Goal: Task Accomplishment & Management: Use online tool/utility

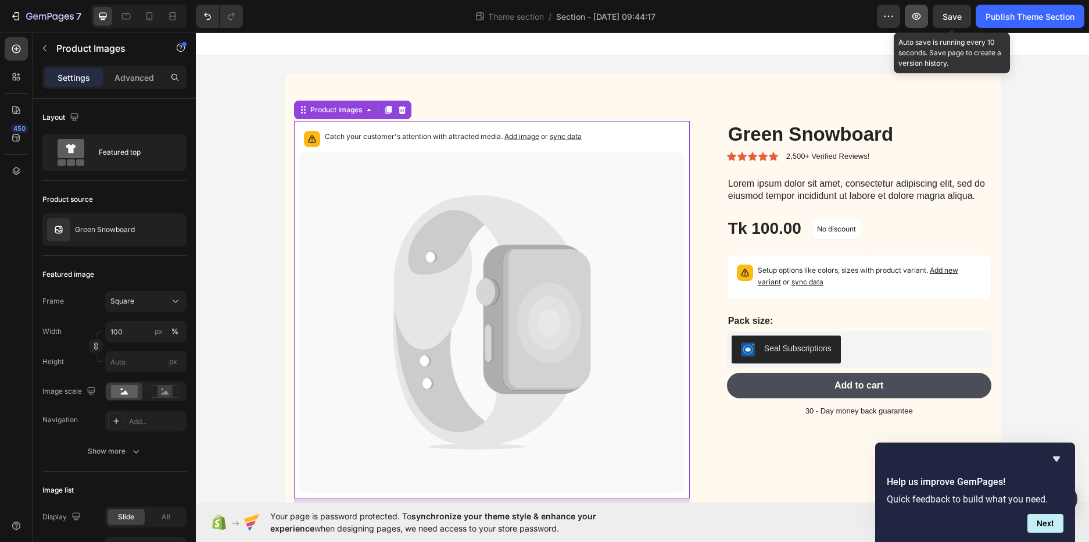
drag, startPoint x: 946, startPoint y: 17, endPoint x: 927, endPoint y: 23, distance: 20.2
click at [946, 17] on span "Save" at bounding box center [952, 17] width 19 height 10
click at [669, 57] on div "Catch your customer's attention with attracted media. Add image or sync data Pr…" at bounding box center [643, 309] width 716 height 507
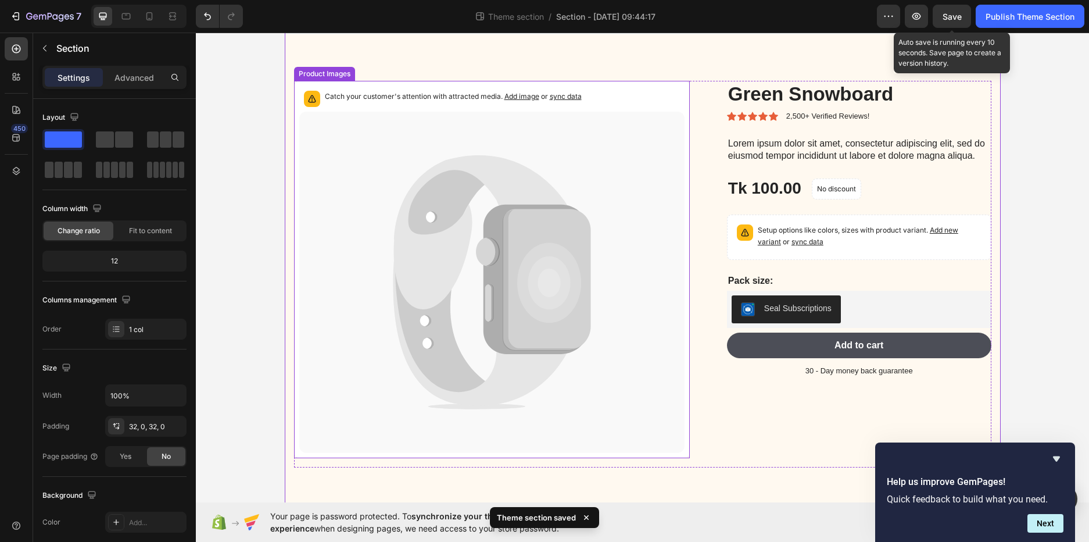
scroll to position [61, 0]
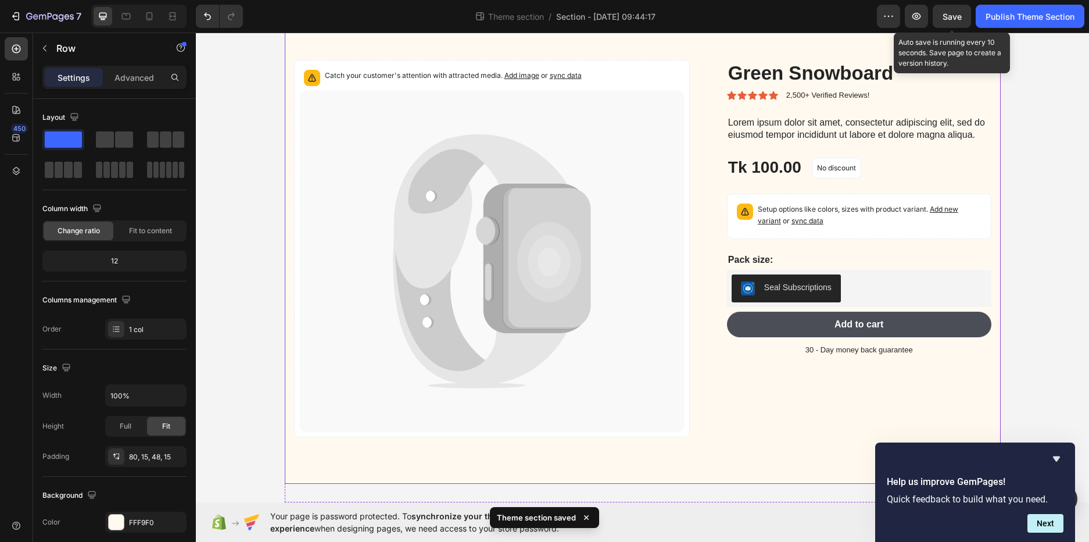
click at [660, 469] on div "Catch your customer's attention with attracted media. Add image or sync data Pr…" at bounding box center [643, 248] width 716 height 470
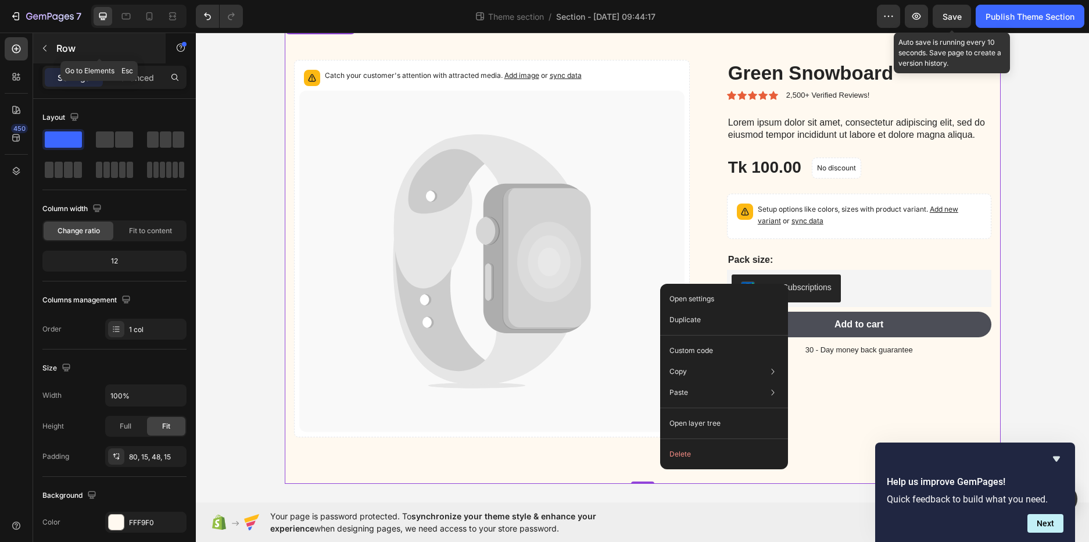
click at [46, 40] on button "button" at bounding box center [44, 48] width 19 height 19
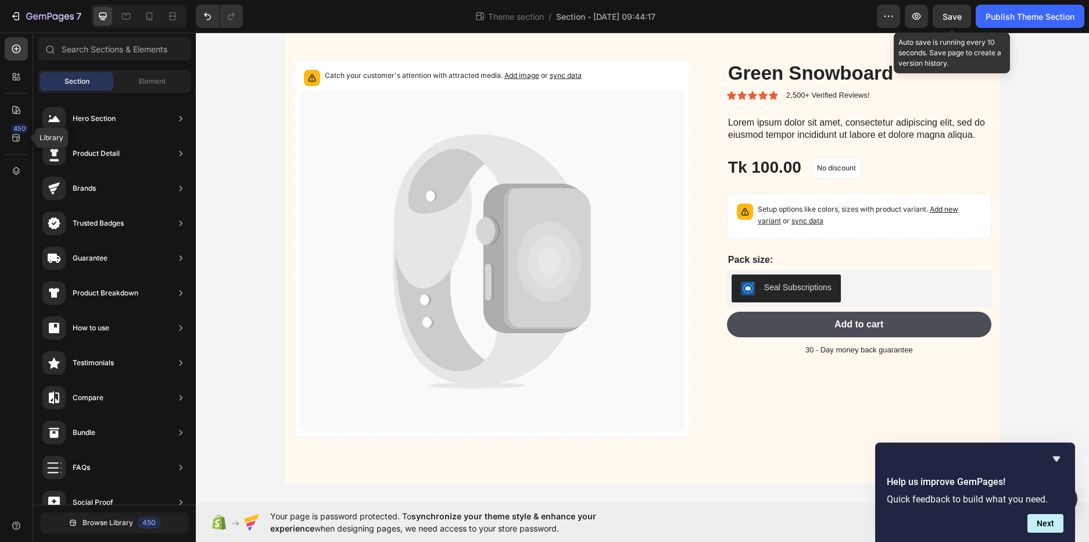
scroll to position [0, 0]
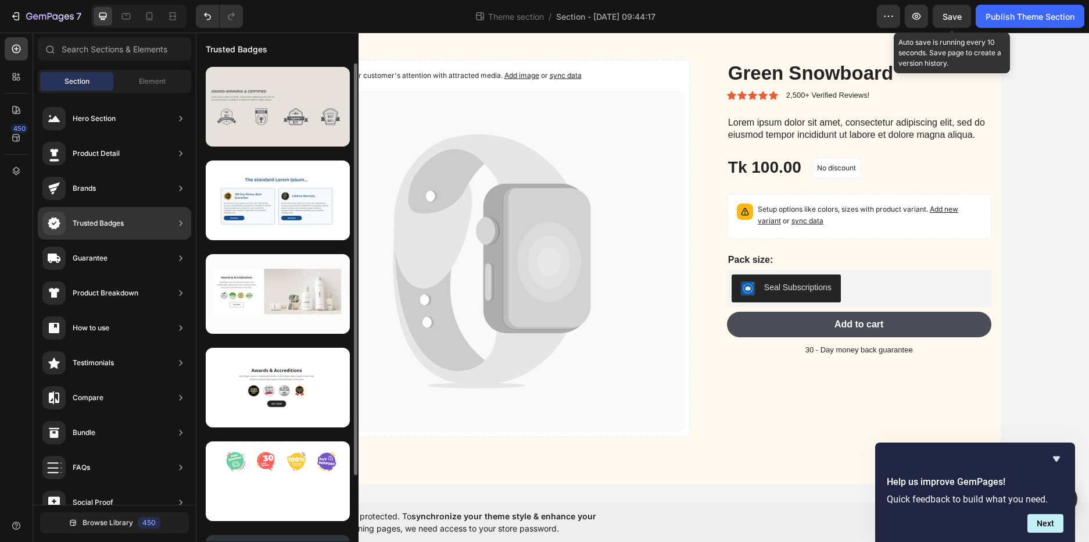
click at [290, 110] on div at bounding box center [278, 107] width 144 height 80
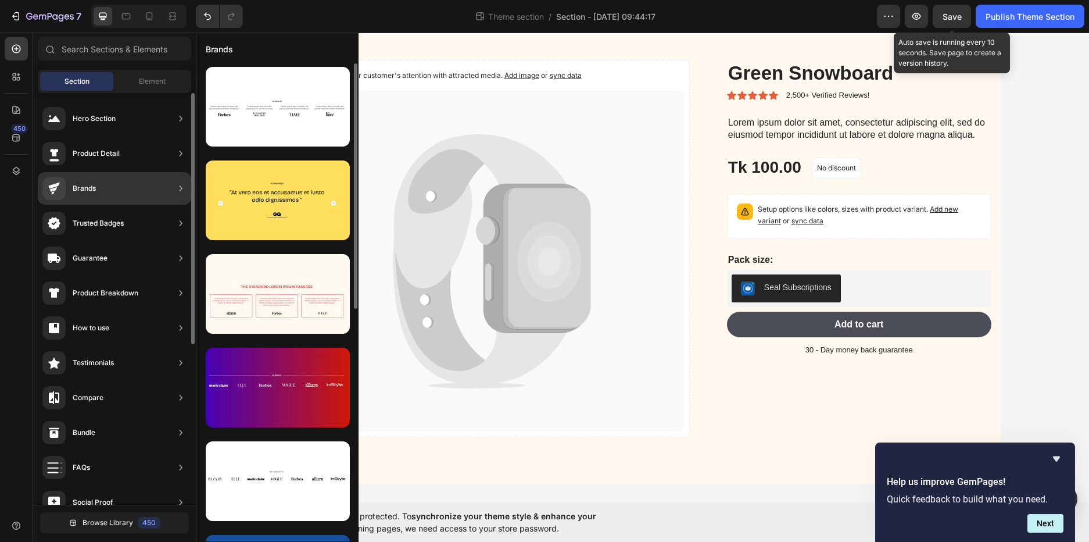
click at [132, 223] on div "Trusted Badges" at bounding box center [114, 223] width 153 height 33
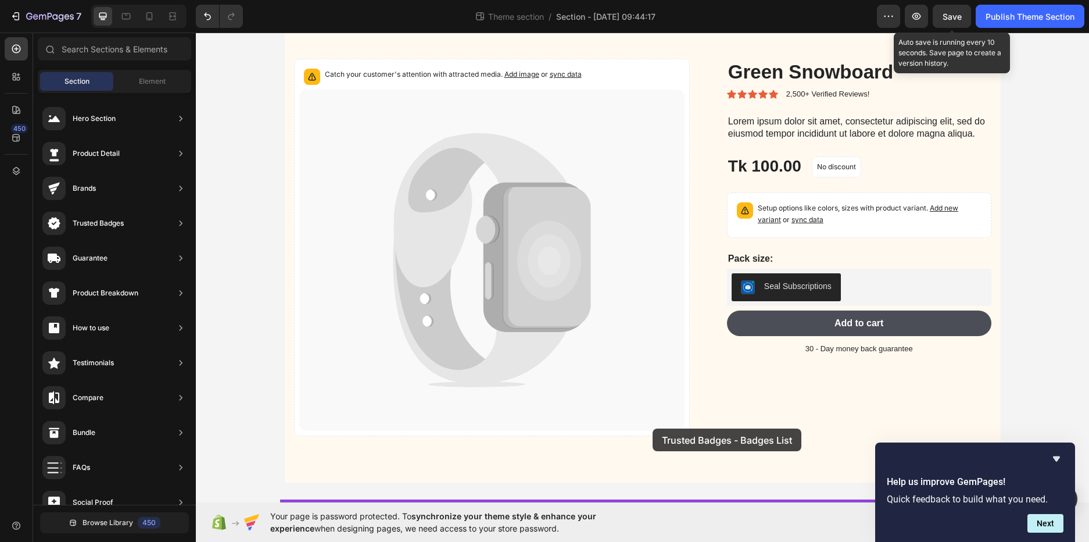
scroll to position [63, 0]
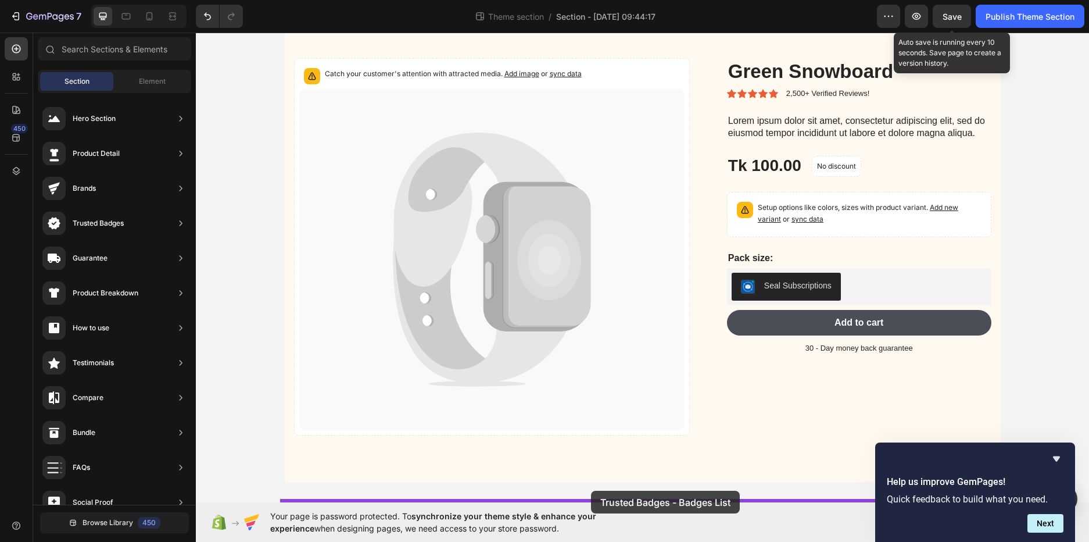
drag, startPoint x: 450, startPoint y: 141, endPoint x: 591, endPoint y: 493, distance: 379.2
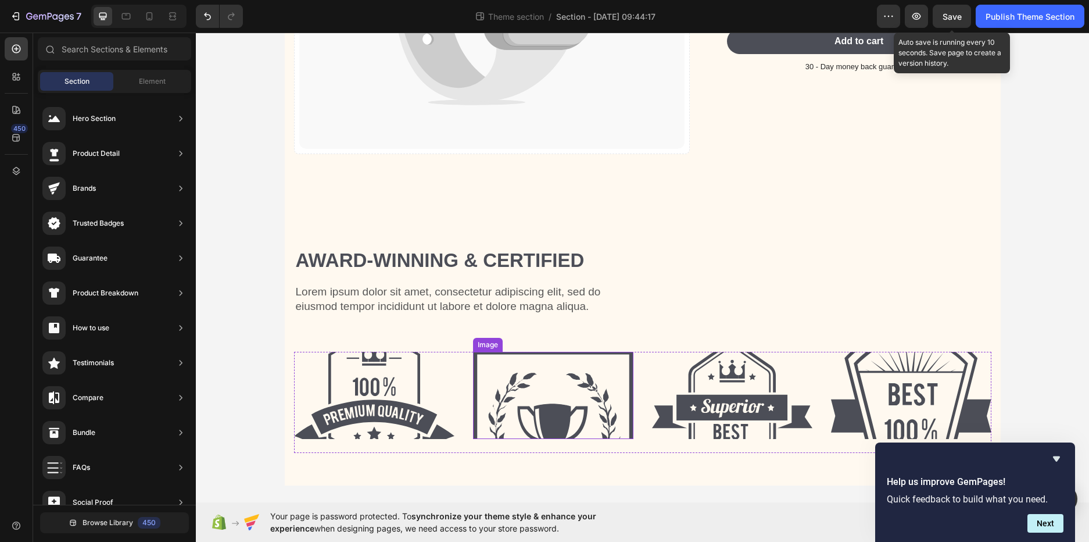
scroll to position [346, 0]
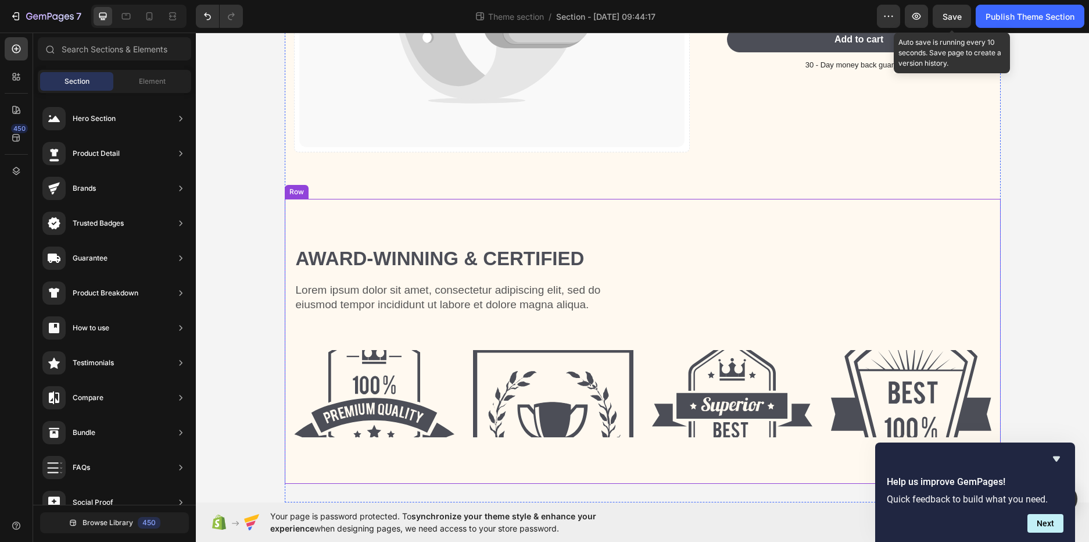
click at [585, 311] on p "Lorem ipsum dolor sit amet, consectetur adipiscing elit, sed do eiusmod tempor …" at bounding box center [469, 297] width 346 height 28
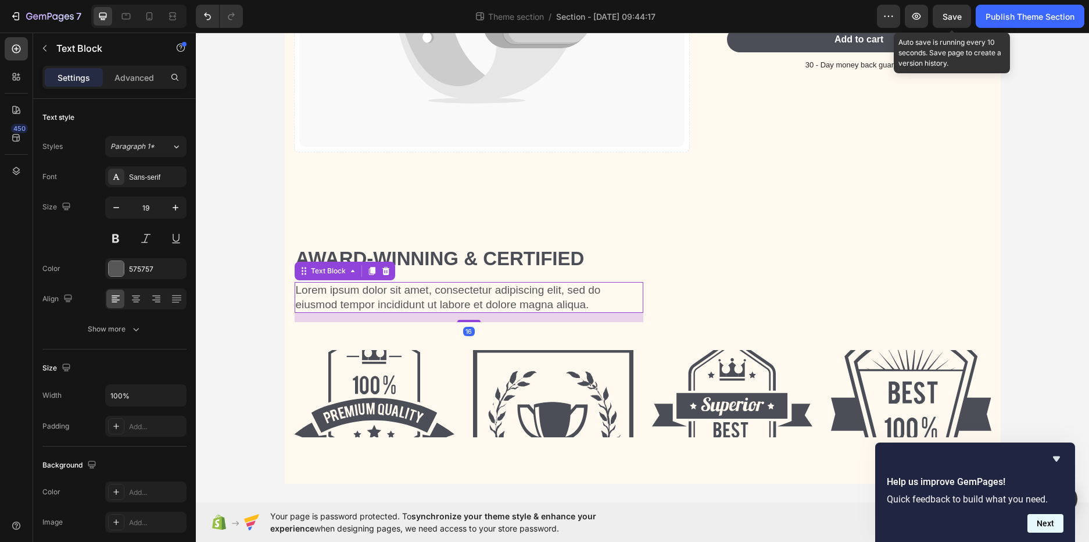
click at [1038, 518] on button "Next" at bounding box center [1045, 523] width 36 height 19
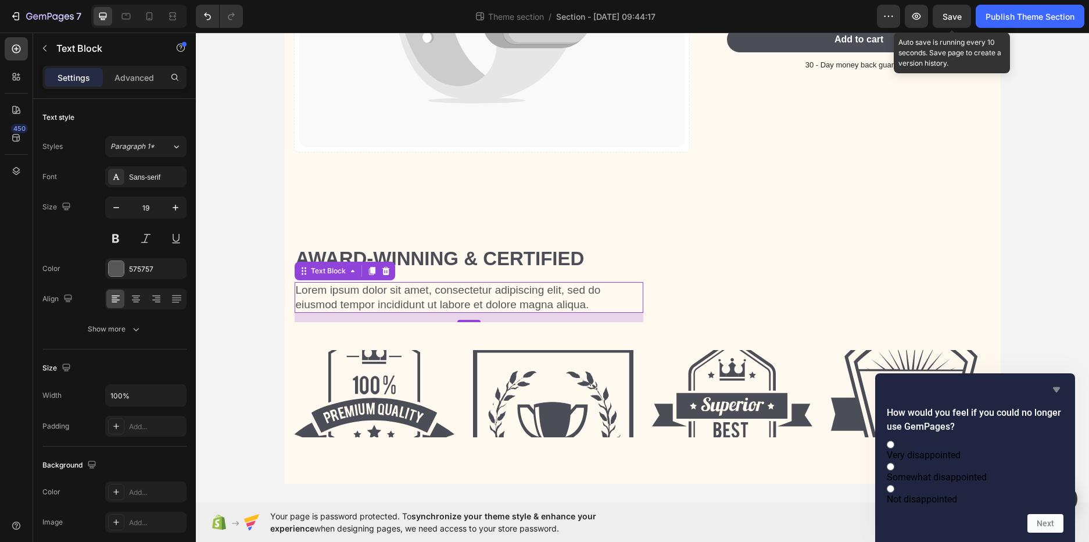
click at [1050, 382] on icon "Hide survey" at bounding box center [1057, 389] width 14 height 14
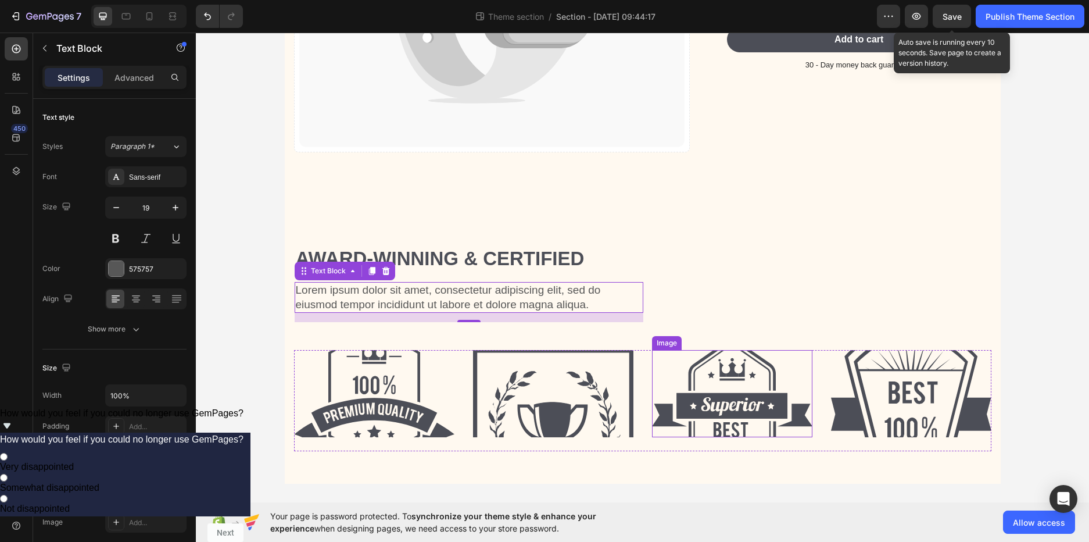
click at [767, 421] on img at bounding box center [732, 393] width 160 height 87
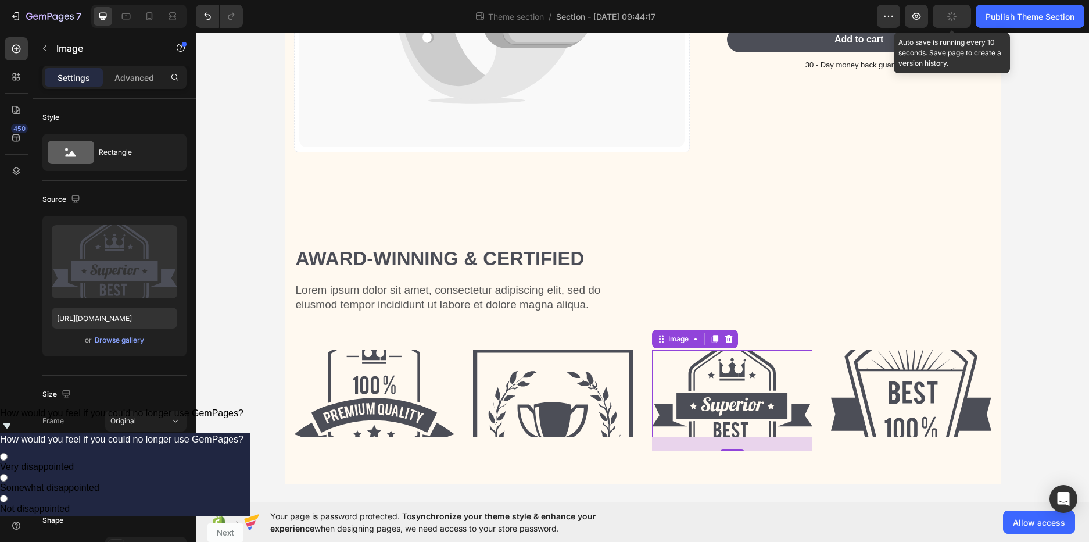
type input "https://cdn.shopify.com/s/files/1/0719/9355/7149/files/gempages_586232173342753…"
click at [649, 452] on div "Award-winning & Certified Heading Lorem ipsum dolor sit amet, consectetur adipi…" at bounding box center [642, 352] width 699 height 215
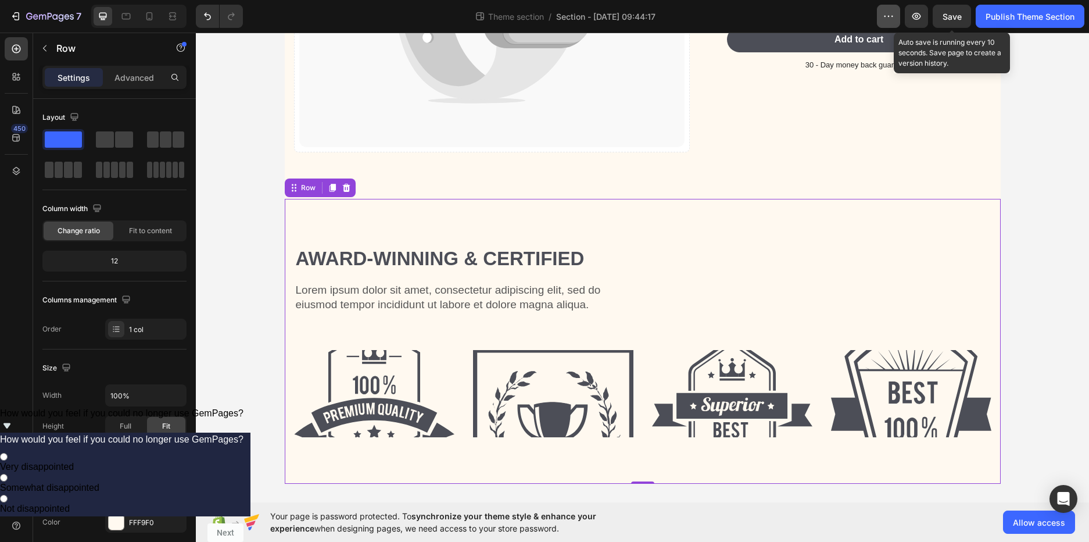
click at [881, 20] on button "button" at bounding box center [888, 16] width 23 height 23
click at [923, 14] on button "button" at bounding box center [916, 16] width 23 height 23
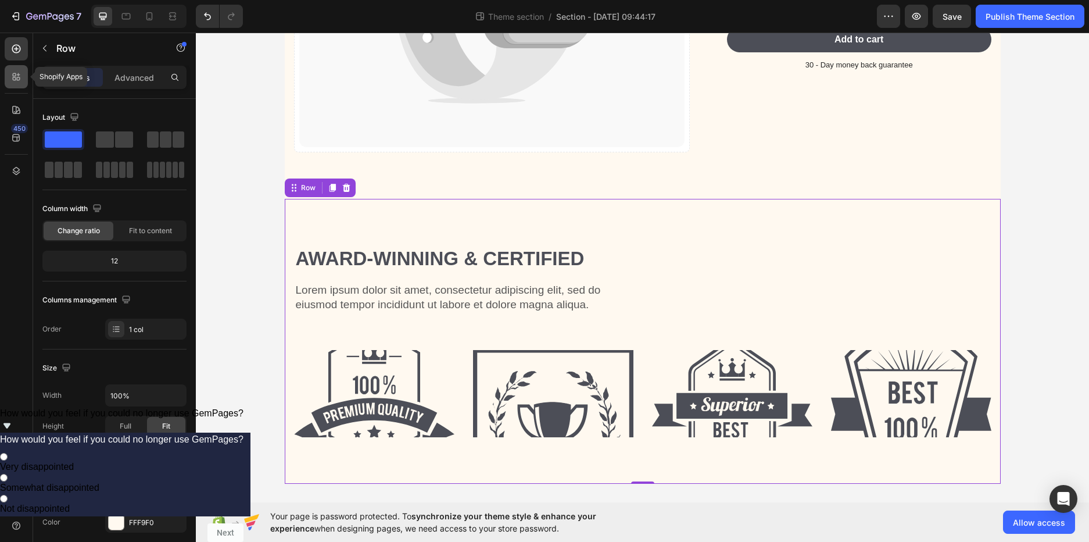
click at [15, 83] on div at bounding box center [16, 76] width 23 height 23
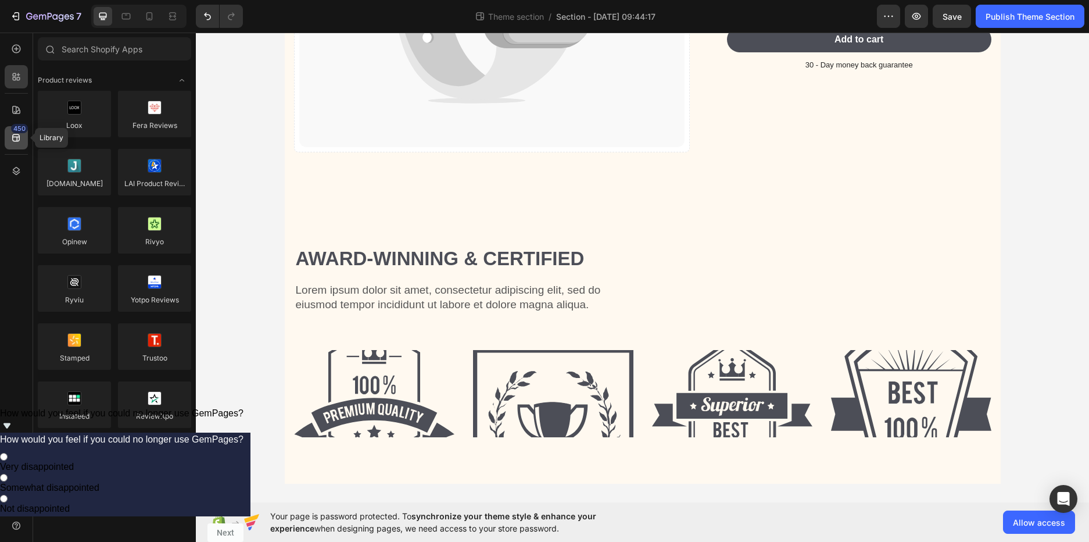
click at [14, 143] on div "450" at bounding box center [16, 137] width 23 height 23
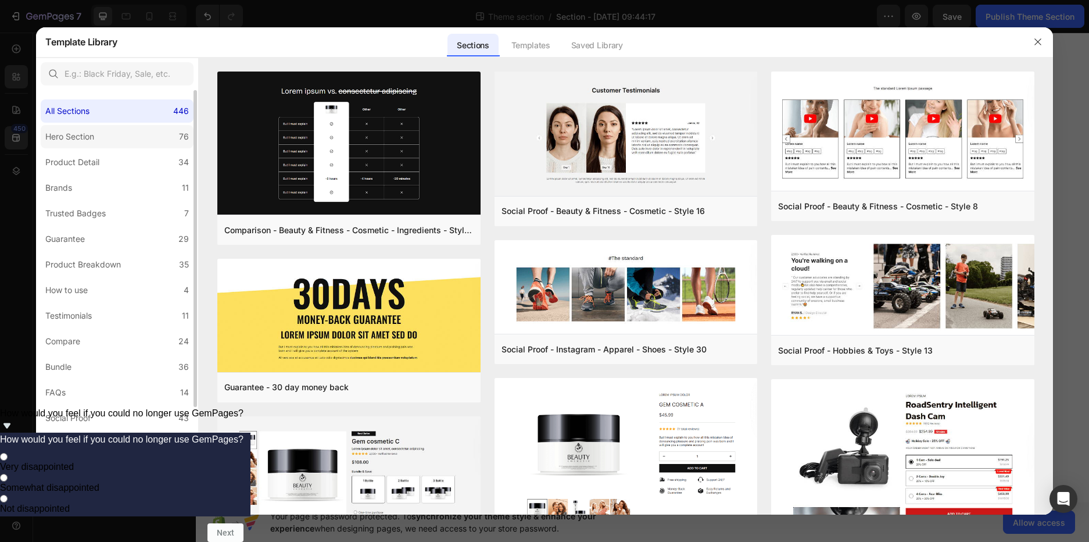
click at [113, 146] on label "Hero Section 76" at bounding box center [117, 136] width 153 height 23
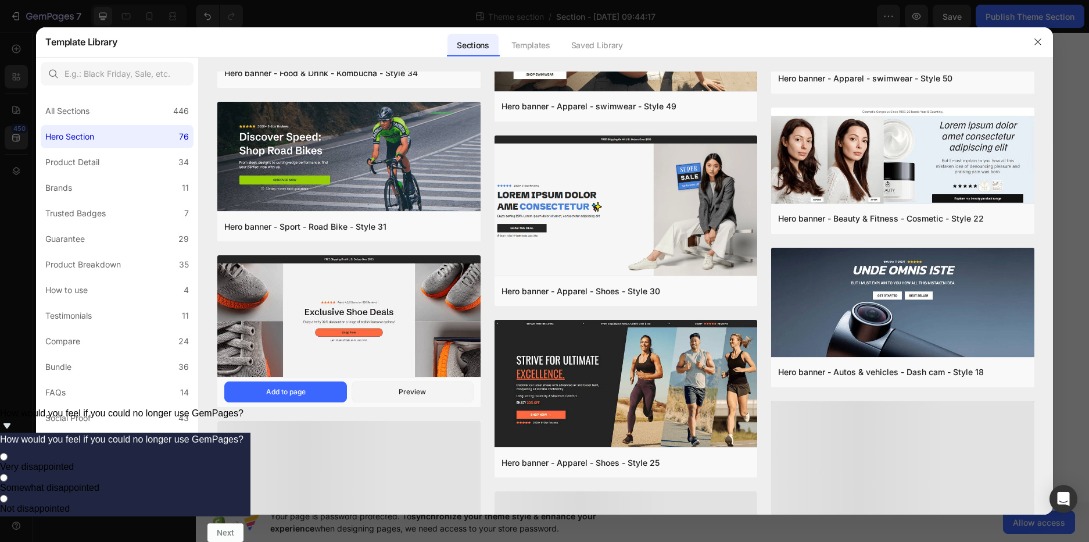
scroll to position [369, 0]
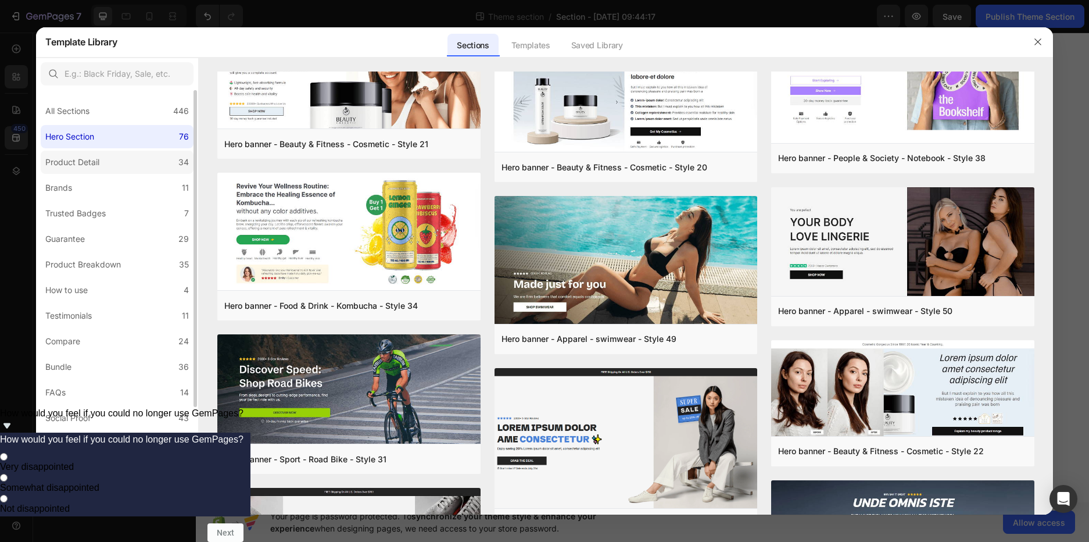
click at [102, 156] on div "Product Detail" at bounding box center [74, 162] width 59 height 14
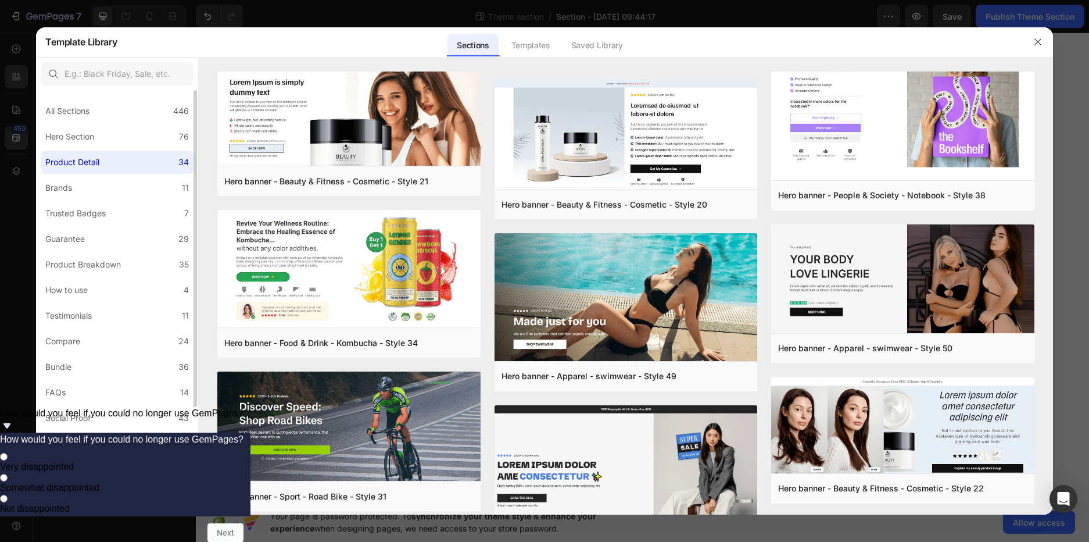
scroll to position [0, 0]
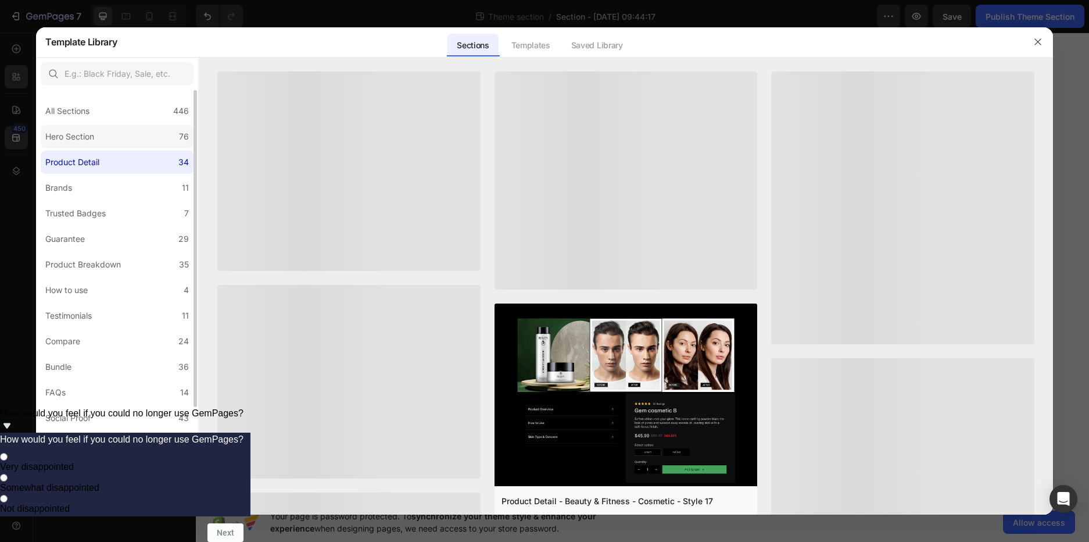
click at [113, 141] on label "Hero Section 76" at bounding box center [117, 136] width 153 height 23
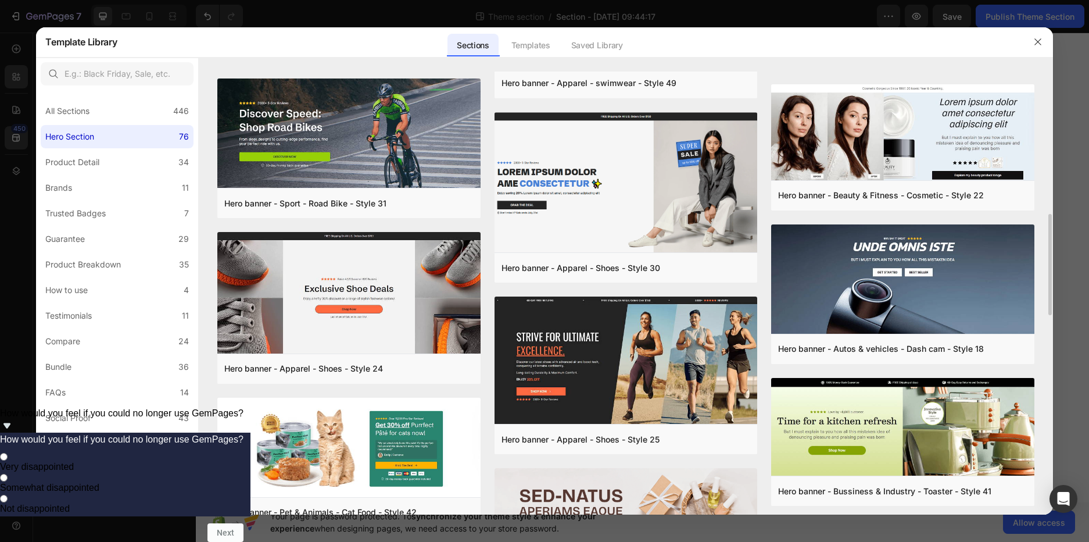
scroll to position [973, 0]
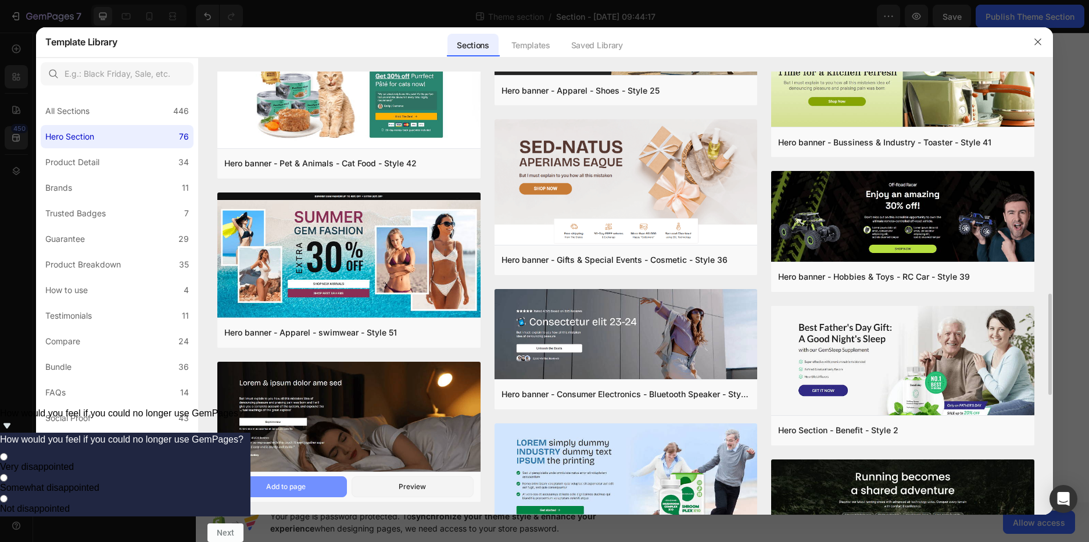
click at [293, 489] on div "Add to page" at bounding box center [286, 486] width 40 height 10
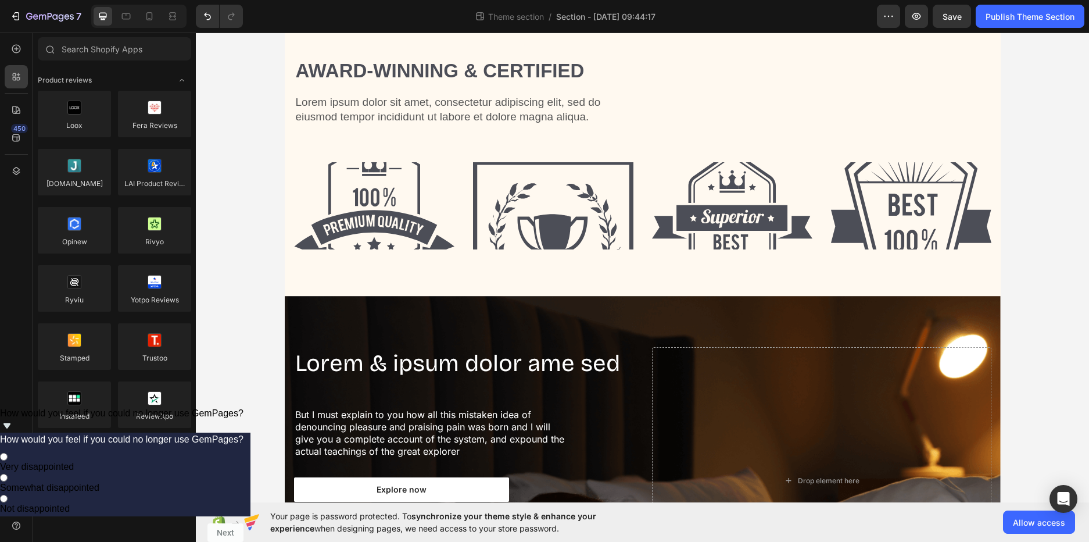
scroll to position [715, 0]
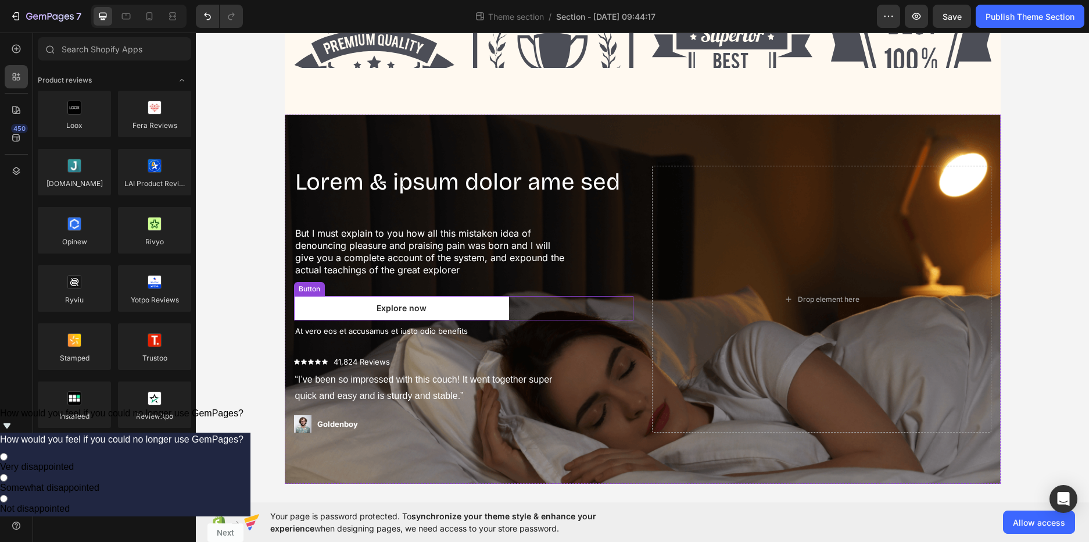
click at [596, 300] on div "Explore now Button" at bounding box center [463, 308] width 339 height 24
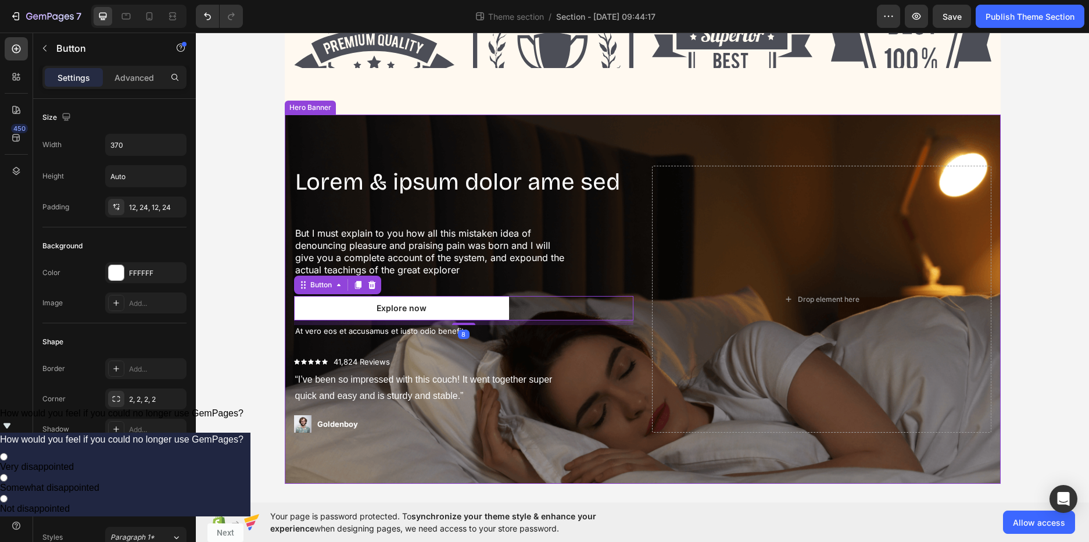
click at [550, 209] on div "Lorem & ipsum dolor ame sed Heading But I must explain to you how all this mist…" at bounding box center [463, 299] width 339 height 267
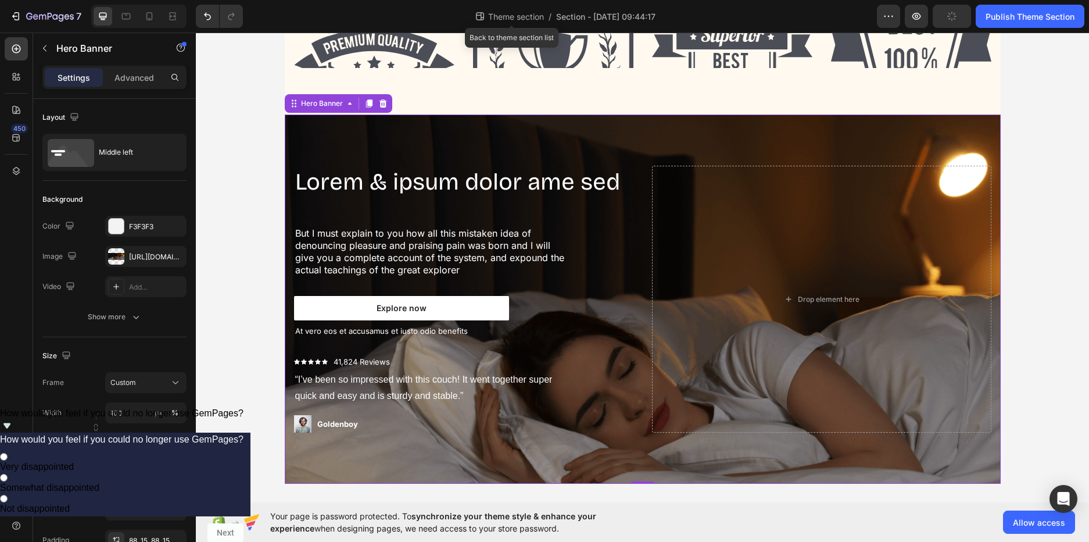
click at [507, 12] on span "Theme section" at bounding box center [516, 16] width 60 height 12
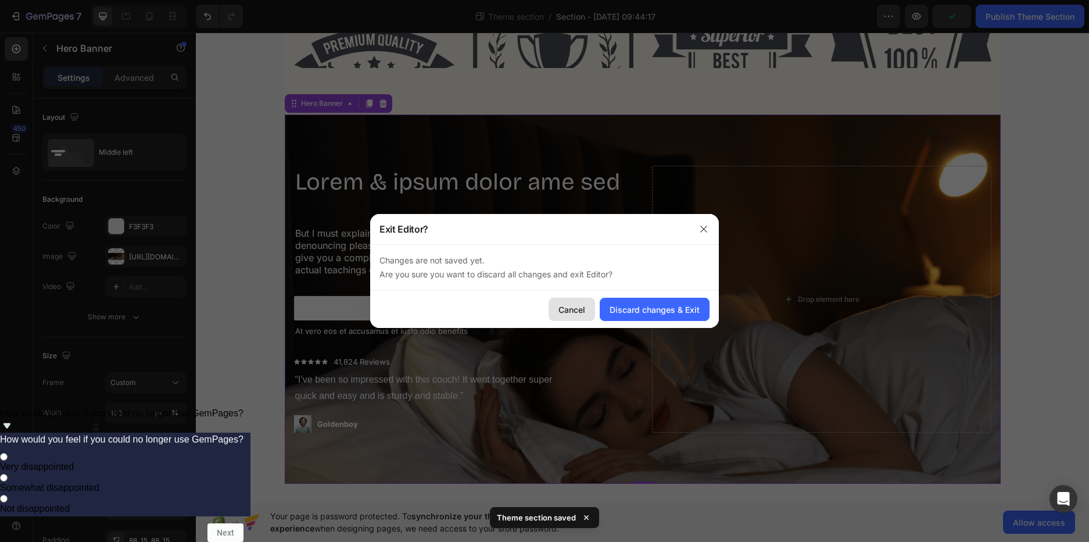
drag, startPoint x: 571, startPoint y: 311, endPoint x: 377, endPoint y: 280, distance: 196.7
click at [571, 311] on div "Cancel" at bounding box center [571, 309] width 27 height 12
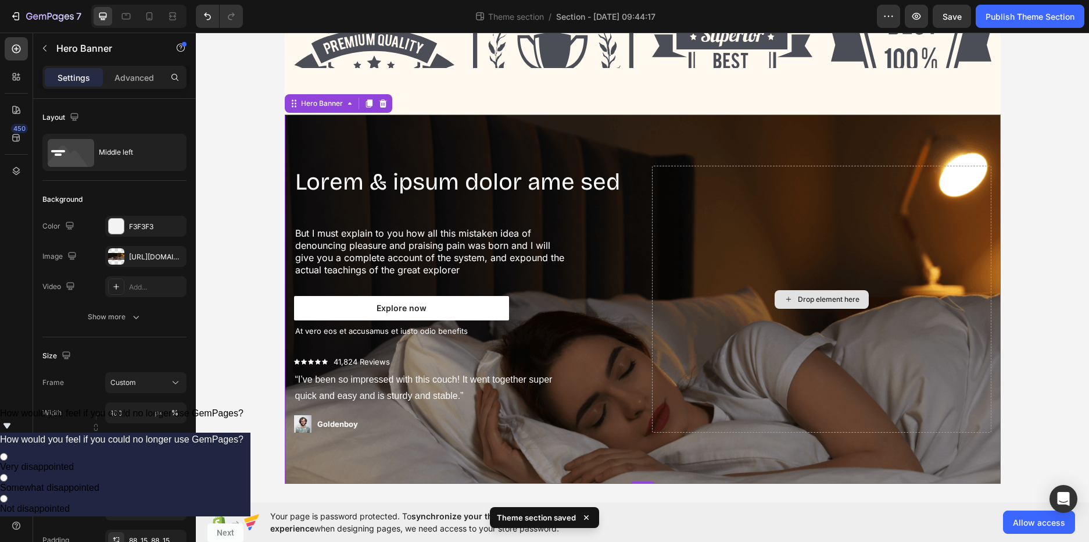
click at [686, 171] on div "Drop element here" at bounding box center [821, 299] width 339 height 267
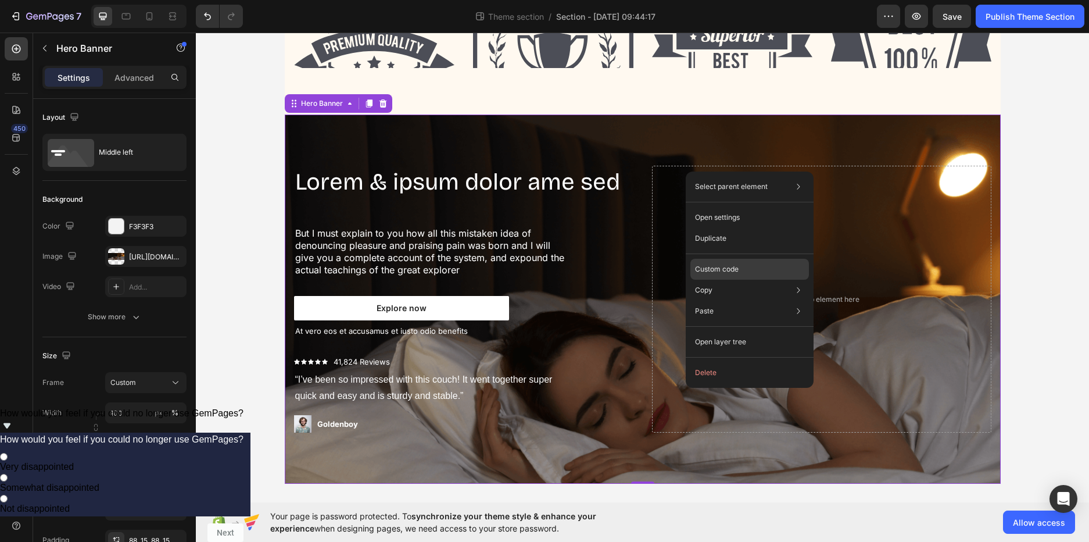
click at [736, 275] on div "Custom code" at bounding box center [749, 269] width 119 height 21
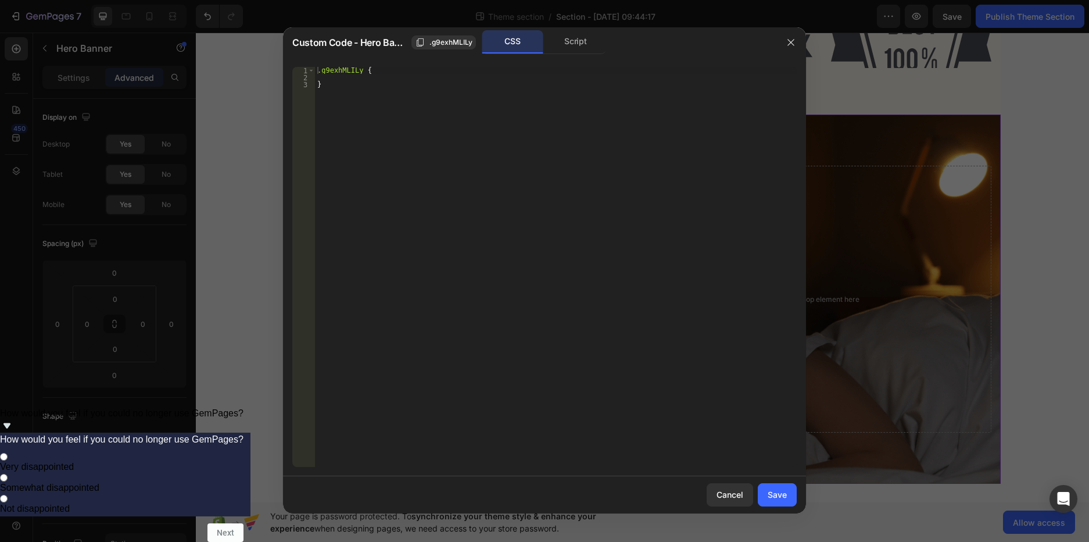
click at [334, 100] on div ".g9exhMLILy { }" at bounding box center [556, 274] width 482 height 414
type textarea "}"
click at [563, 46] on div "Script" at bounding box center [575, 41] width 61 height 23
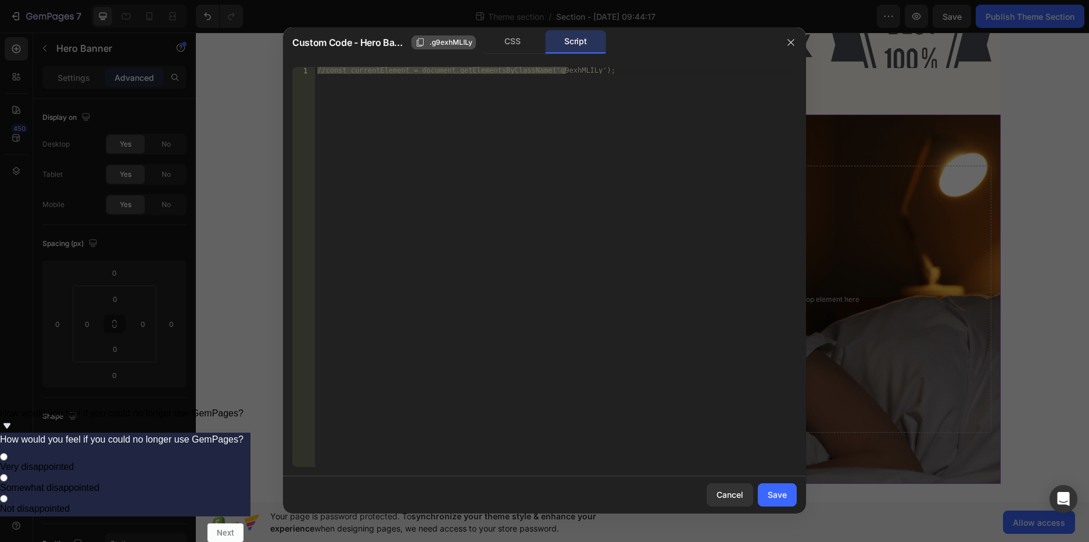
click at [422, 38] on icon "button" at bounding box center [420, 42] width 9 height 9
click at [791, 42] on icon "button" at bounding box center [790, 42] width 6 height 6
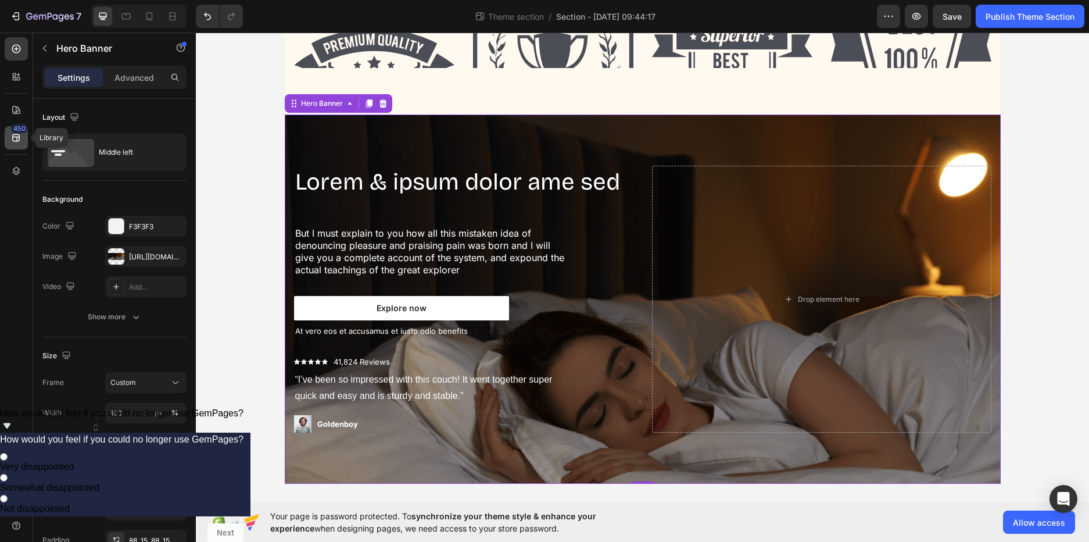
click at [17, 136] on icon at bounding box center [16, 138] width 12 height 12
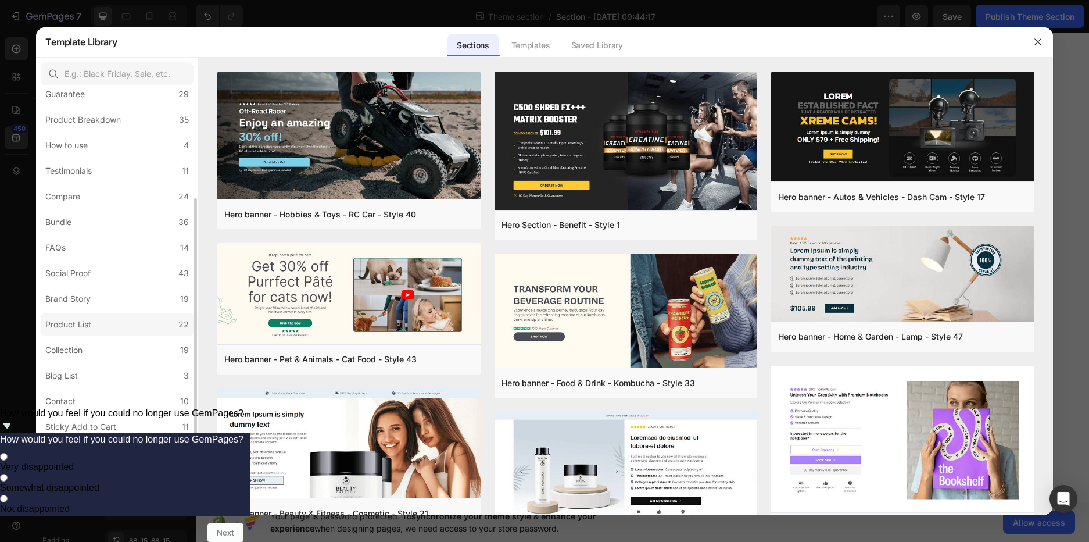
scroll to position [0, 0]
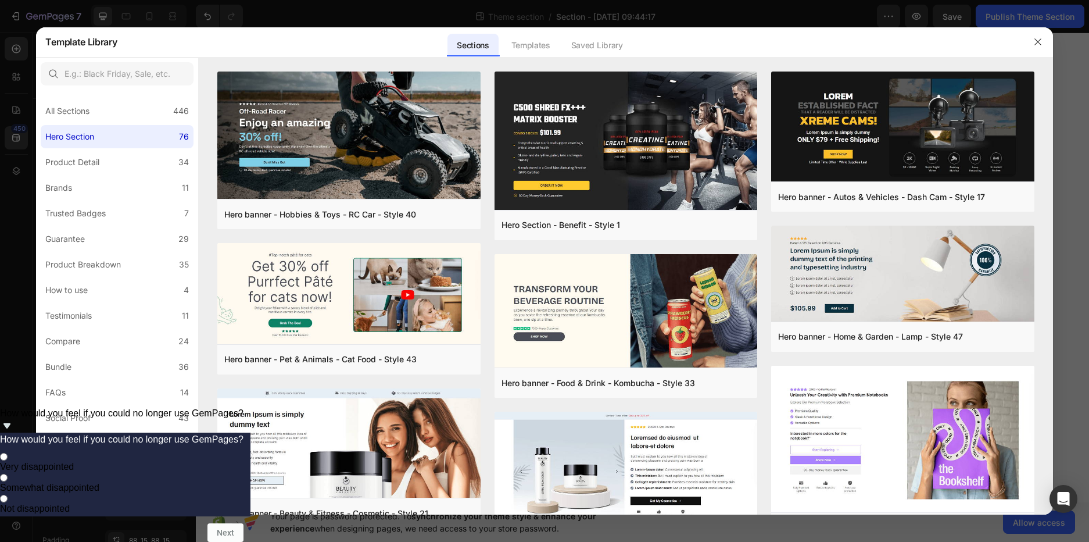
click at [12, 166] on div at bounding box center [544, 271] width 1089 height 542
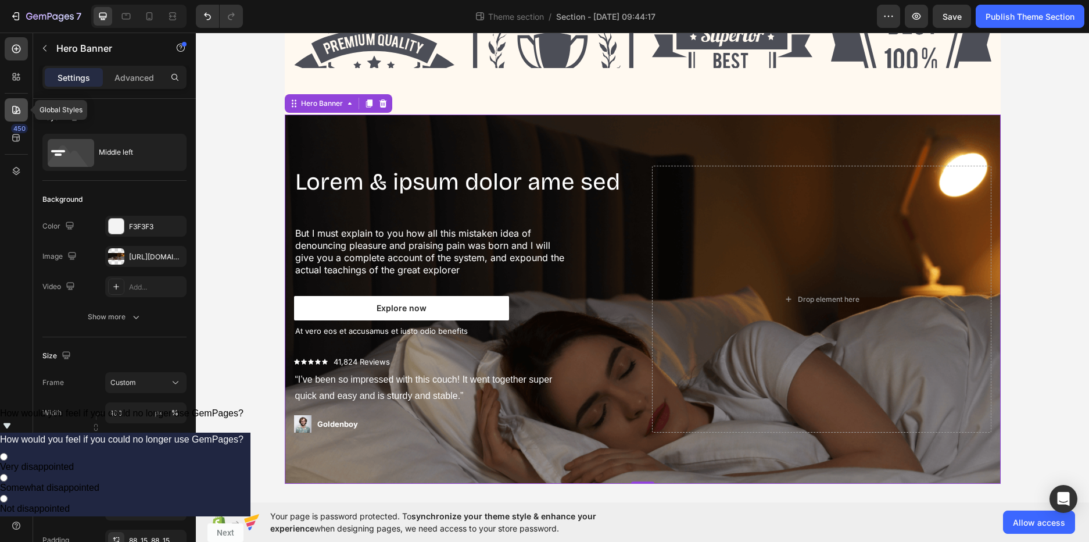
click at [19, 110] on icon at bounding box center [16, 110] width 8 height 8
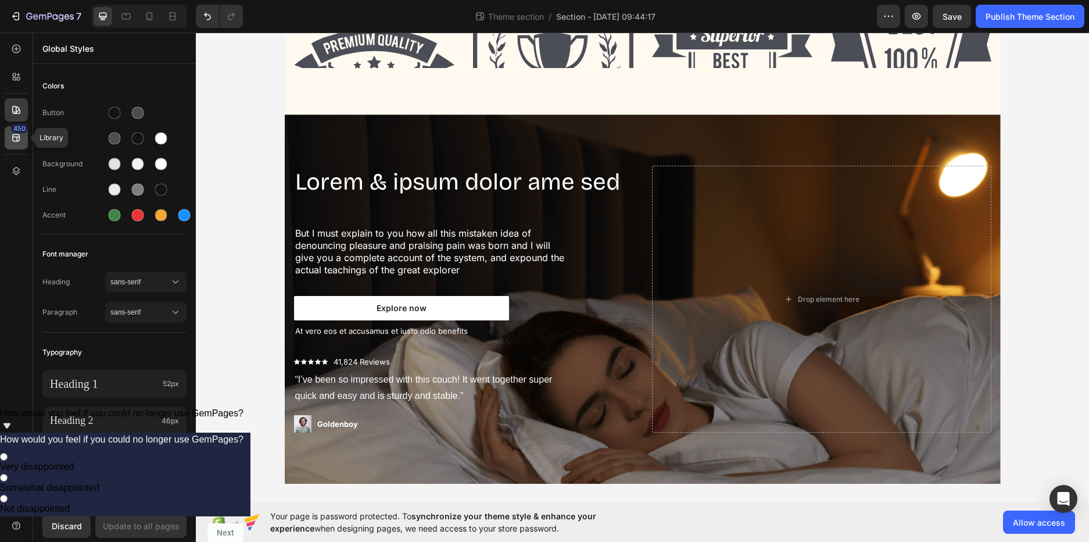
click at [10, 130] on div "450" at bounding box center [16, 137] width 23 height 23
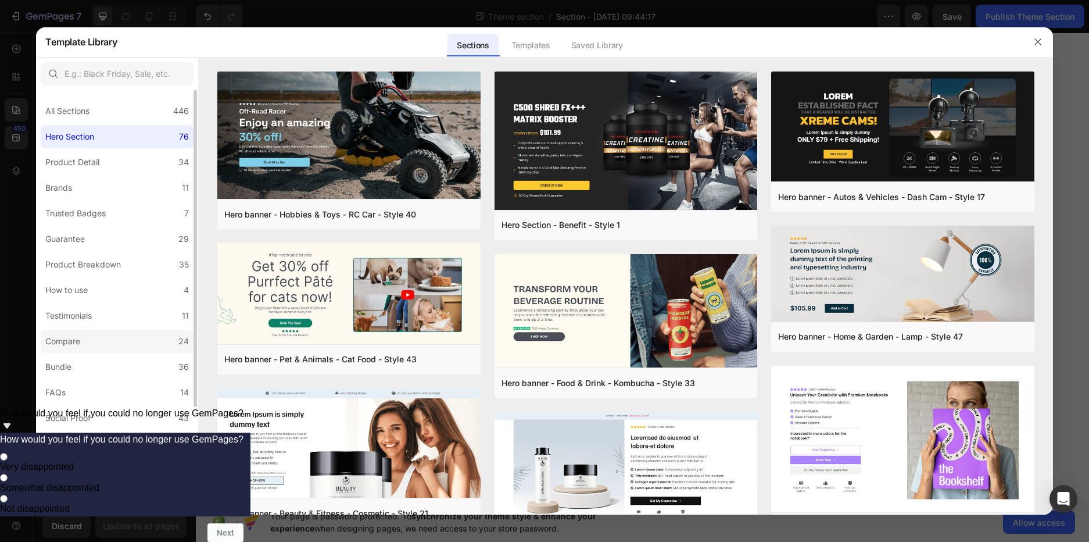
scroll to position [145, 0]
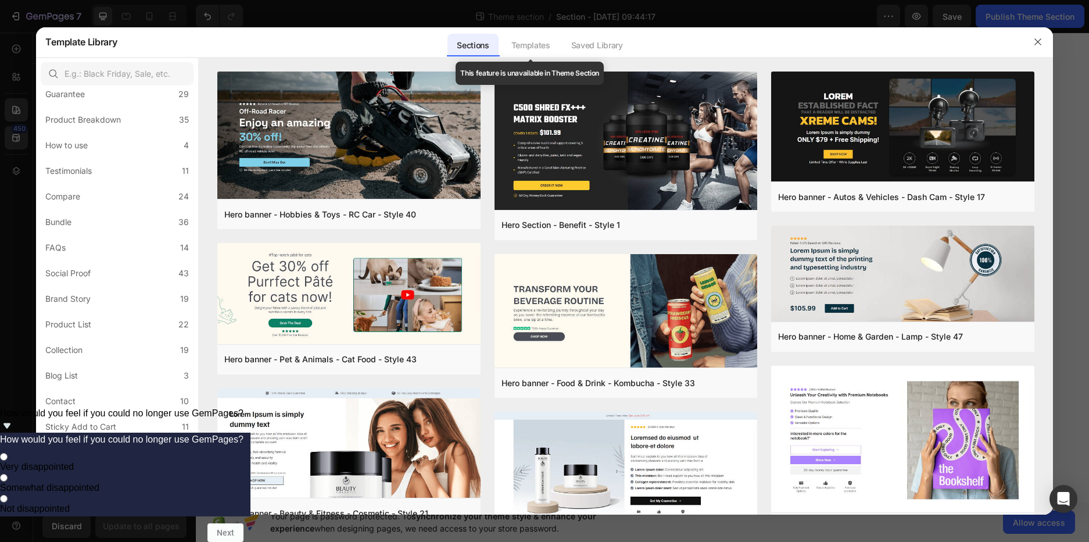
click at [538, 50] on div "Templates" at bounding box center [531, 45] width 58 height 23
click at [534, 47] on div "Templates" at bounding box center [531, 45] width 58 height 23
click at [149, 498] on label "Announcement Bar 7" at bounding box center [117, 503] width 153 height 23
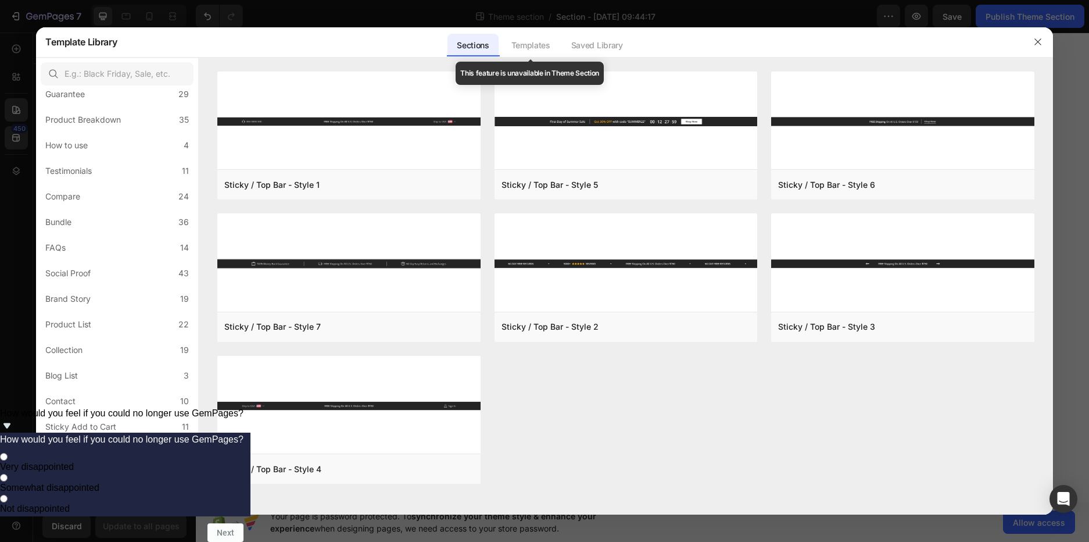
click at [524, 42] on div "Templates" at bounding box center [531, 45] width 58 height 23
click at [92, 473] on div "Mobile Focused" at bounding box center [75, 478] width 60 height 14
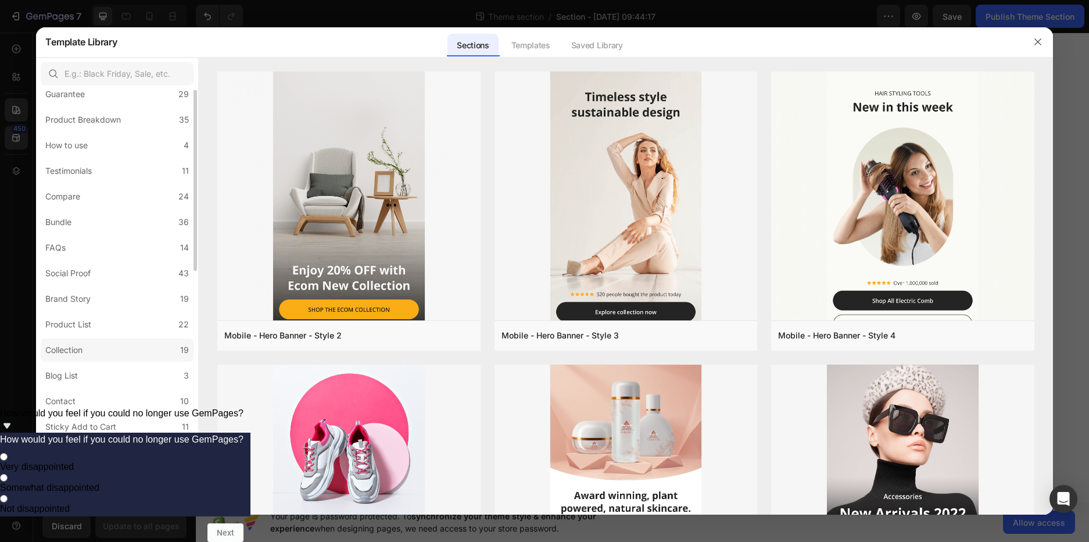
scroll to position [0, 0]
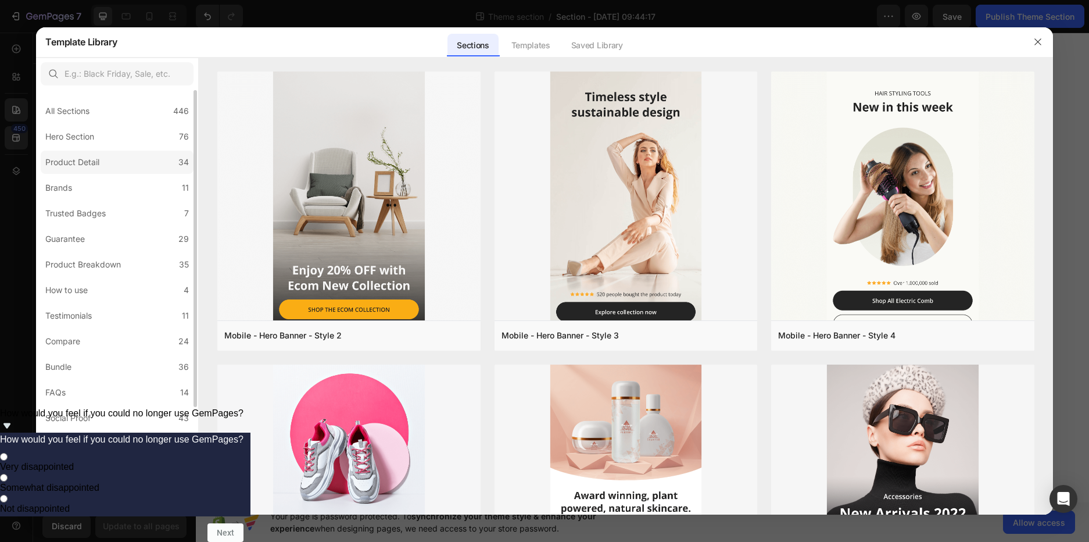
click at [82, 156] on div "Product Detail" at bounding box center [72, 162] width 54 height 14
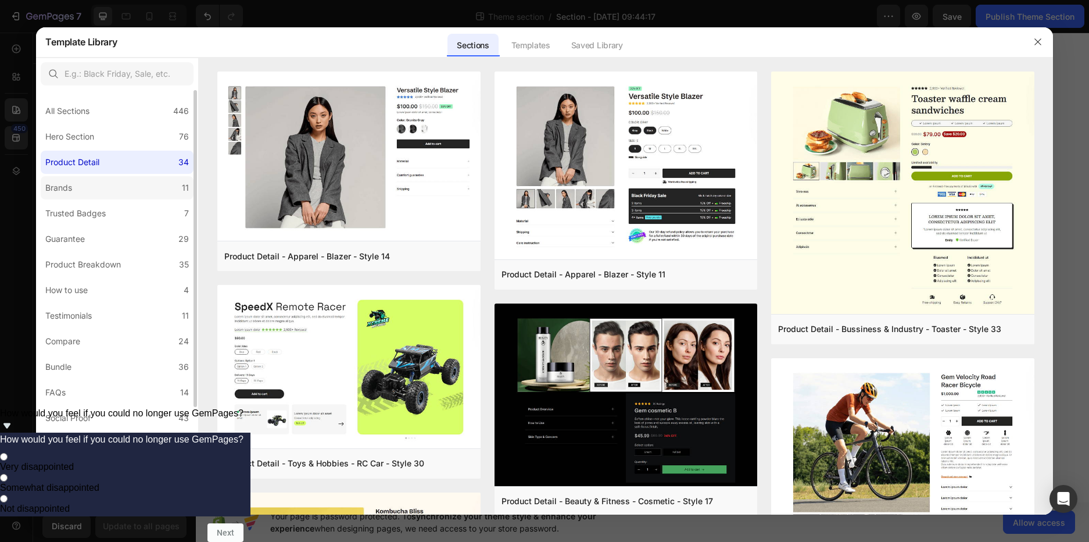
click at [76, 199] on label "Brands 11" at bounding box center [117, 187] width 153 height 23
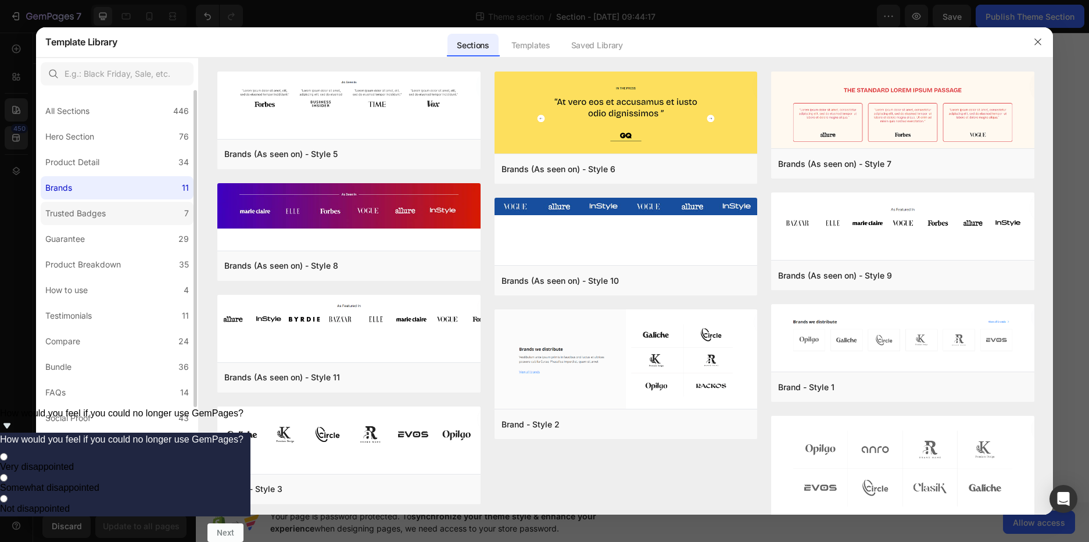
click at [84, 213] on div "Trusted Badges" at bounding box center [75, 213] width 60 height 14
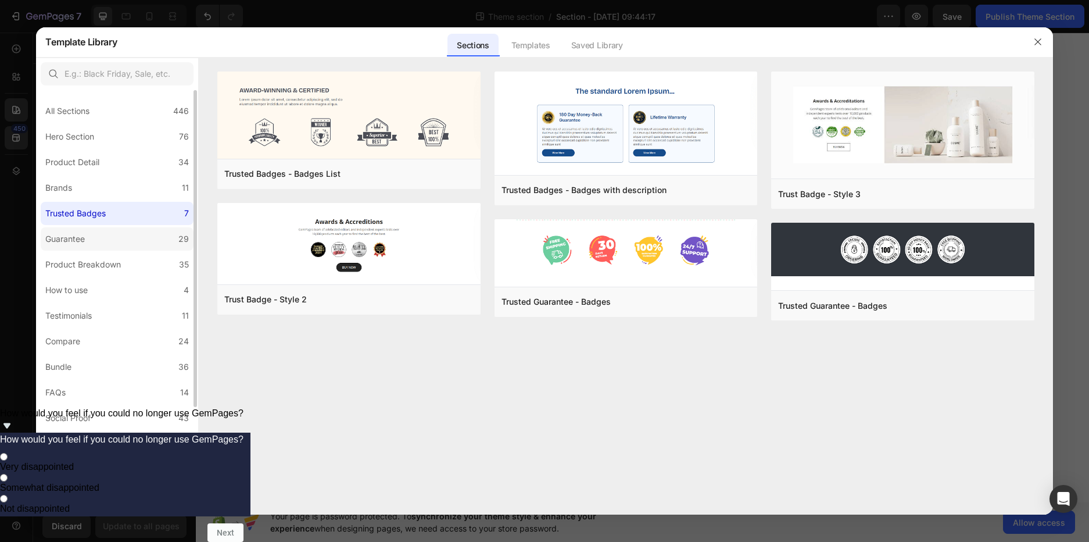
click at [101, 246] on label "Guarantee 29" at bounding box center [117, 238] width 153 height 23
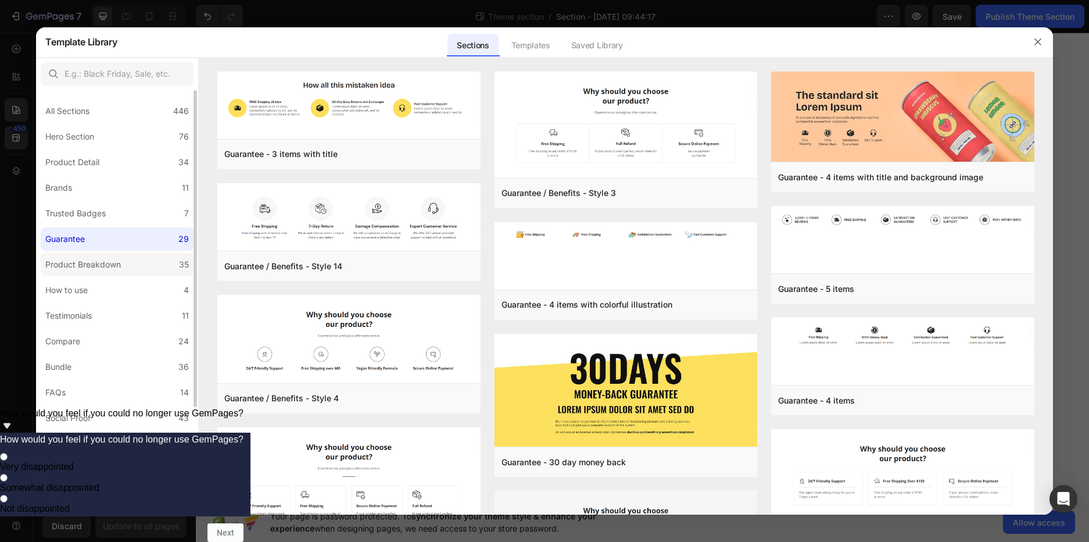
click at [94, 263] on div "Product Breakdown" at bounding box center [83, 264] width 76 height 14
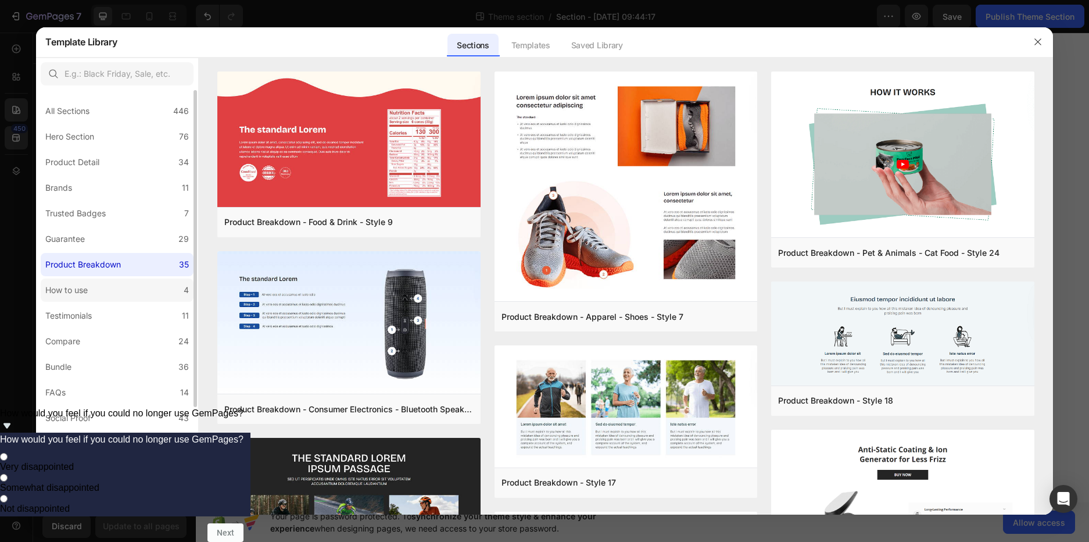
click at [88, 294] on div "How to use" at bounding box center [66, 290] width 42 height 14
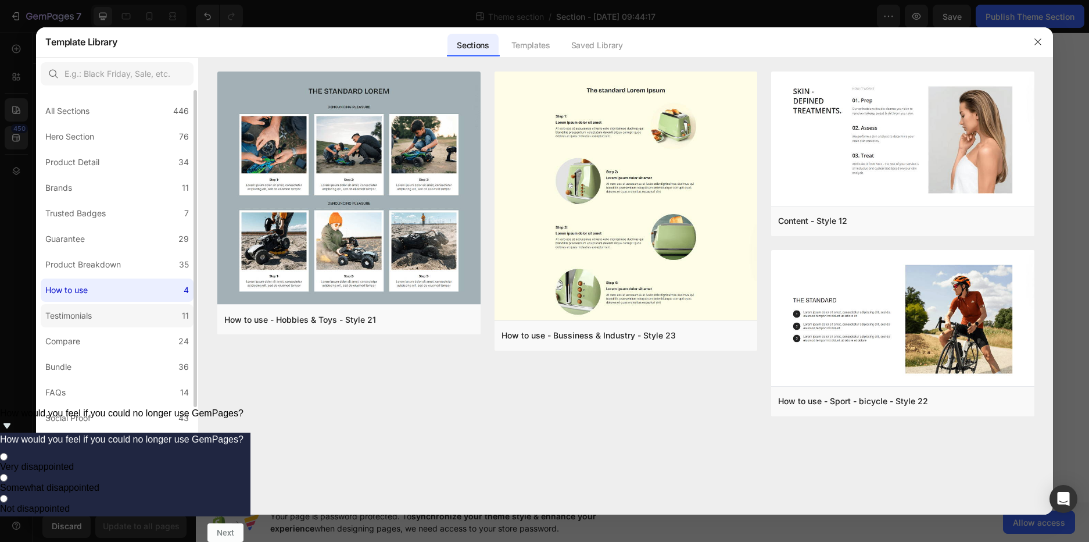
click at [93, 324] on label "Testimonials 11" at bounding box center [117, 315] width 153 height 23
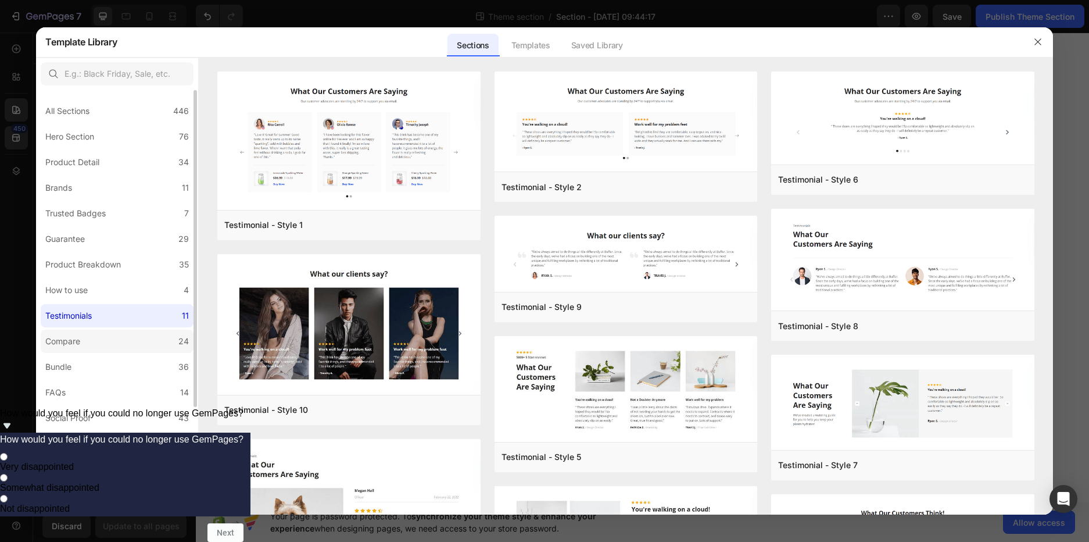
click at [96, 346] on label "Compare 24" at bounding box center [117, 340] width 153 height 23
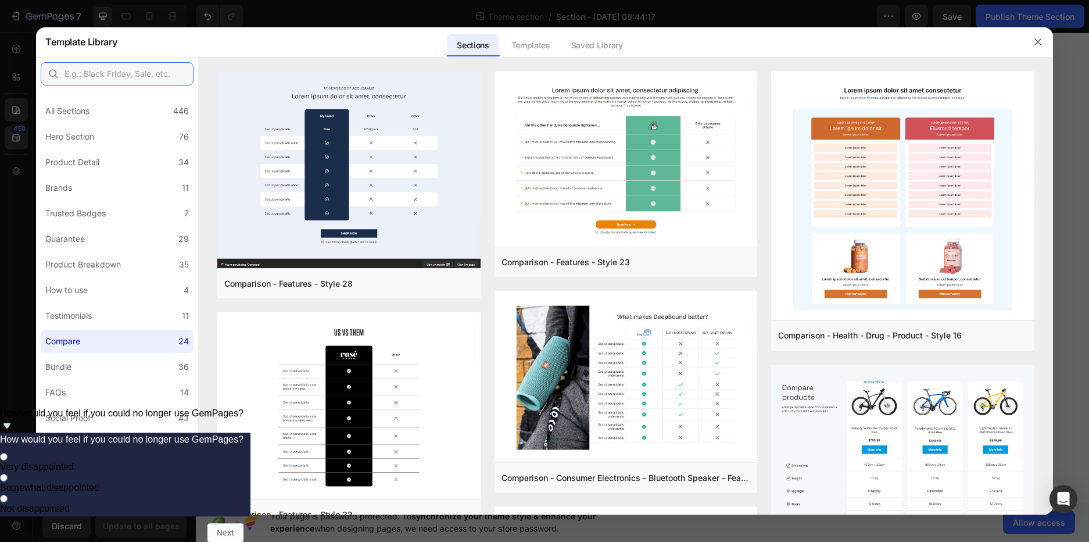
click at [101, 77] on input "text" at bounding box center [117, 73] width 153 height 23
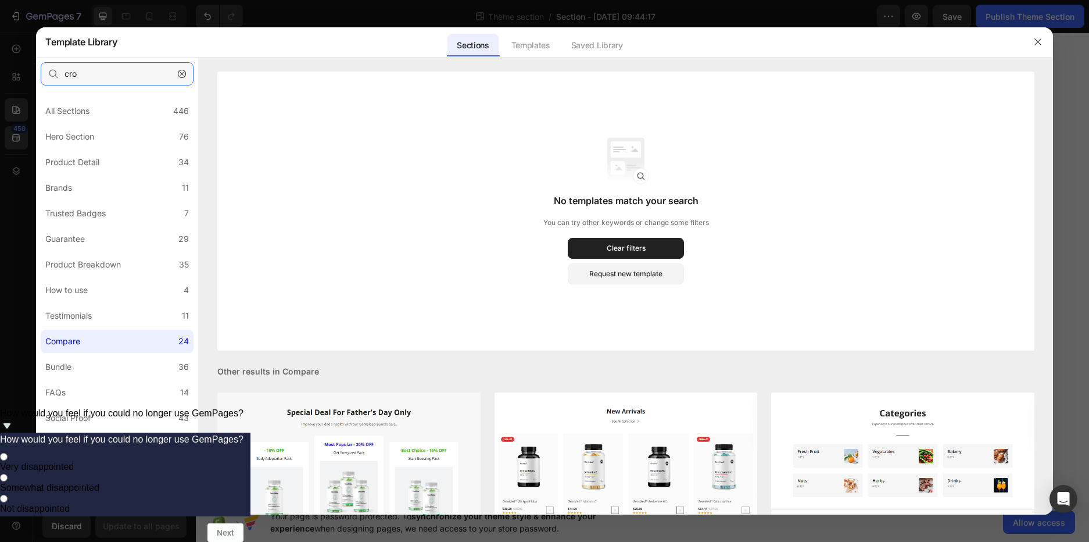
click at [166, 73] on input "cro" at bounding box center [117, 73] width 153 height 23
type input "cro"
click at [1034, 36] on button "button" at bounding box center [1038, 42] width 19 height 19
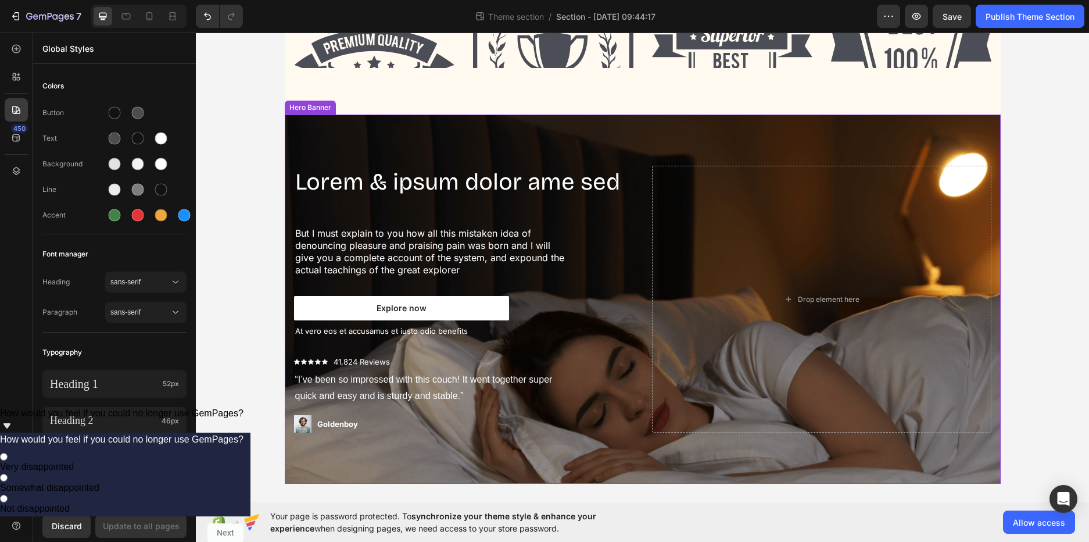
click at [594, 128] on div "Lorem & ipsum dolor ame sed Heading But I must explain to you how all this mist…" at bounding box center [642, 298] width 715 height 369
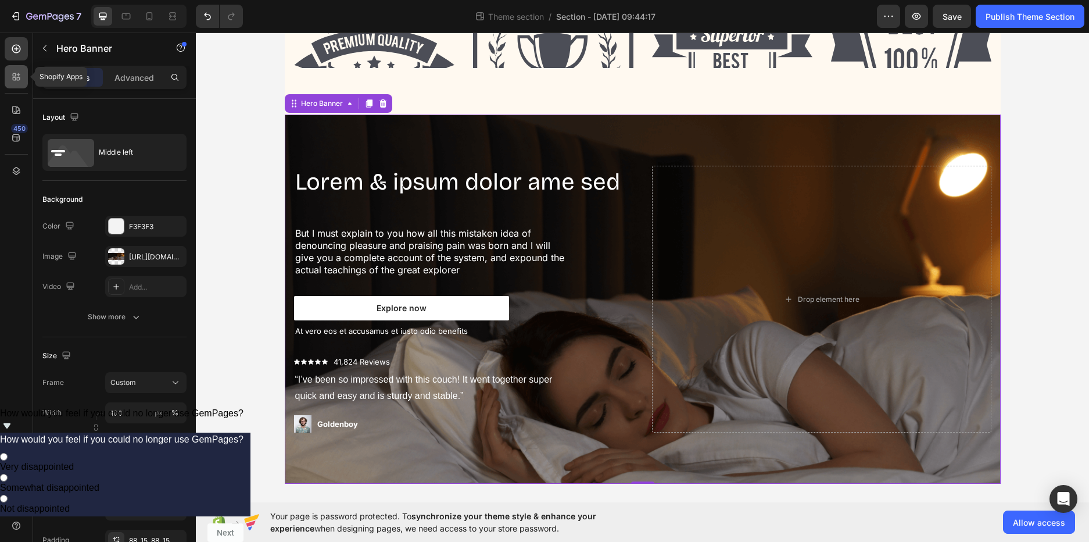
click at [21, 72] on icon at bounding box center [16, 77] width 12 height 12
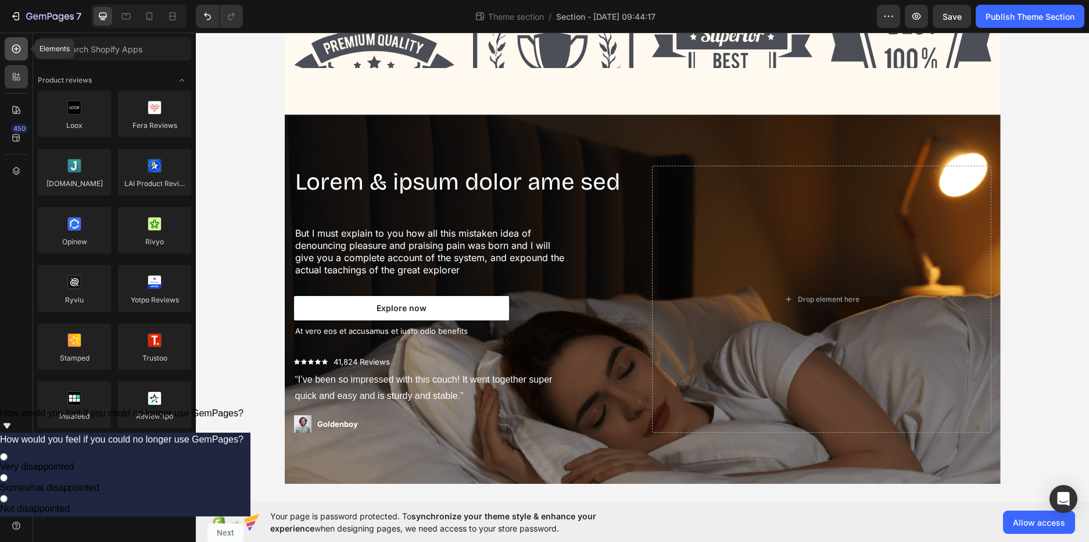
click at [22, 48] on div at bounding box center [16, 48] width 23 height 23
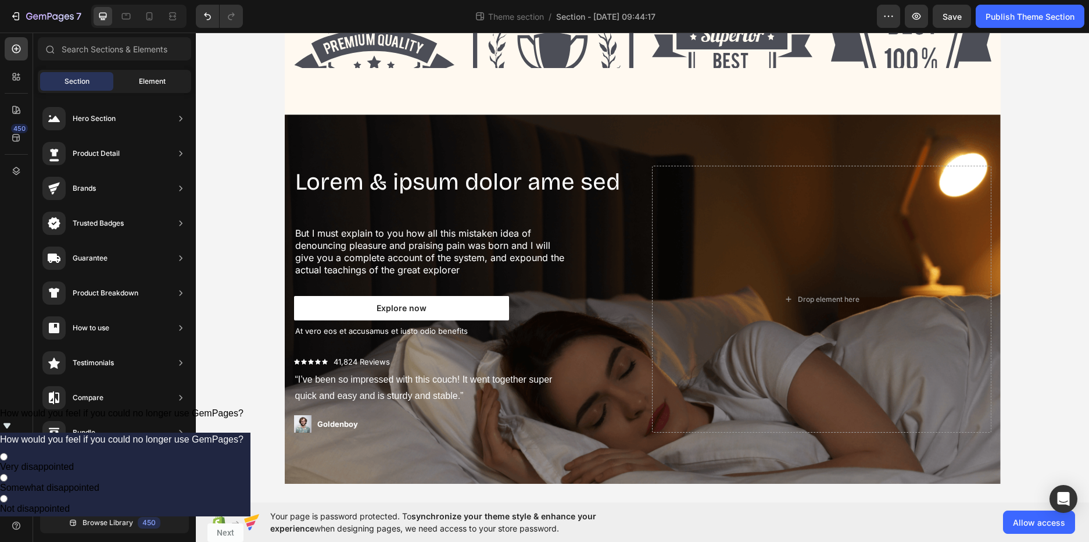
click at [166, 80] on div "Element" at bounding box center [152, 81] width 73 height 19
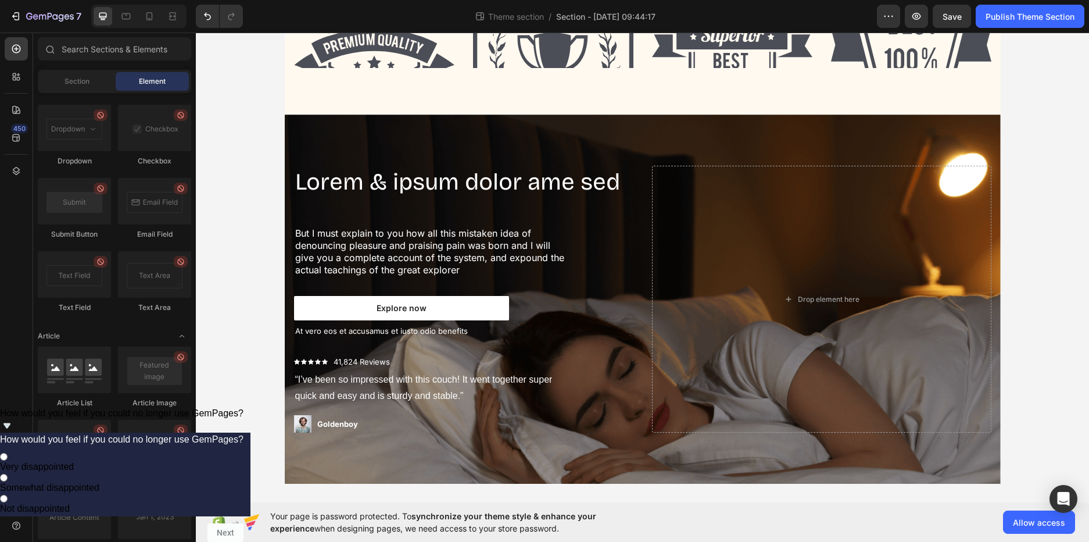
scroll to position [2988, 0]
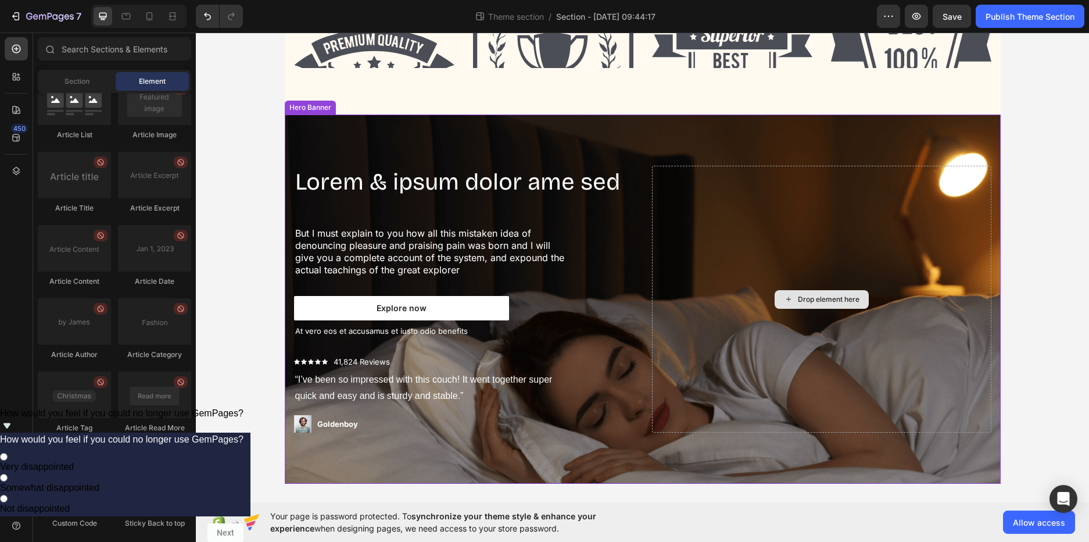
click at [808, 157] on div "Lorem & ipsum dolor ame sed Heading But I must explain to you how all this mist…" at bounding box center [642, 298] width 715 height 369
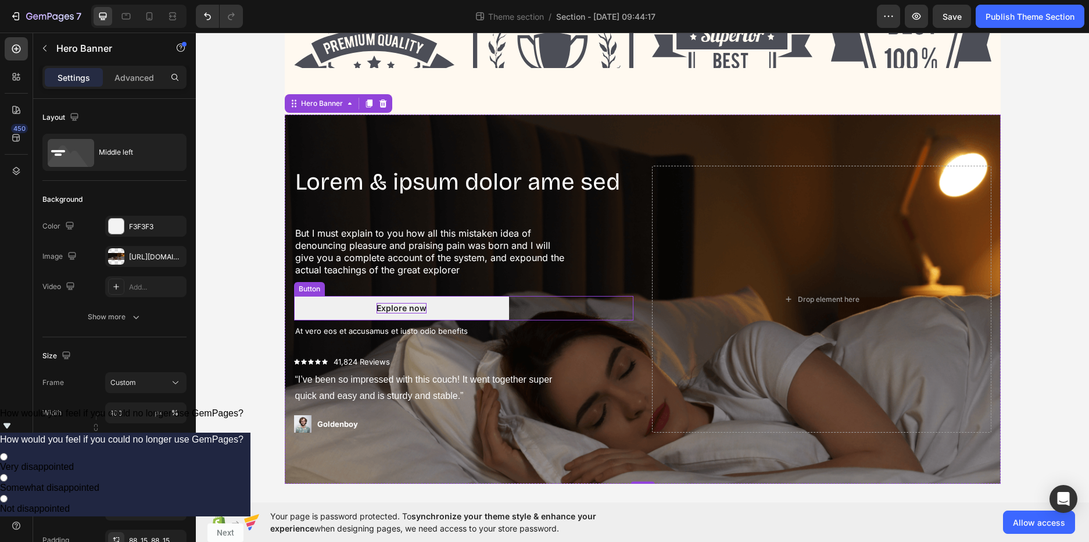
click at [413, 310] on div "Explore now" at bounding box center [402, 308] width 50 height 10
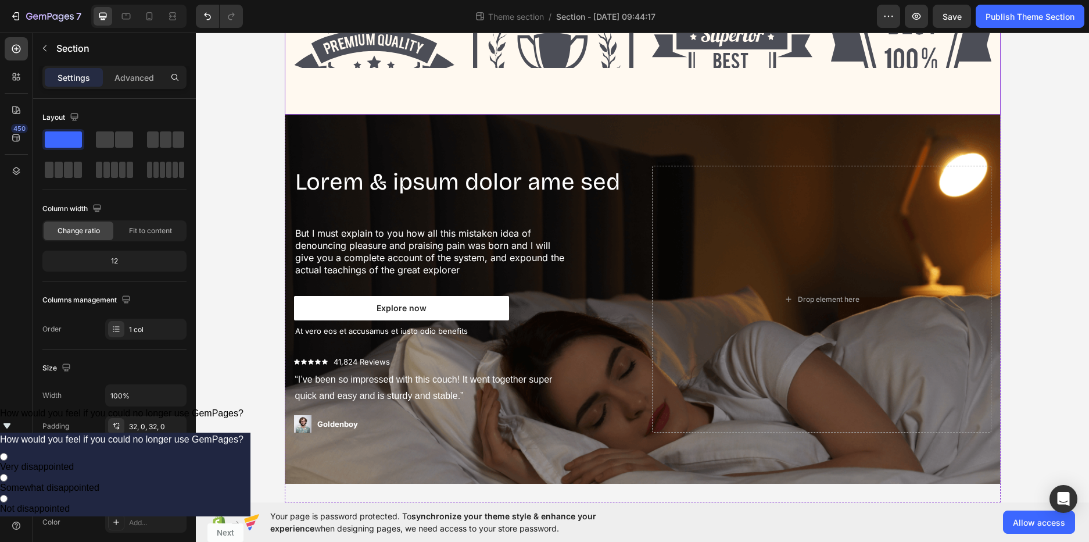
click at [636, 124] on div "Lorem & ipsum dolor ame sed Heading But I must explain to you how all this mist…" at bounding box center [642, 298] width 715 height 369
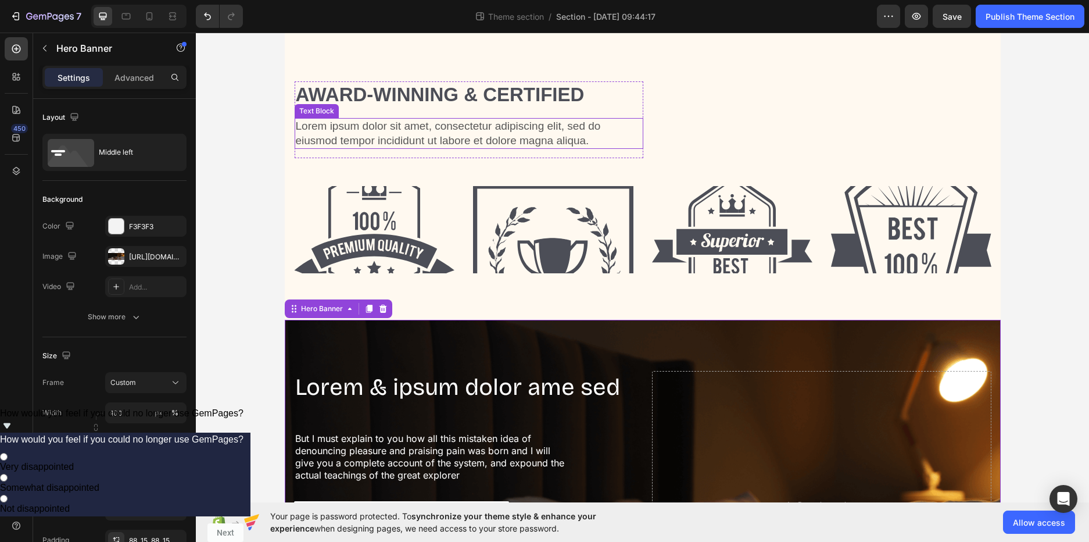
scroll to position [366, 0]
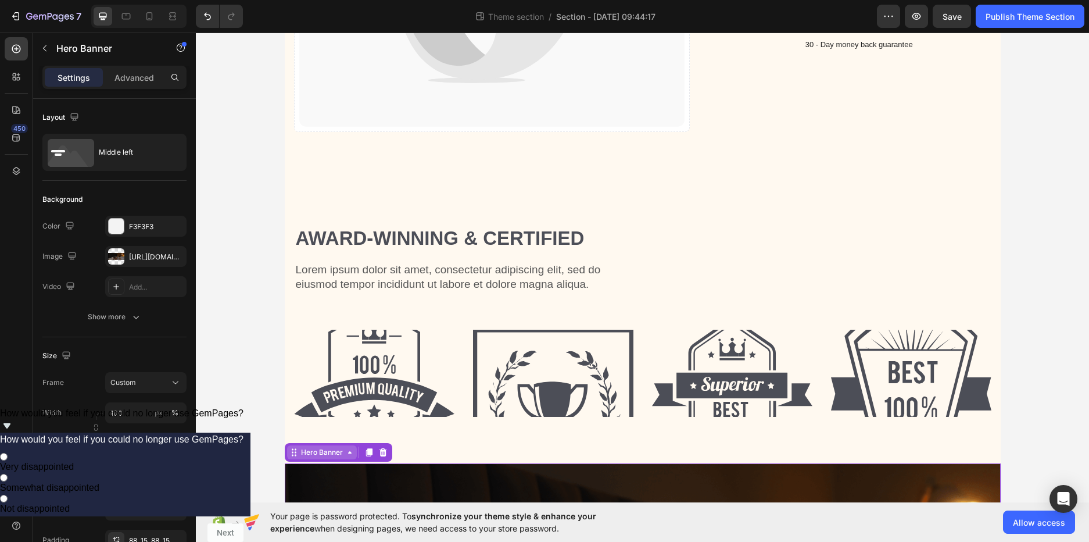
click at [334, 453] on div "Hero Banner" at bounding box center [322, 452] width 46 height 10
click at [561, 246] on h2 "Award-winning & Certified" at bounding box center [469, 238] width 349 height 27
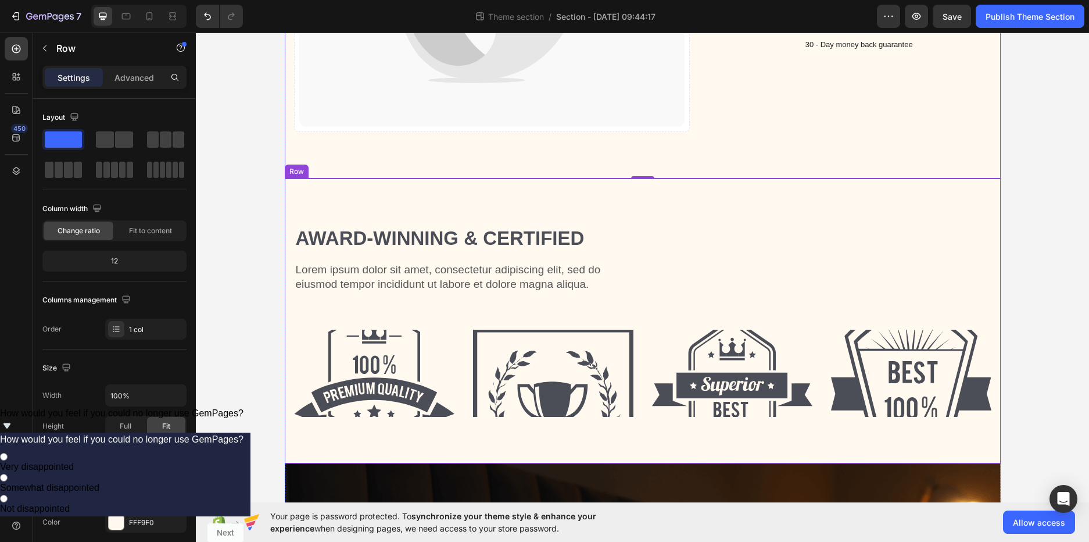
click at [618, 194] on div "Award-winning & Certified Heading Lorem ipsum dolor sit amet, consectetur adipi…" at bounding box center [643, 320] width 716 height 285
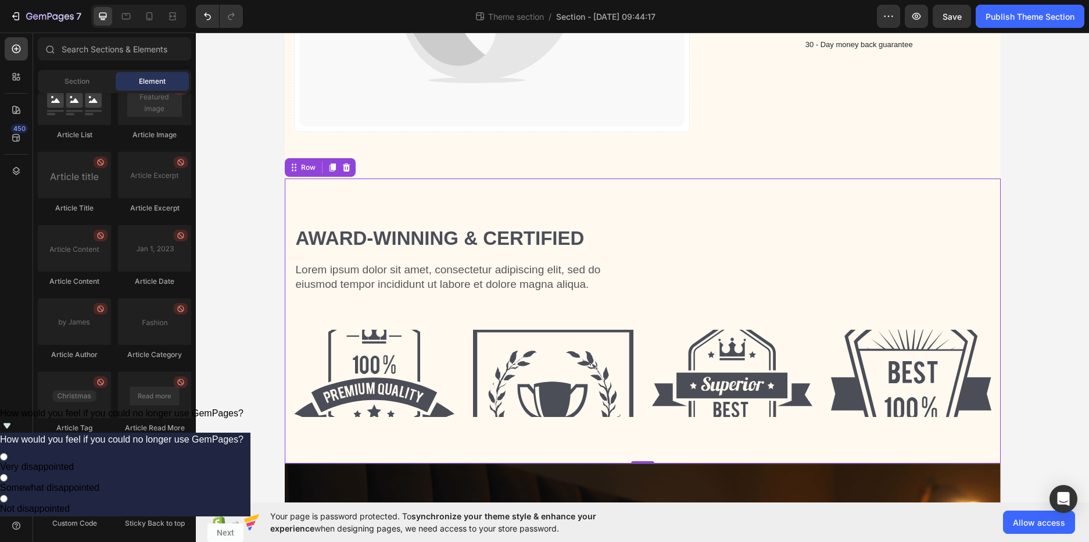
click at [225, 274] on div "Catch your customer's attention with attracted media. Add image or sync data Pr…" at bounding box center [642, 270] width 893 height 1161
click at [17, 141] on icon at bounding box center [16, 138] width 8 height 8
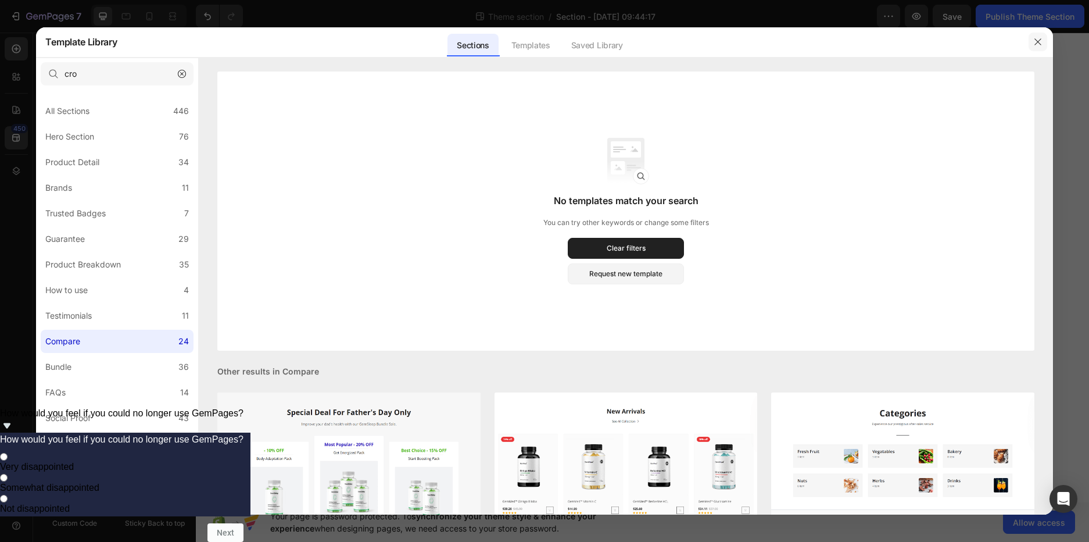
drag, startPoint x: 1043, startPoint y: 42, endPoint x: 846, endPoint y: 9, distance: 199.1
click at [1043, 42] on button "button" at bounding box center [1038, 42] width 19 height 19
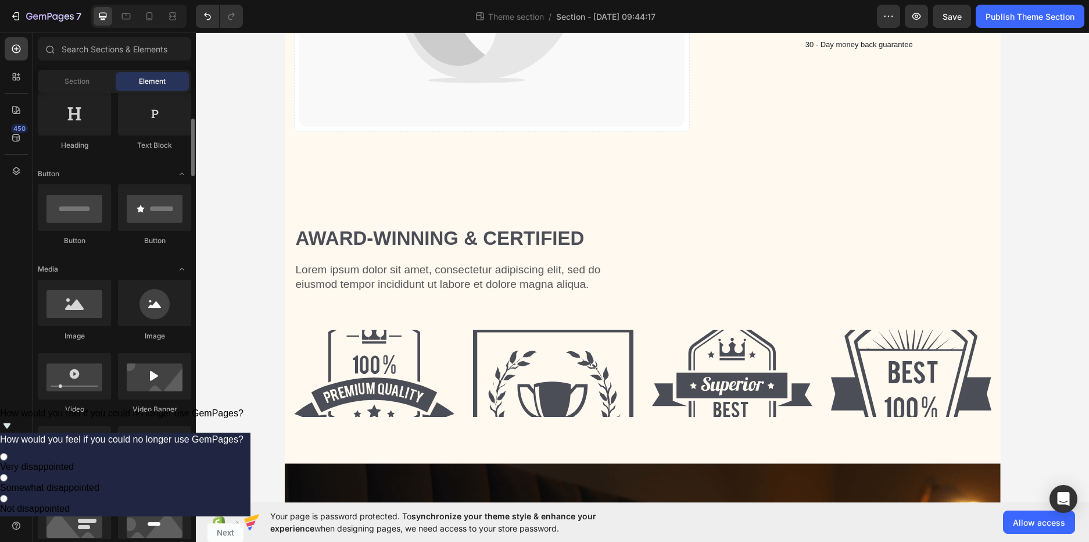
scroll to position [0, 0]
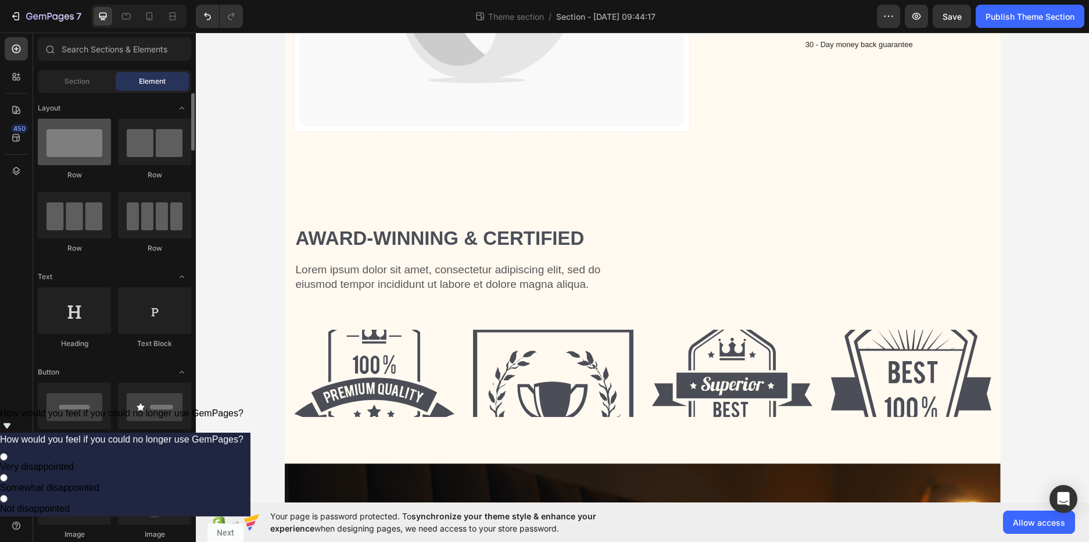
click at [78, 150] on div at bounding box center [74, 142] width 73 height 46
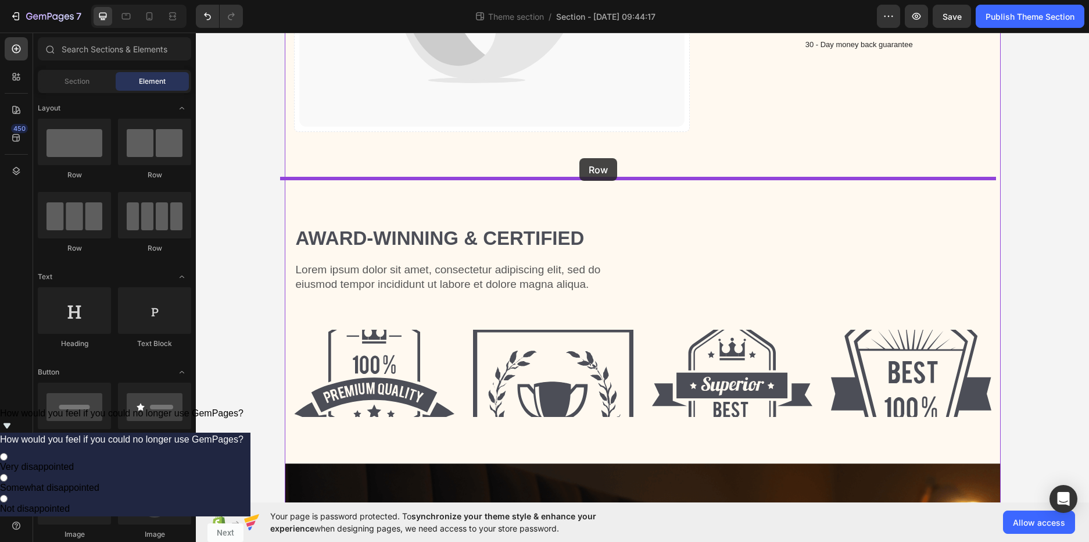
drag, startPoint x: 296, startPoint y: 221, endPoint x: 579, endPoint y: 158, distance: 290.0
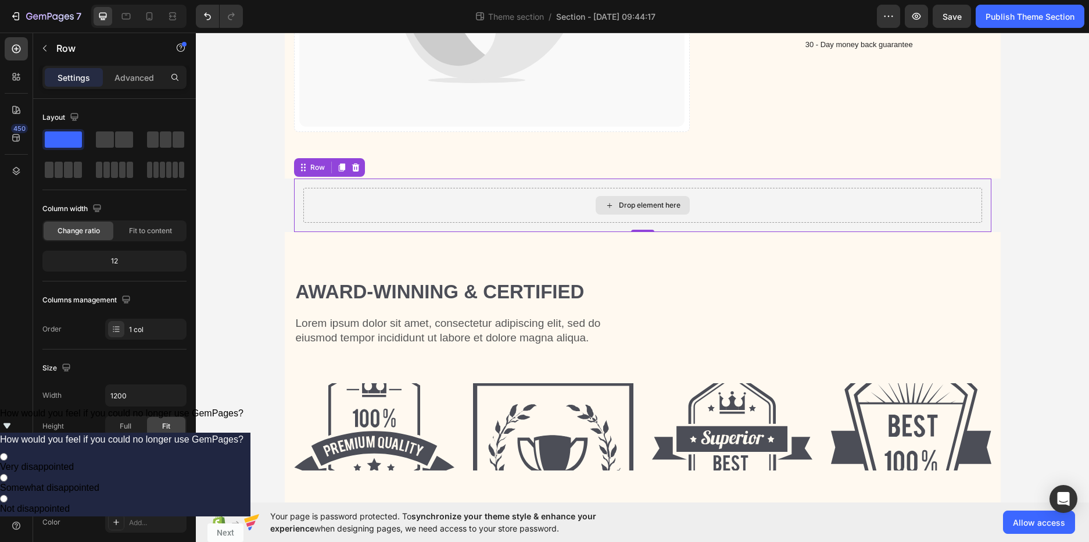
click at [546, 210] on div "Drop element here" at bounding box center [642, 205] width 679 height 35
click at [633, 204] on div "Drop element here" at bounding box center [650, 204] width 62 height 9
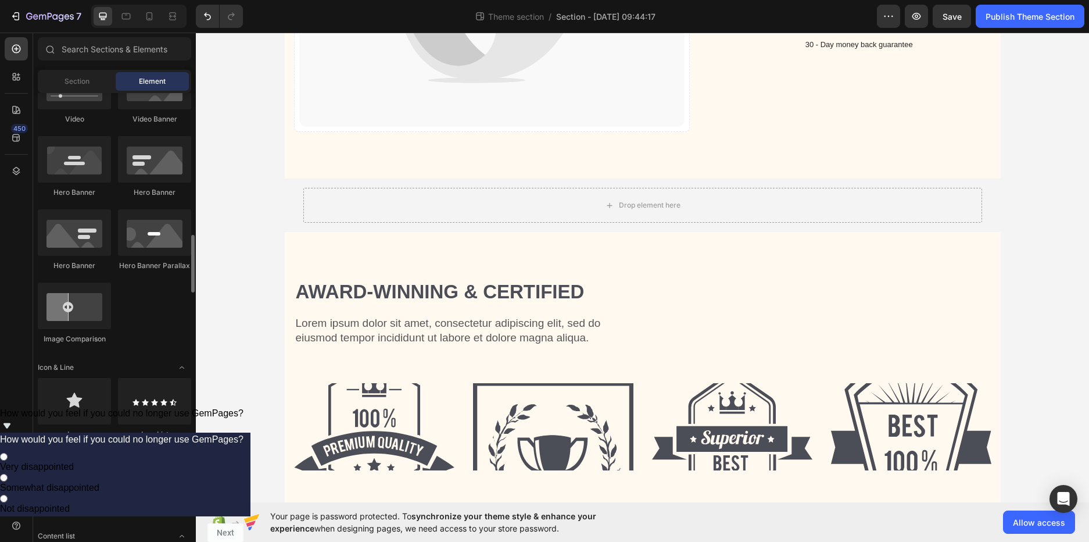
scroll to position [907, 0]
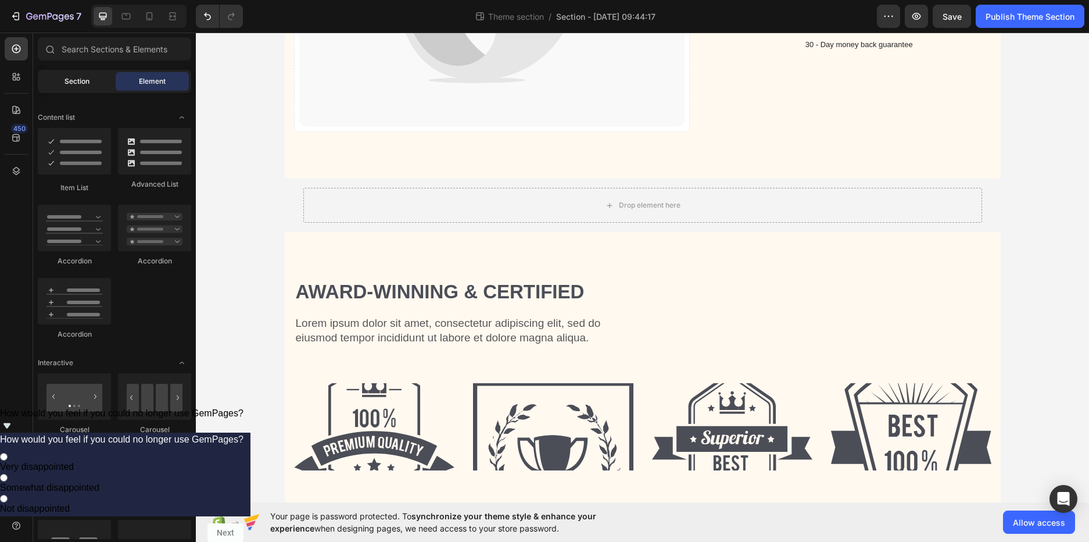
click at [88, 80] on span "Section" at bounding box center [77, 81] width 25 height 10
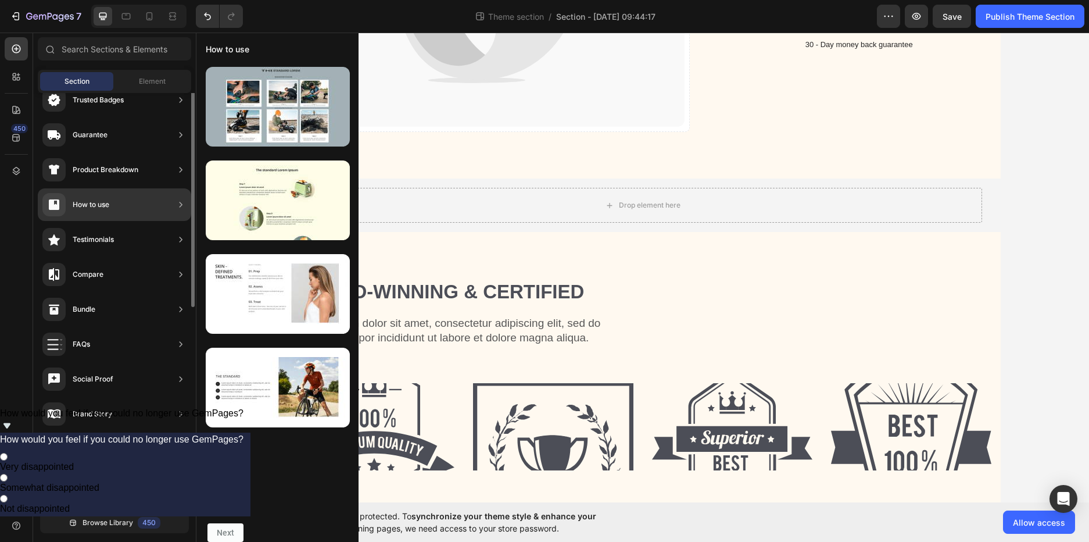
scroll to position [0, 0]
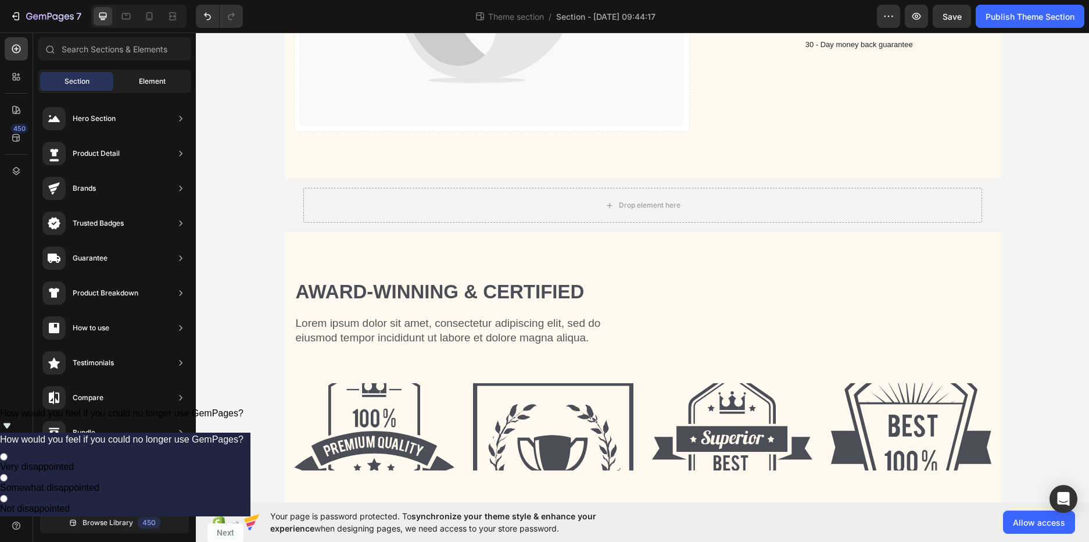
click at [149, 73] on div "Element" at bounding box center [152, 81] width 73 height 19
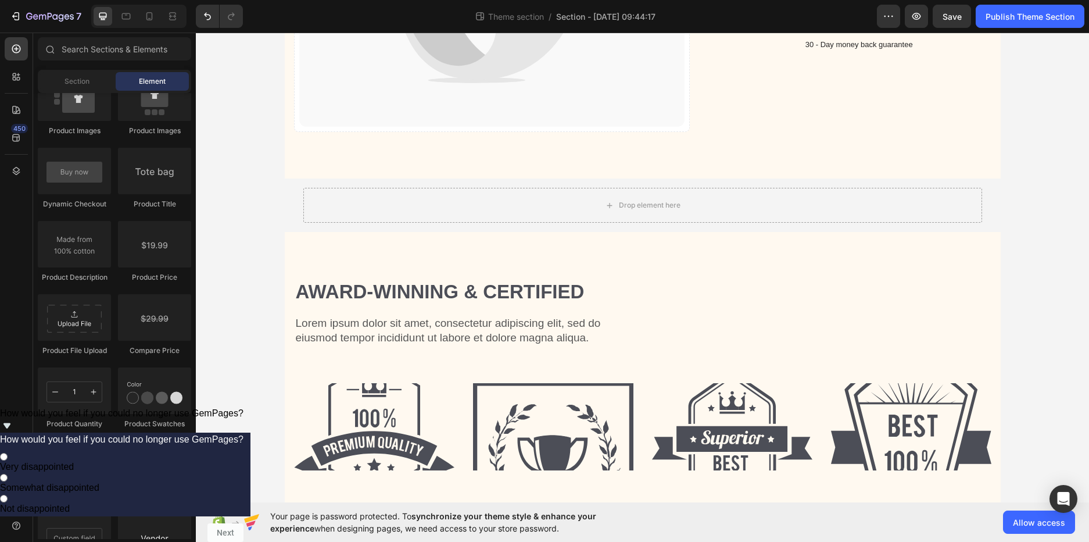
scroll to position [2162, 0]
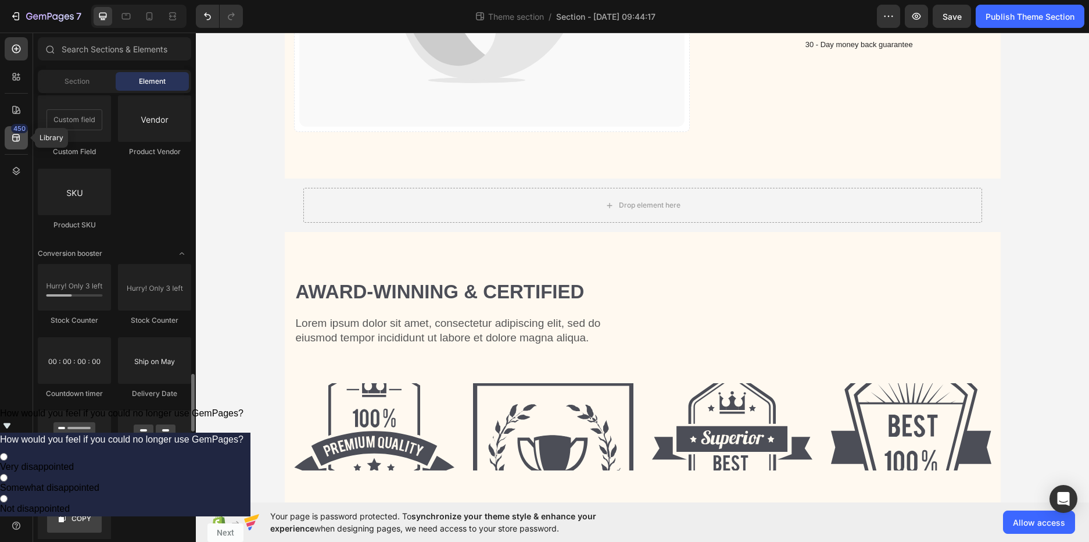
click at [20, 131] on div "450" at bounding box center [19, 128] width 17 height 9
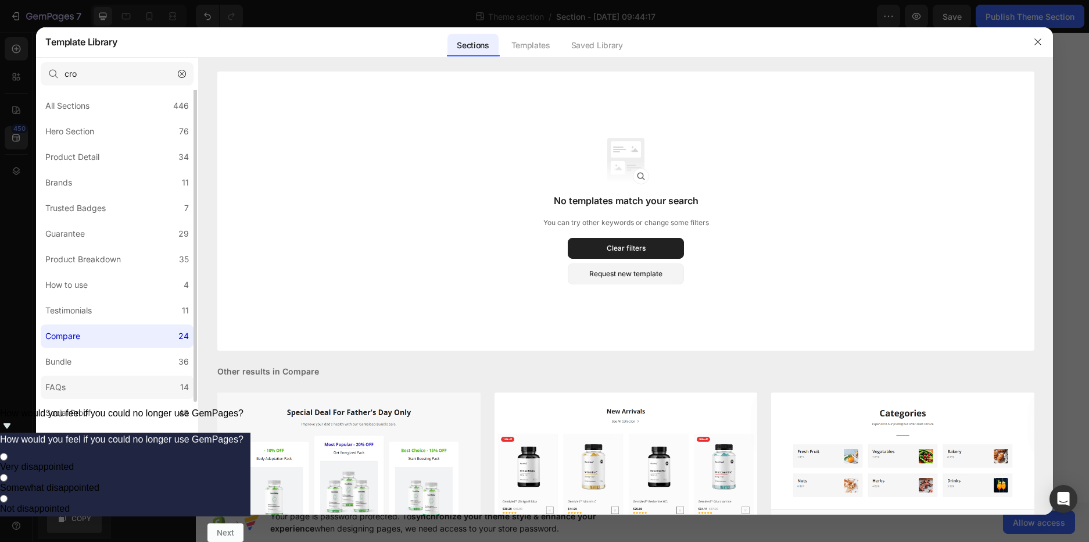
scroll to position [0, 0]
click at [86, 113] on div "All Sections" at bounding box center [67, 111] width 44 height 14
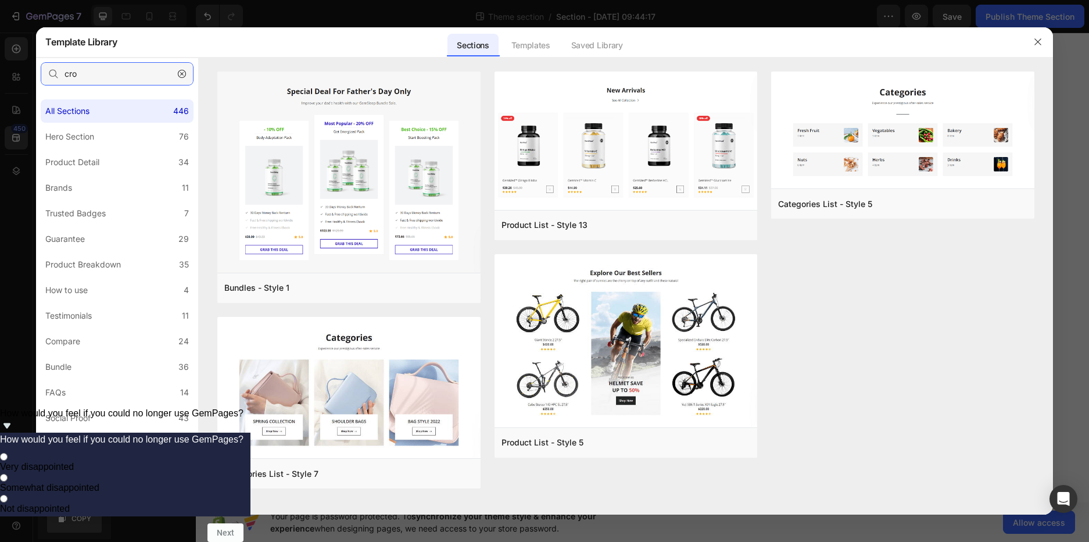
drag, startPoint x: 94, startPoint y: 76, endPoint x: 42, endPoint y: 74, distance: 52.4
click at [42, 74] on input "cro" at bounding box center [117, 73] width 153 height 23
click at [100, 153] on label "Product Detail 34" at bounding box center [117, 162] width 153 height 23
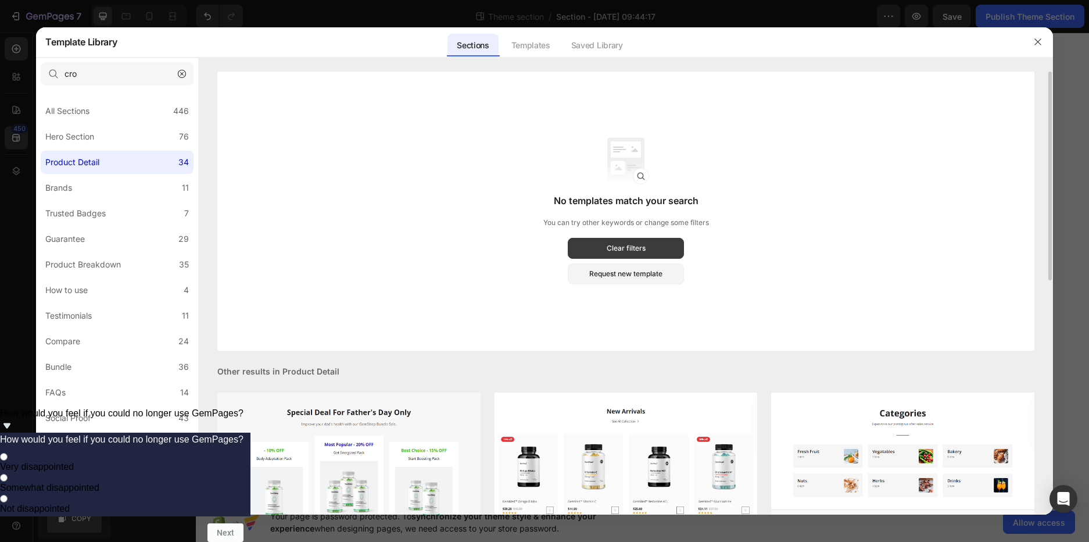
click at [632, 245] on div "Clear filters" at bounding box center [626, 248] width 39 height 10
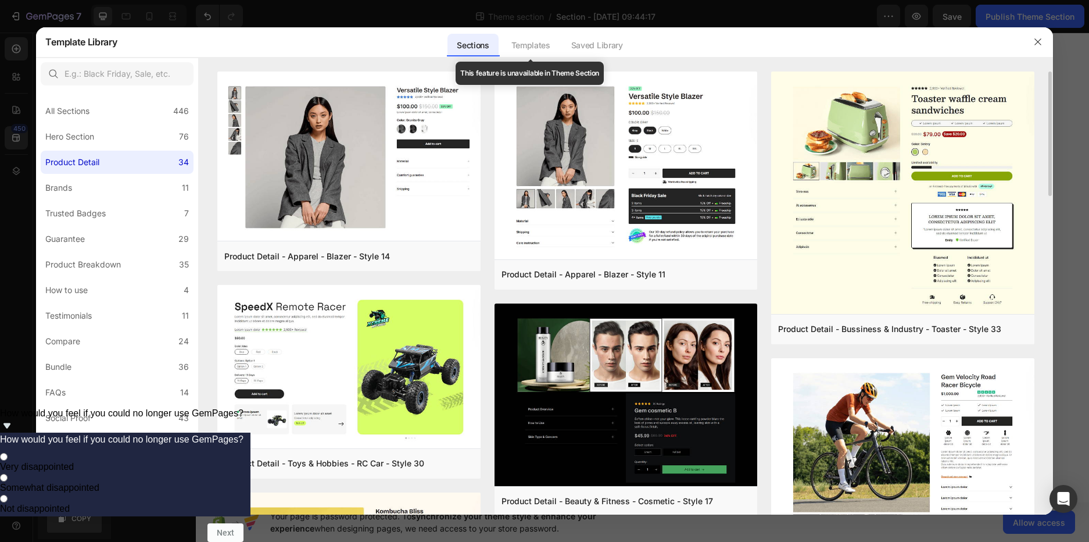
click at [530, 44] on div "Templates" at bounding box center [531, 45] width 58 height 23
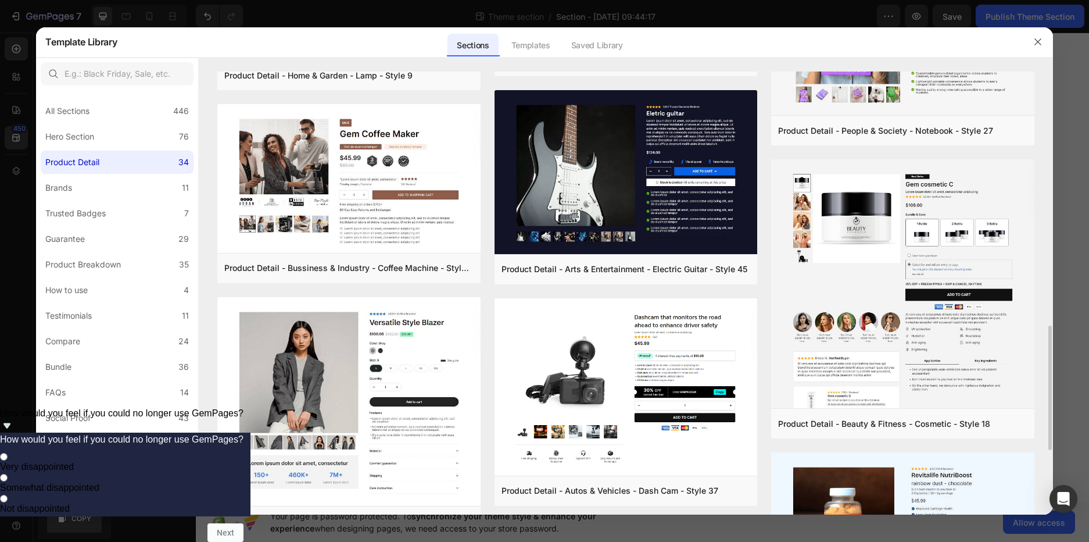
scroll to position [1046, 0]
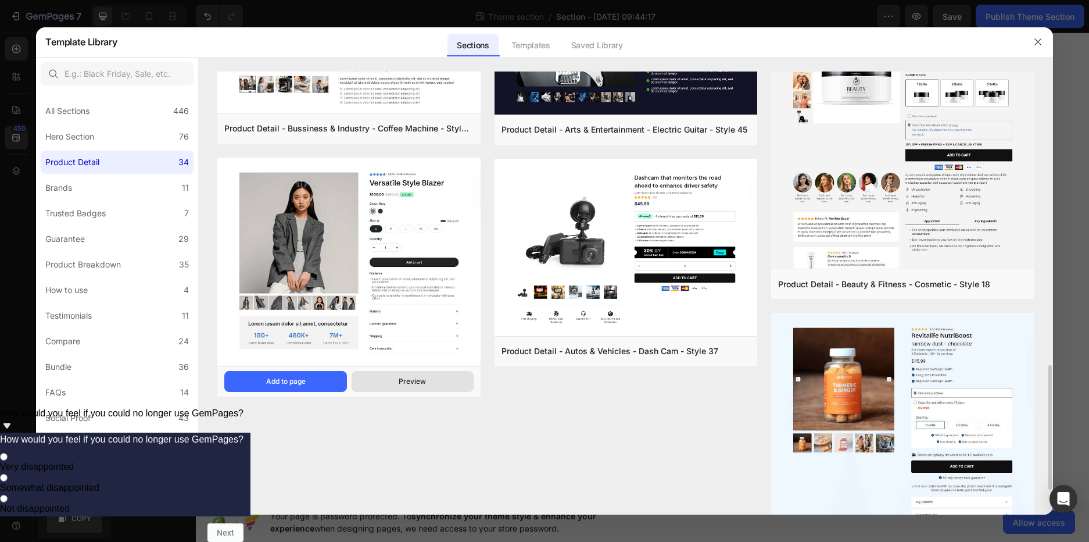
click at [412, 385] on div "Preview" at bounding box center [412, 381] width 27 height 10
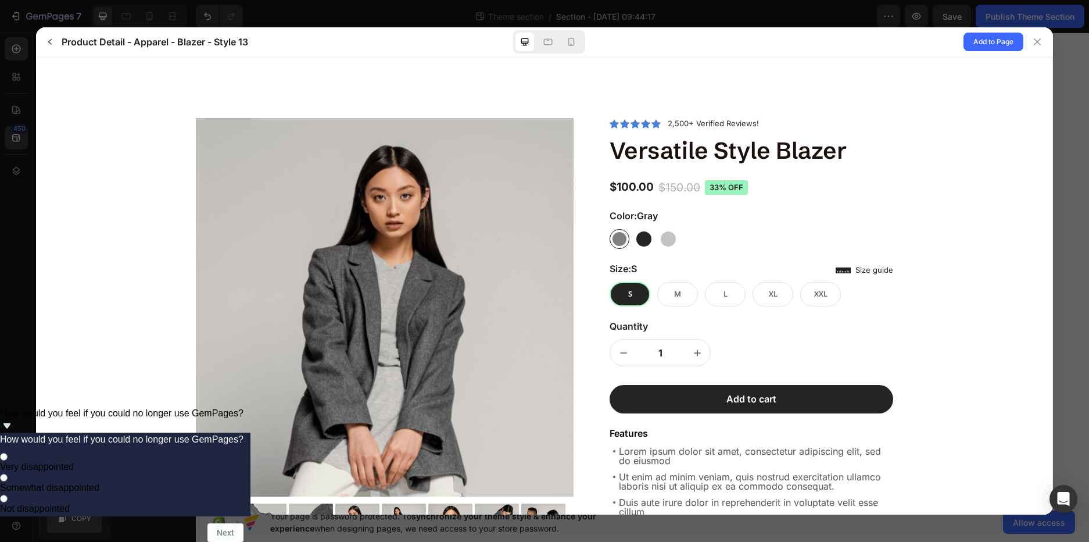
scroll to position [0, 0]
click at [664, 291] on div "M" at bounding box center [677, 293] width 41 height 24
click at [698, 306] on input "M M M" at bounding box center [698, 306] width 1 height 1
click at [707, 298] on div "L" at bounding box center [725, 293] width 41 height 24
click at [746, 306] on input "L L L" at bounding box center [746, 306] width 1 height 1
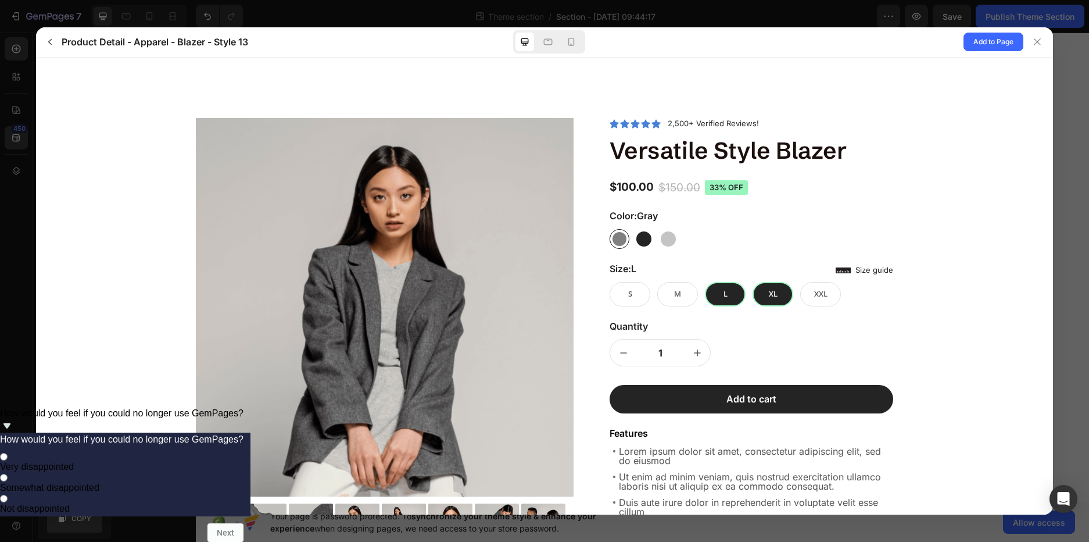
click at [774, 298] on div "XL" at bounding box center [773, 293] width 41 height 24
click at [793, 306] on input "XL XL XL" at bounding box center [793, 306] width 1 height 1
click at [818, 291] on span "XXL" at bounding box center [820, 293] width 13 height 10
click at [841, 306] on input "XXL XXL XXL" at bounding box center [841, 306] width 1 height 1
click at [628, 296] on span "S" at bounding box center [630, 293] width 4 height 10
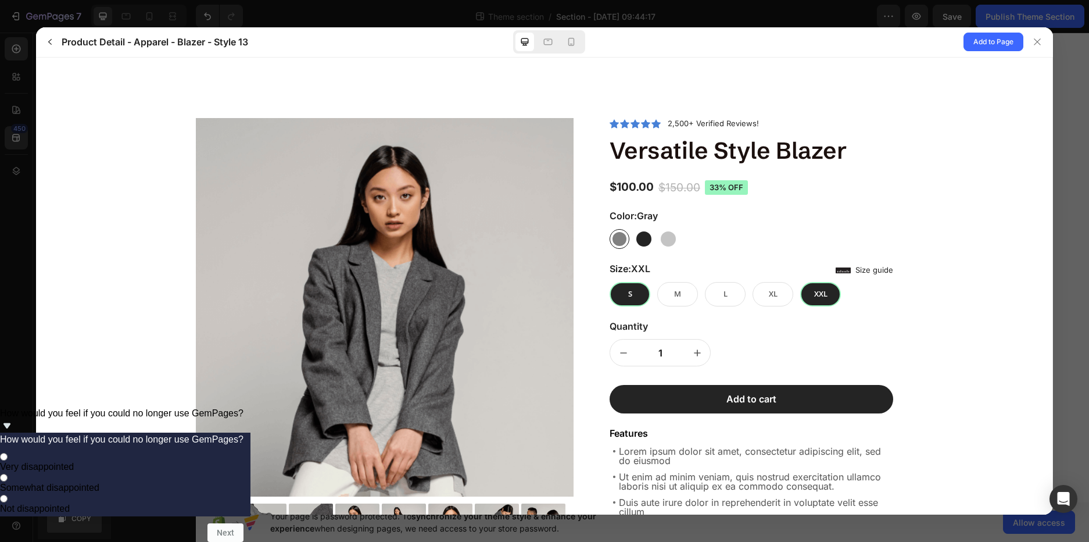
click at [650, 306] on input "S S S" at bounding box center [650, 306] width 1 height 1
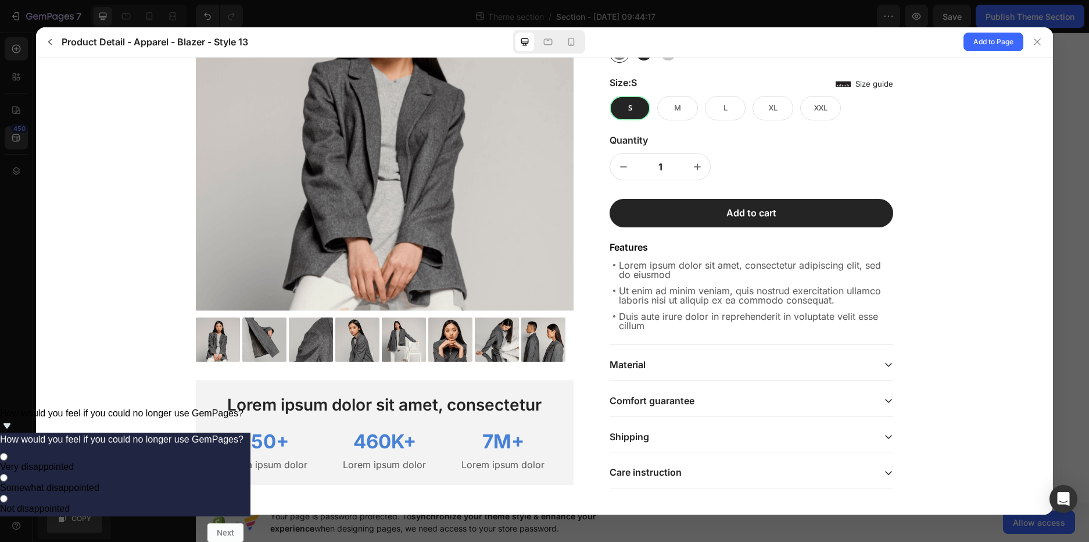
scroll to position [206, 0]
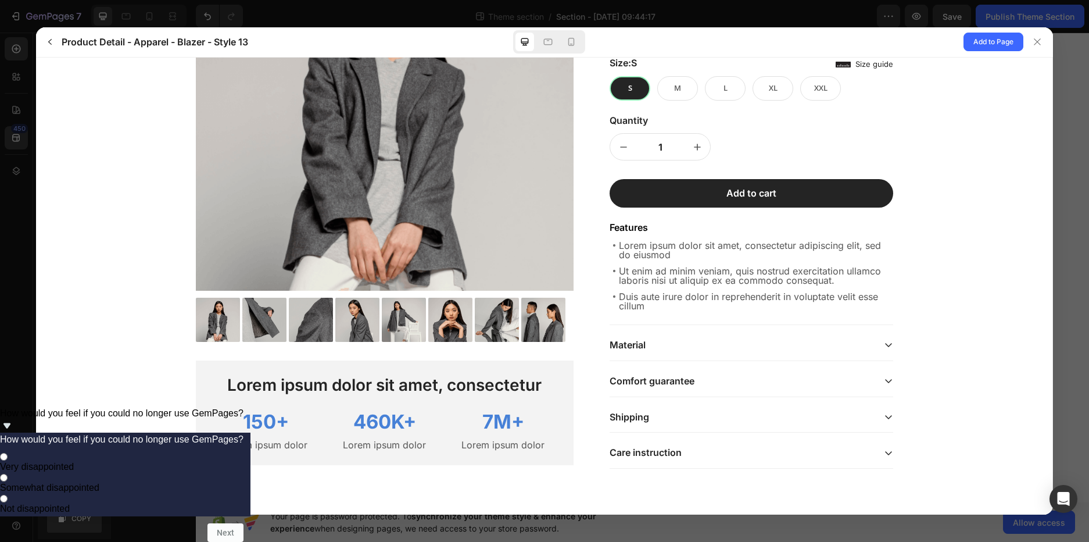
click at [630, 338] on p "Material" at bounding box center [628, 344] width 36 height 12
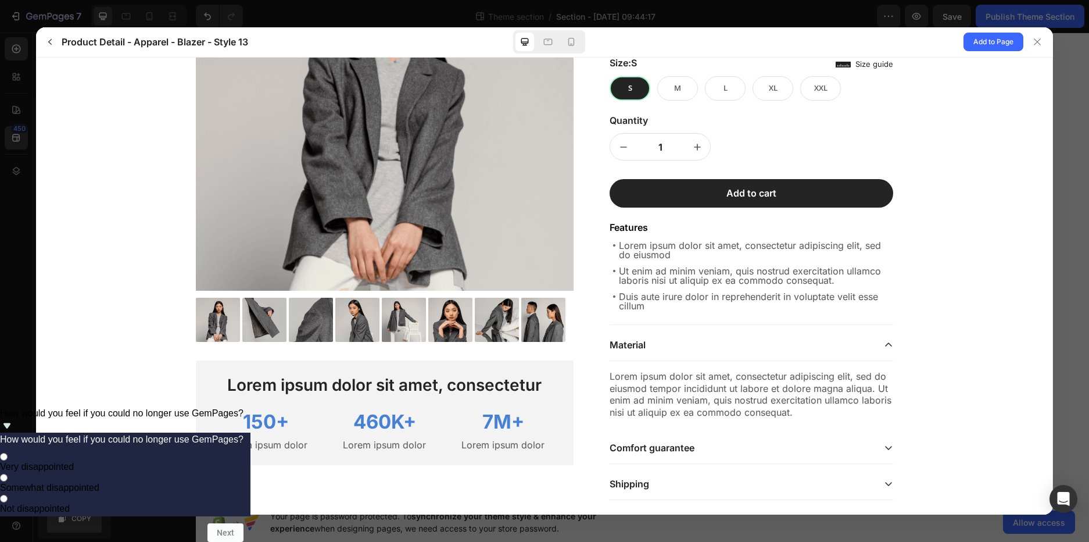
click at [630, 338] on p "Material" at bounding box center [628, 344] width 36 height 12
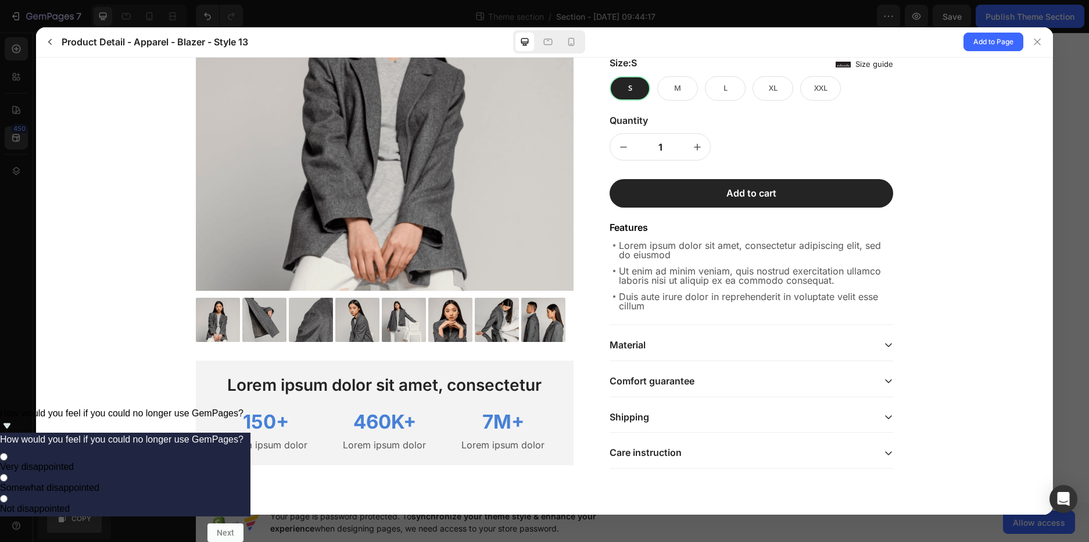
click at [630, 338] on p "Material" at bounding box center [628, 344] width 36 height 12
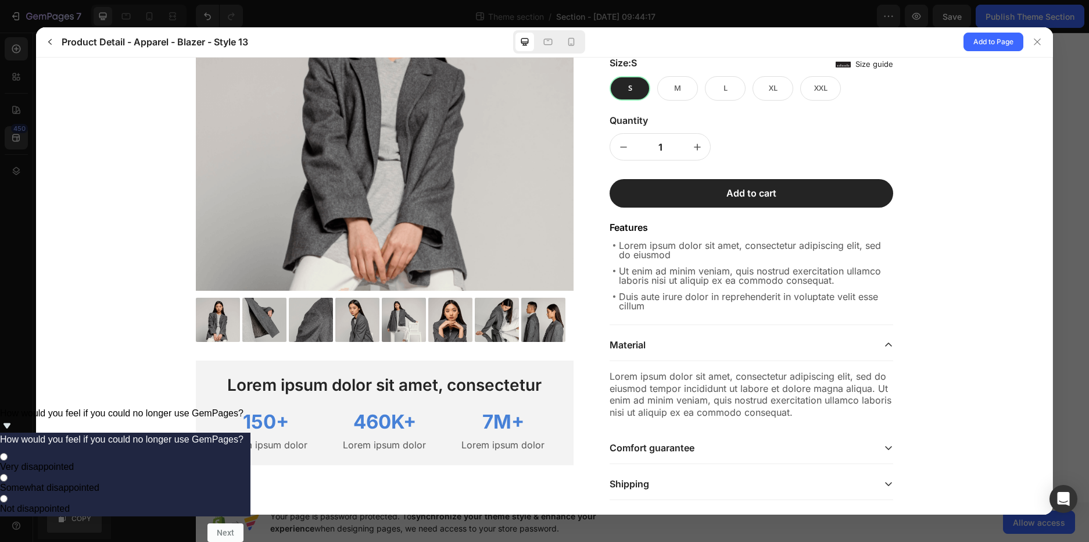
click at [630, 338] on p "Material" at bounding box center [628, 344] width 36 height 12
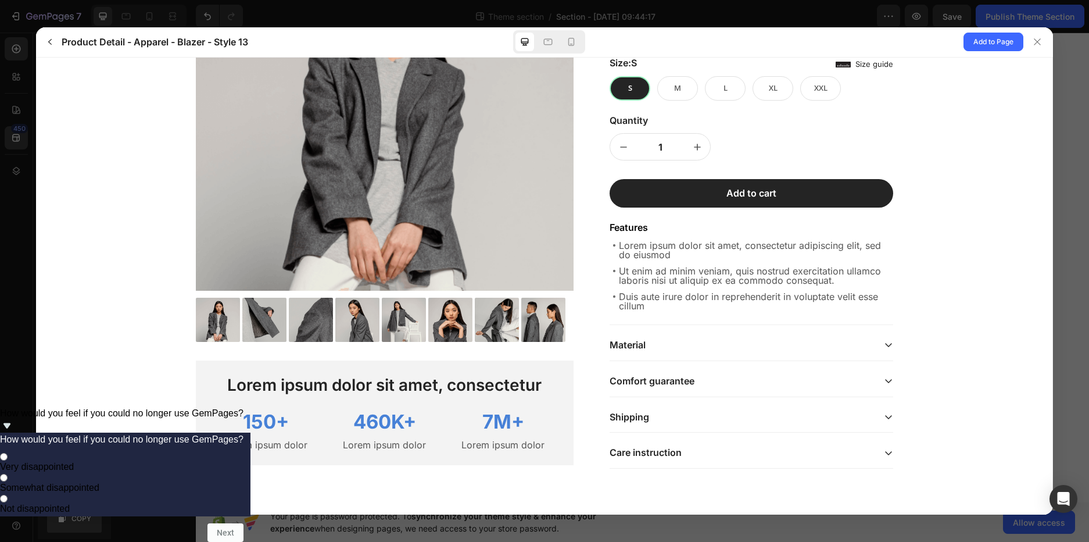
click at [635, 382] on p "Comfort guarantee" at bounding box center [652, 380] width 85 height 12
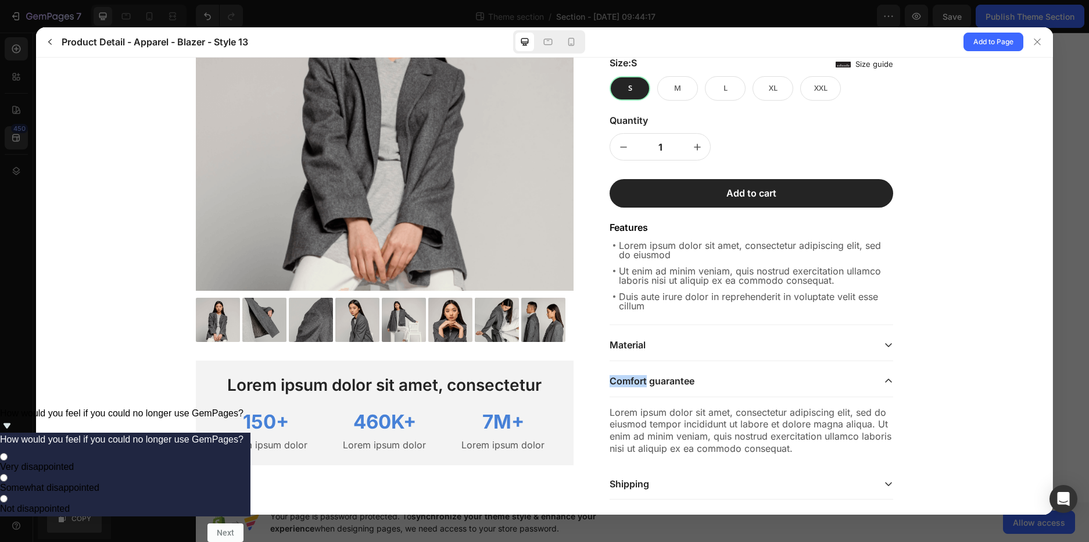
click at [635, 382] on p "Comfort guarantee" at bounding box center [652, 380] width 85 height 12
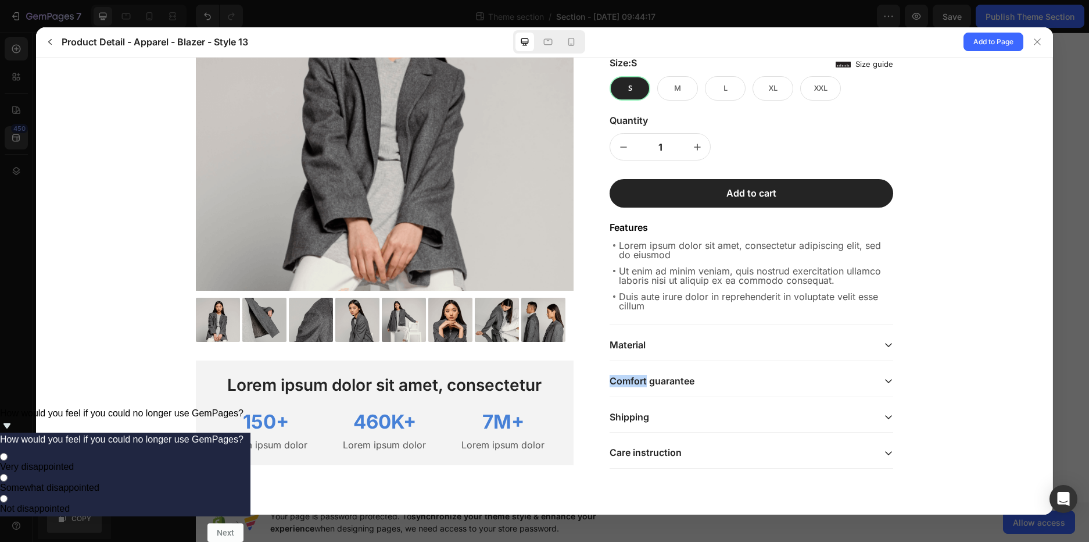
scroll to position [66, 0]
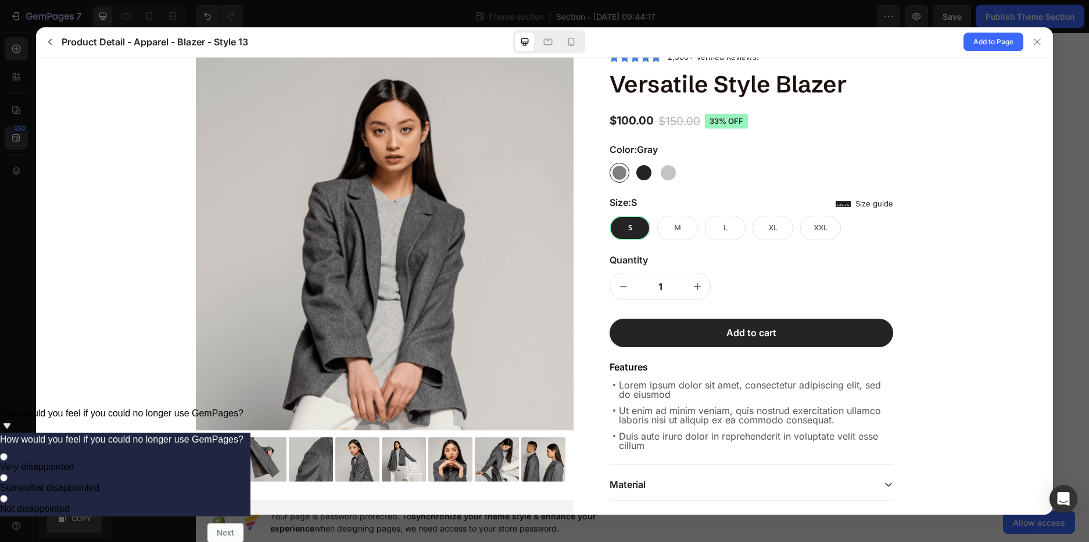
click at [658, 286] on input "1" at bounding box center [660, 286] width 48 height 26
click at [692, 288] on icon "increment" at bounding box center [698, 286] width 12 height 12
click at [694, 285] on icon "increment" at bounding box center [697, 286] width 6 height 6
click at [675, 225] on span "M" at bounding box center [677, 226] width 7 height 10
click at [698, 239] on input "M M M" at bounding box center [698, 239] width 1 height 1
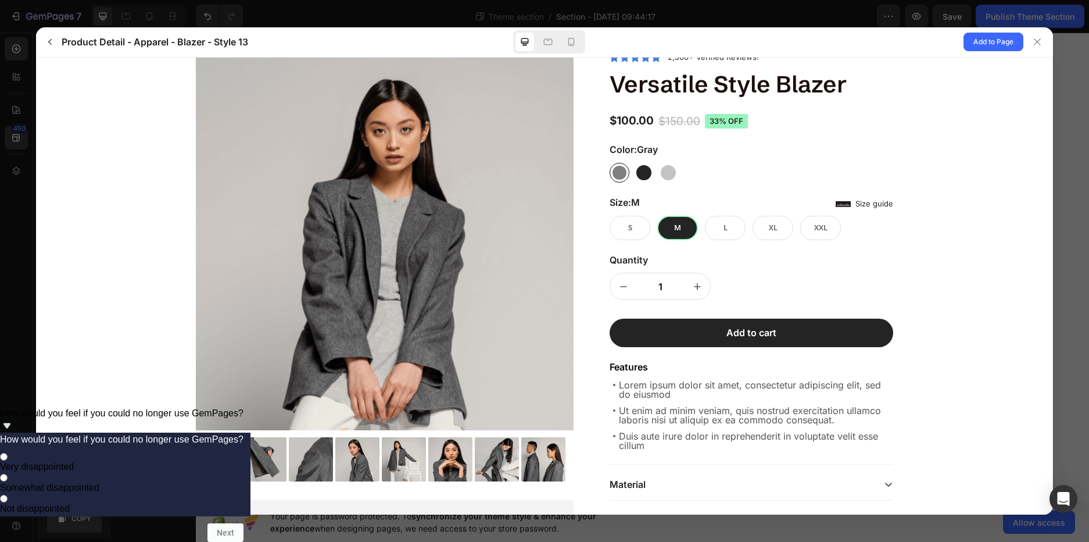
click at [846, 200] on icon at bounding box center [843, 203] width 15 height 15
click at [839, 204] on icon at bounding box center [843, 203] width 15 height 6
click at [871, 202] on p "Size guide" at bounding box center [874, 202] width 38 height 9
click at [841, 205] on icon at bounding box center [843, 203] width 15 height 15
click at [836, 203] on icon at bounding box center [843, 203] width 15 height 6
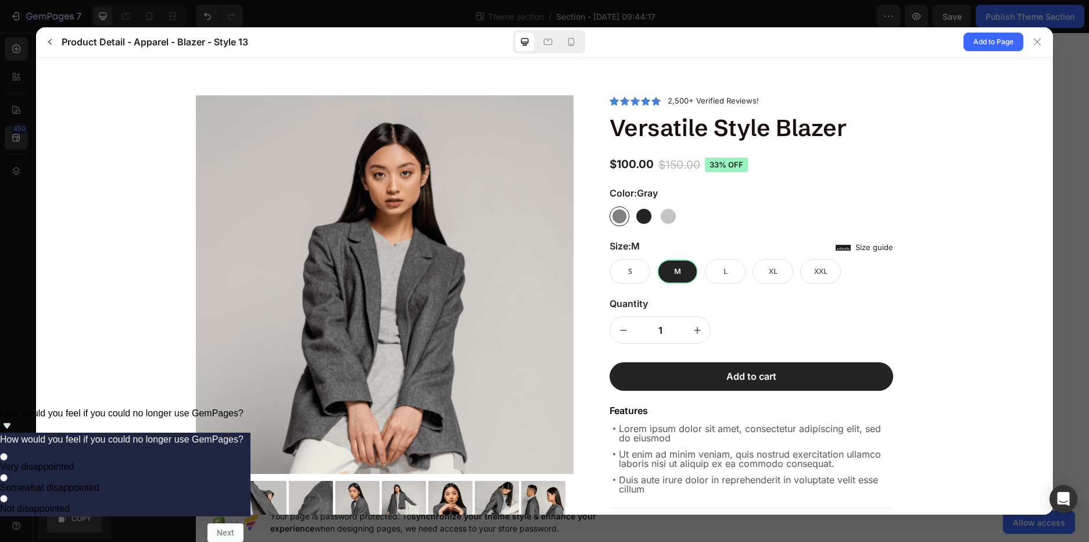
scroll to position [0, 0]
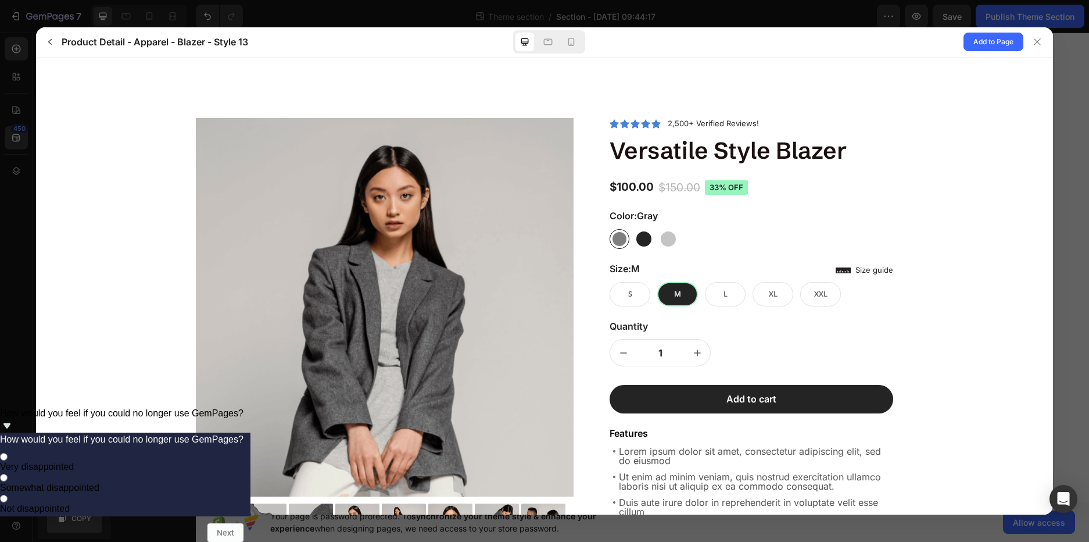
click at [644, 238] on div at bounding box center [643, 238] width 15 height 15
click at [654, 248] on input "Black Black" at bounding box center [654, 248] width 1 height 1
click at [664, 237] on div at bounding box center [668, 238] width 15 height 15
click at [678, 248] on input "White White" at bounding box center [678, 248] width 1 height 1
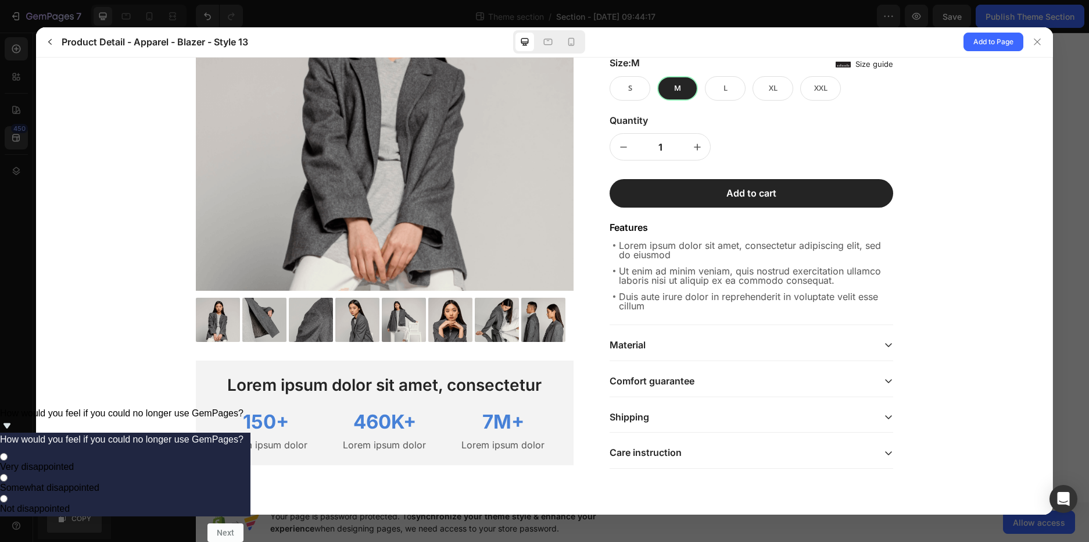
click at [643, 414] on p "Shipping" at bounding box center [630, 416] width 40 height 12
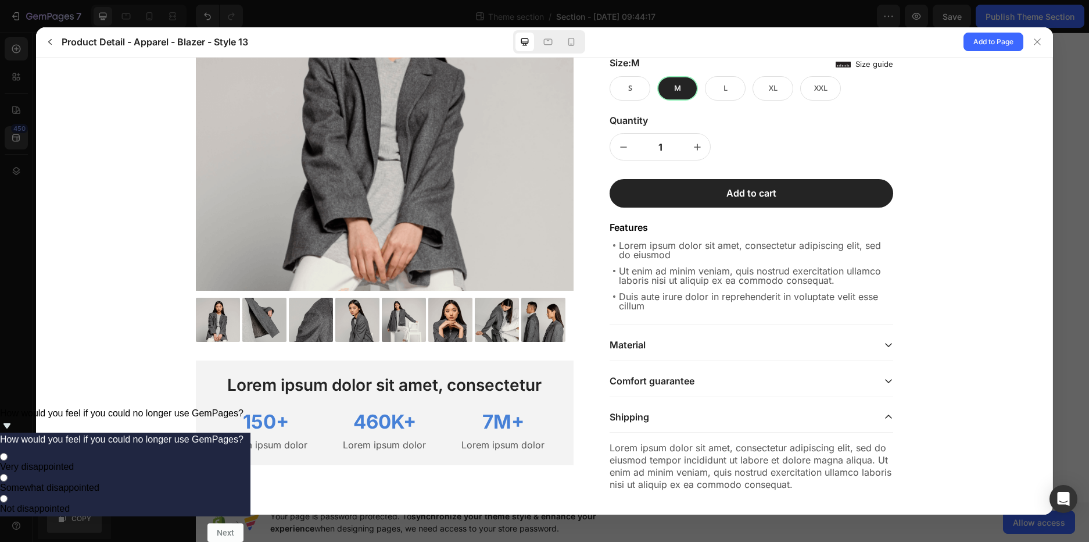
click at [643, 414] on p "Shipping" at bounding box center [630, 416] width 40 height 12
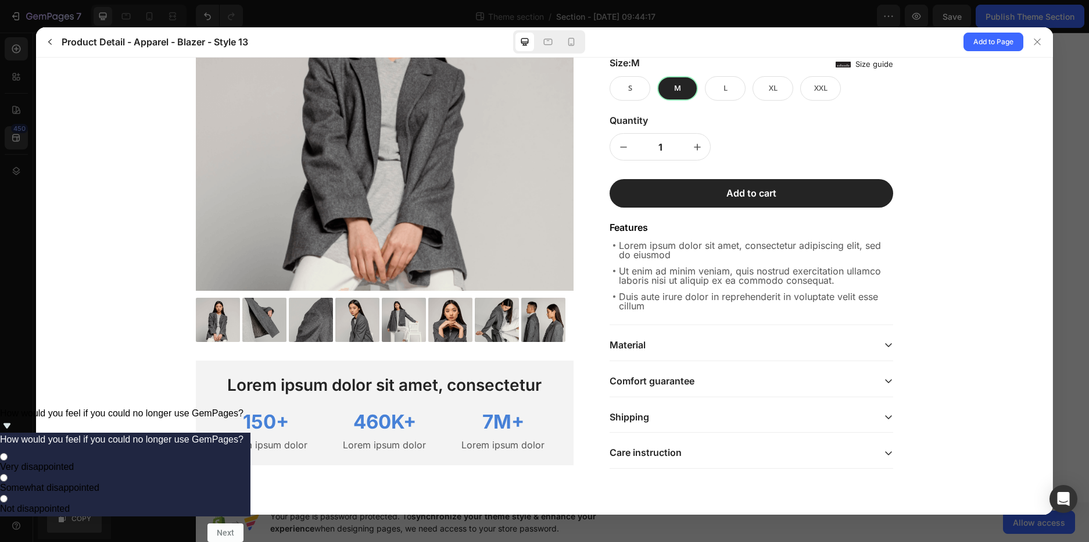
click at [643, 361] on gp-accordion "Material Lorem ipsum dolor sit amet, consectetur adipiscing elit, sed do eiusmo…" at bounding box center [752, 398] width 284 height 139
click at [644, 376] on p "Comfort guarantee" at bounding box center [652, 380] width 85 height 12
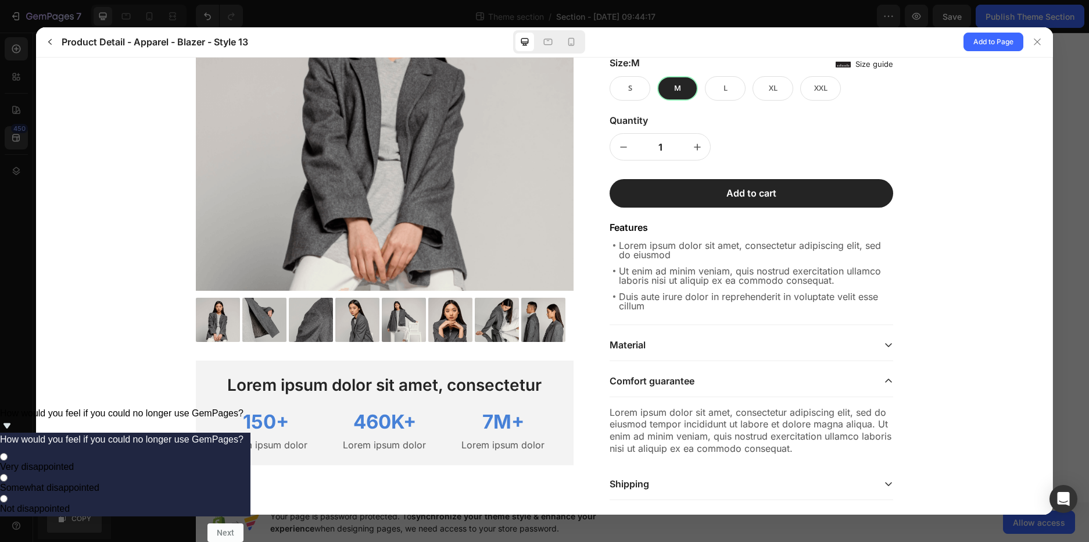
click at [644, 376] on p "Comfort guarantee" at bounding box center [652, 380] width 85 height 12
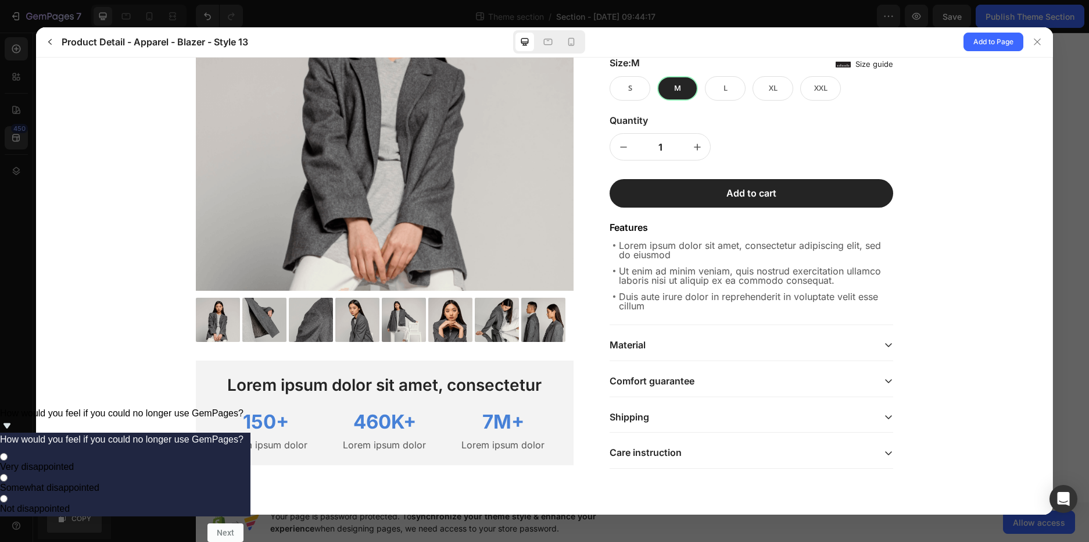
click at [463, 317] on div at bounding box center [450, 319] width 44 height 44
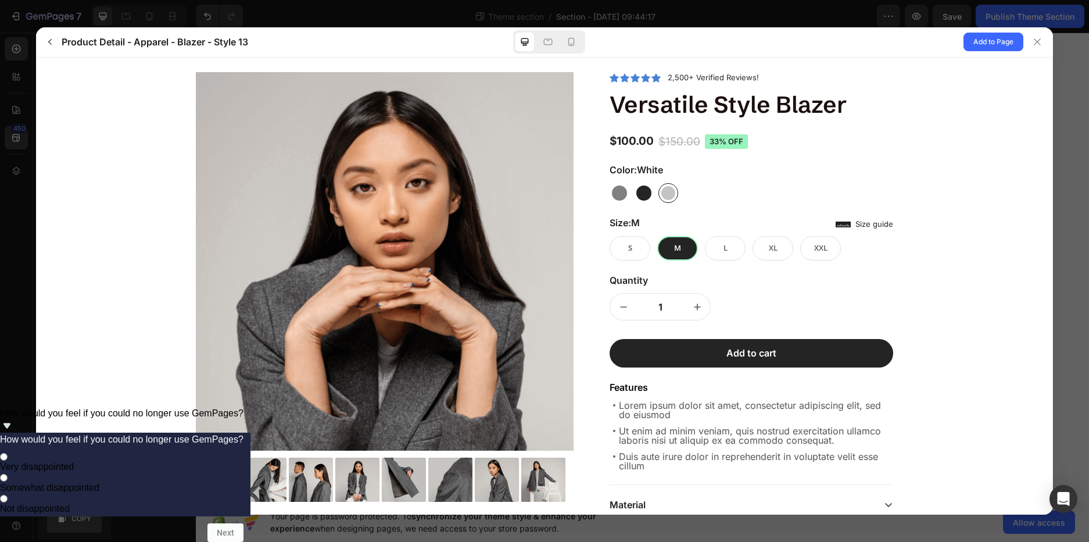
scroll to position [70, 0]
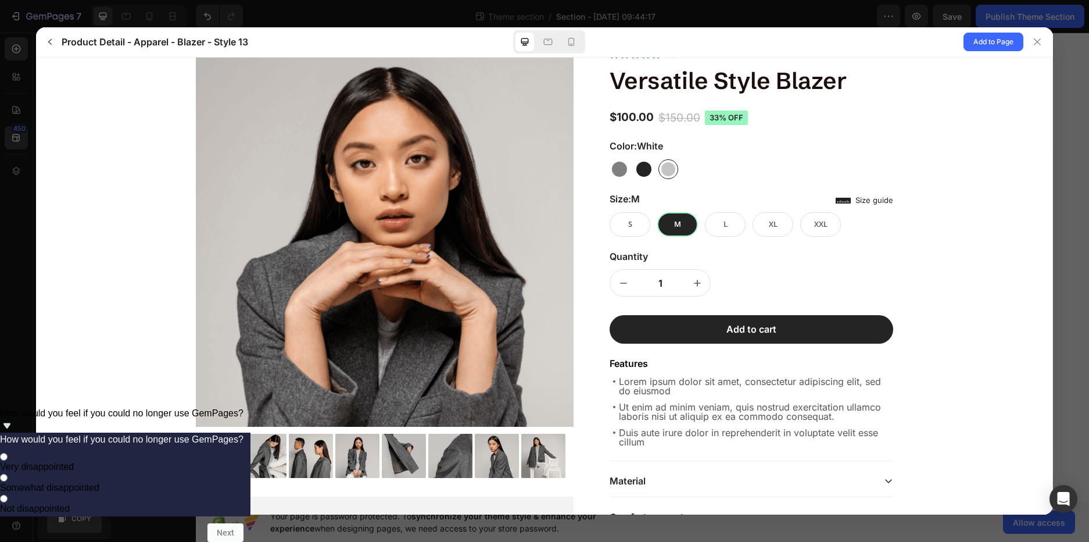
click at [313, 453] on div at bounding box center [311, 455] width 44 height 44
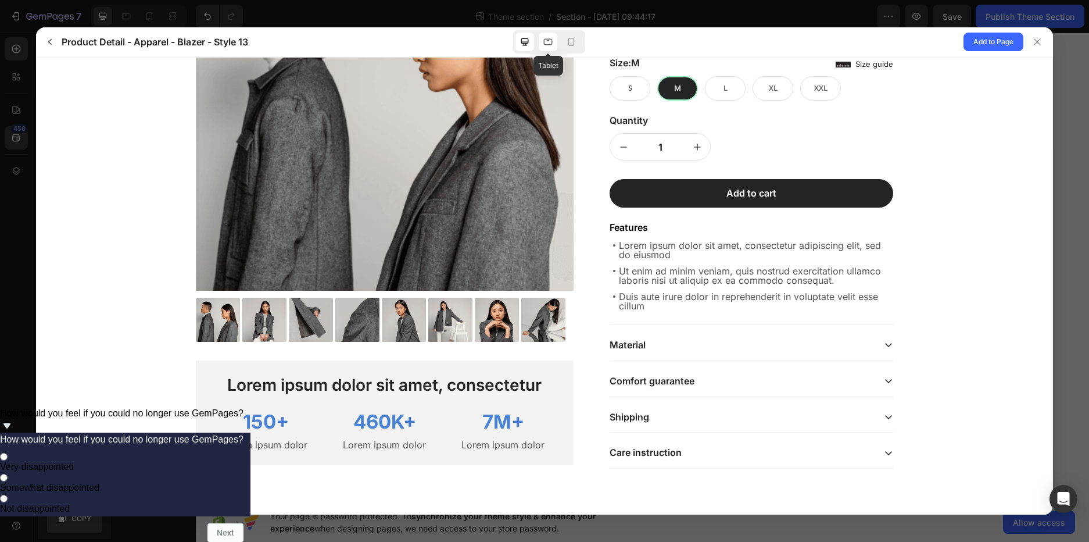
click at [552, 38] on icon at bounding box center [548, 42] width 12 height 12
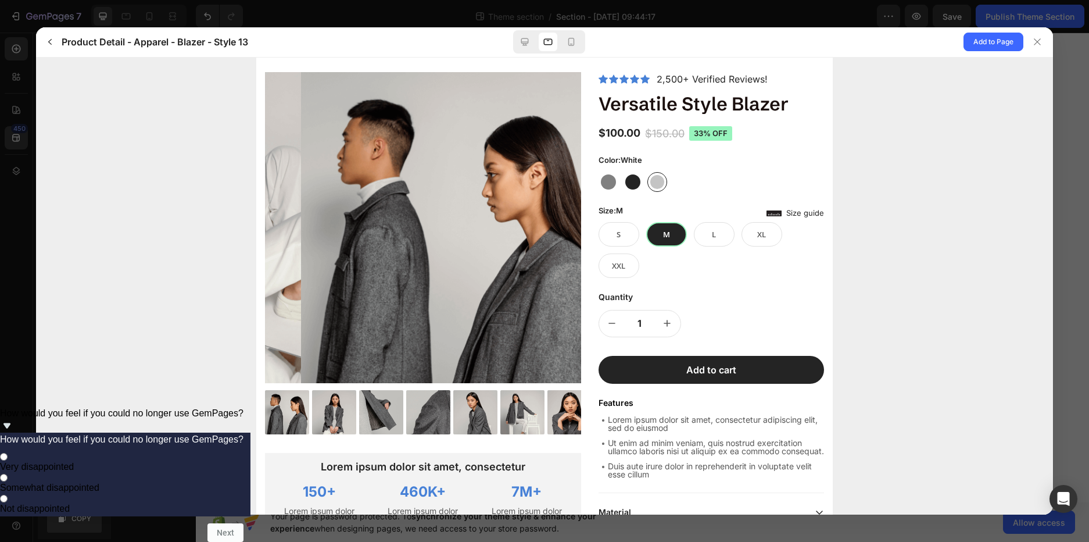
scroll to position [0, 0]
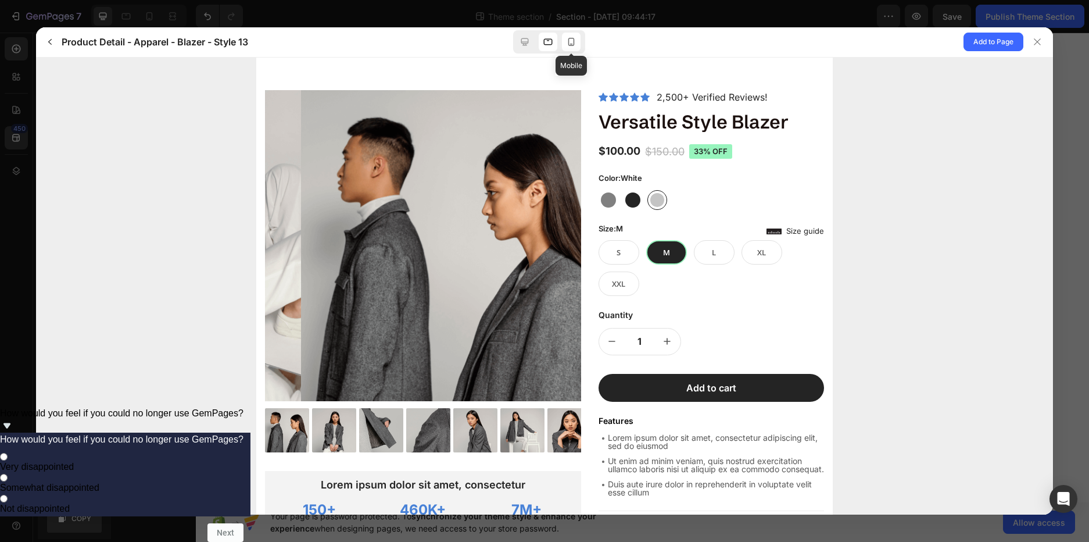
click at [568, 41] on icon at bounding box center [571, 42] width 12 height 12
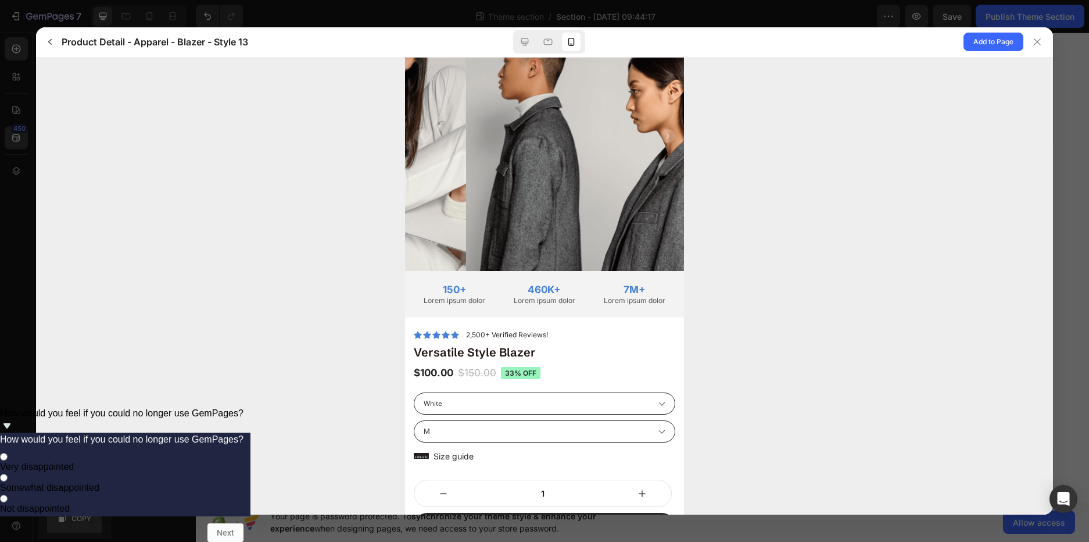
scroll to position [70, 0]
click at [536, 327] on div at bounding box center [544, 165] width 279 height 329
click at [531, 335] on p "2,500+ Verified Reviews!" at bounding box center [507, 335] width 82 height 9
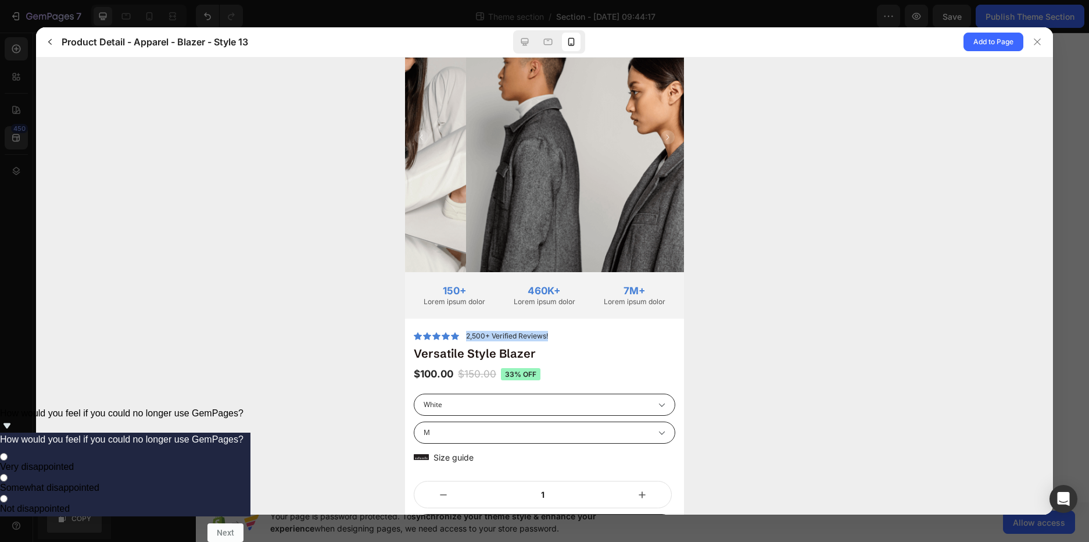
click at [531, 335] on p "2,500+ Verified Reviews!" at bounding box center [507, 335] width 82 height 9
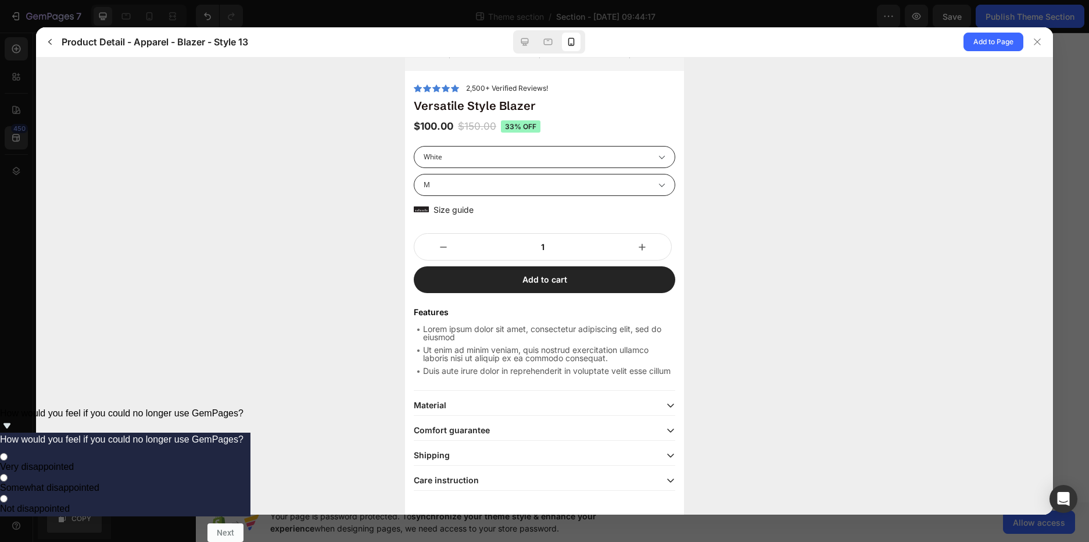
scroll to position [0, 0]
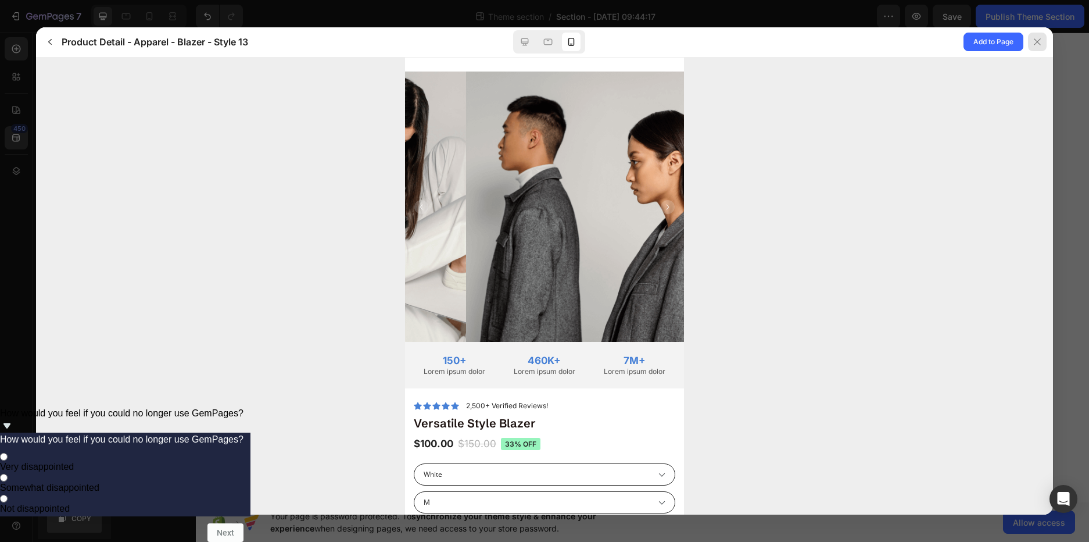
click at [1034, 45] on icon at bounding box center [1037, 41] width 6 height 6
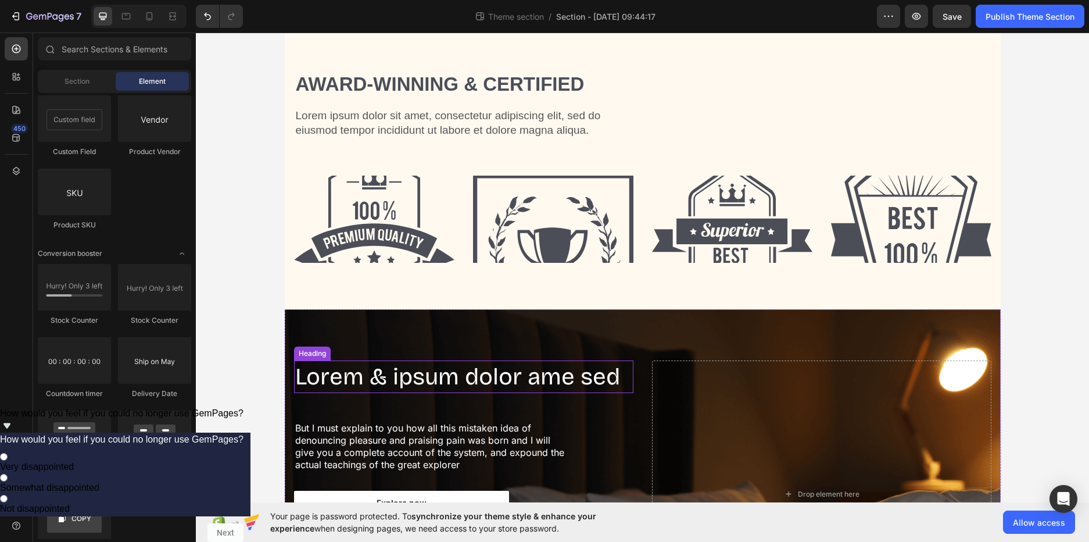
scroll to position [645, 0]
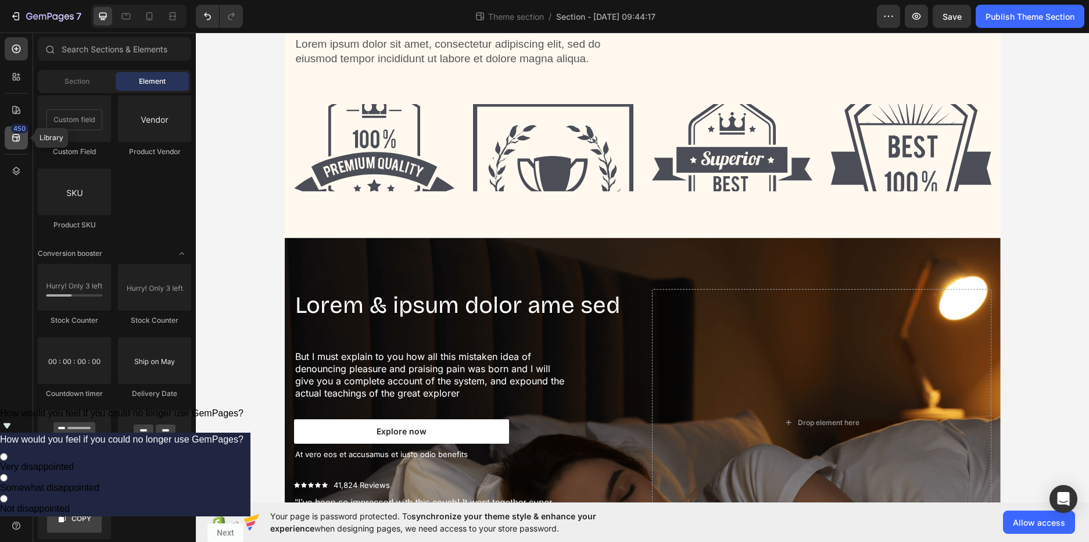
click at [18, 135] on icon at bounding box center [16, 138] width 12 height 12
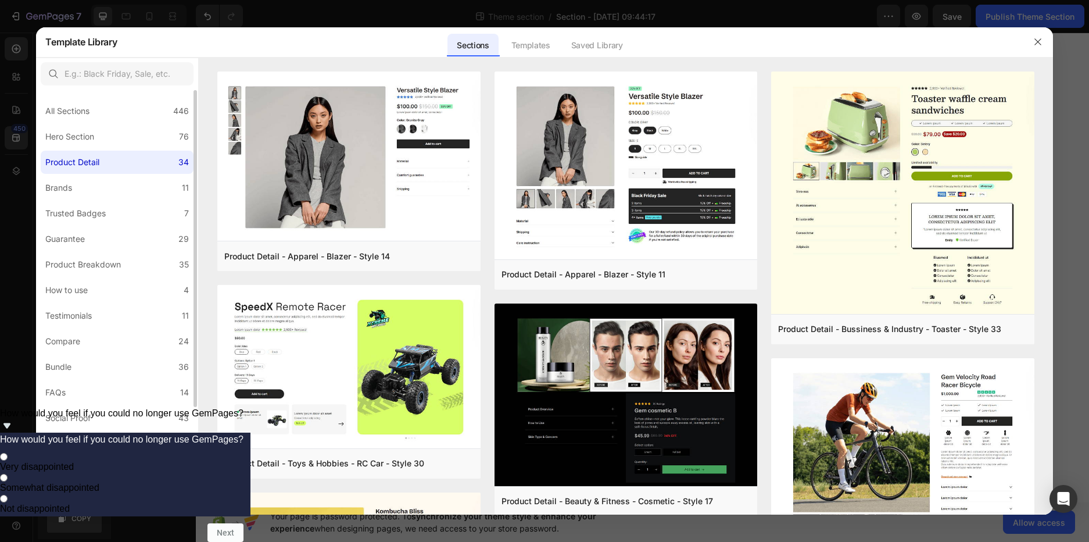
scroll to position [145, 0]
